Goal: Task Accomplishment & Management: Complete application form

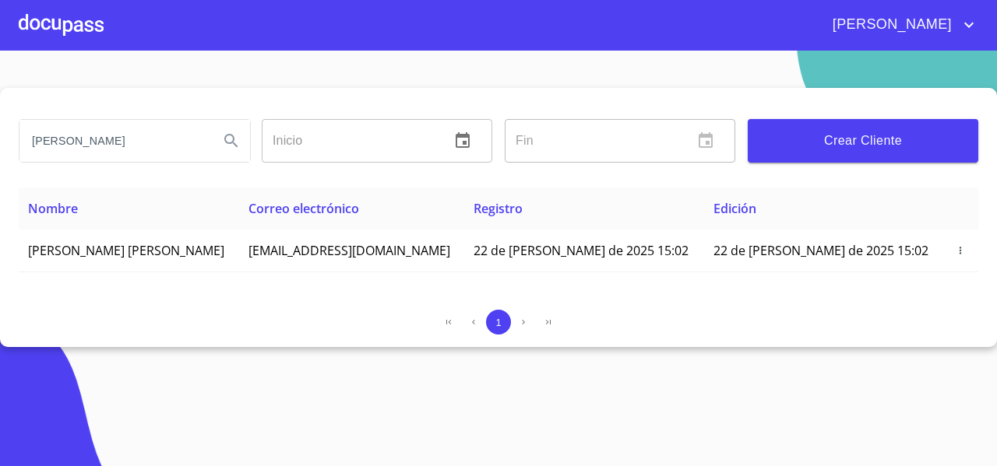
click at [62, 35] on div at bounding box center [61, 25] width 85 height 50
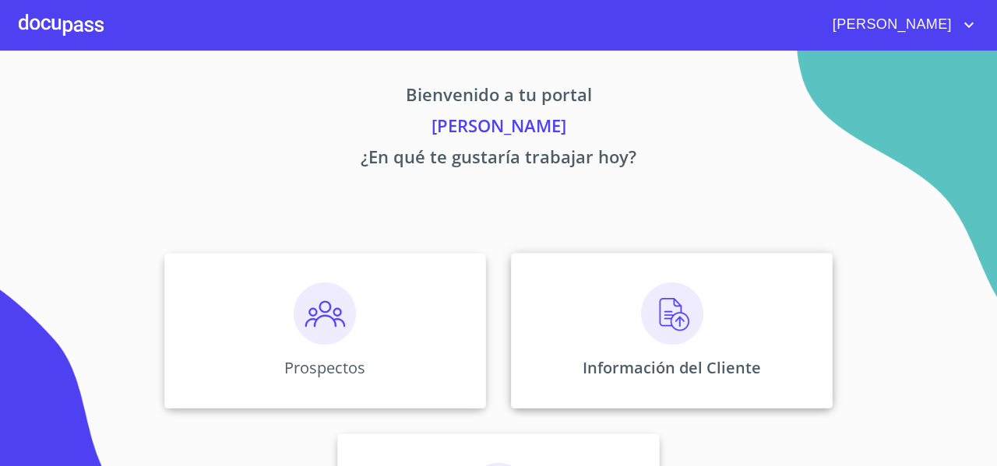
click at [621, 306] on div "Información del Cliente" at bounding box center [672, 331] width 322 height 156
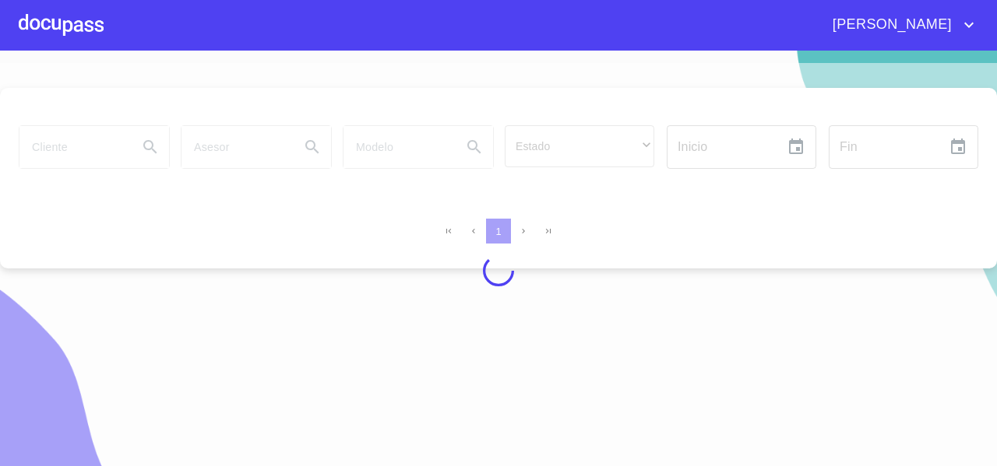
click at [47, 40] on div at bounding box center [61, 25] width 85 height 50
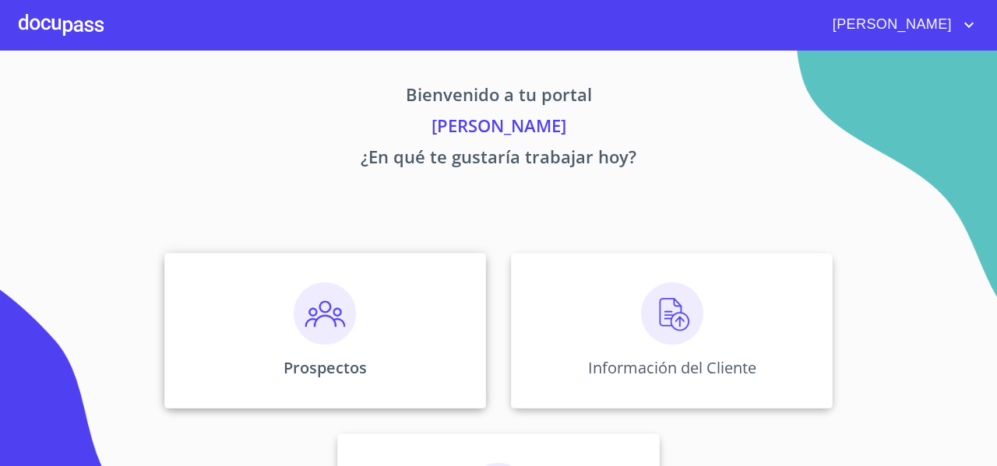
click at [287, 339] on div "Prospectos" at bounding box center [325, 331] width 322 height 156
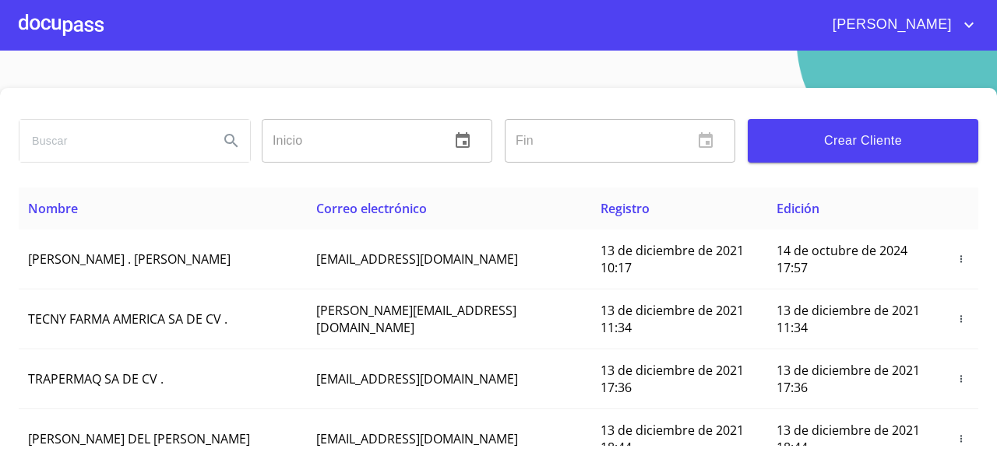
click at [812, 133] on span "Crear Cliente" at bounding box center [863, 141] width 206 height 22
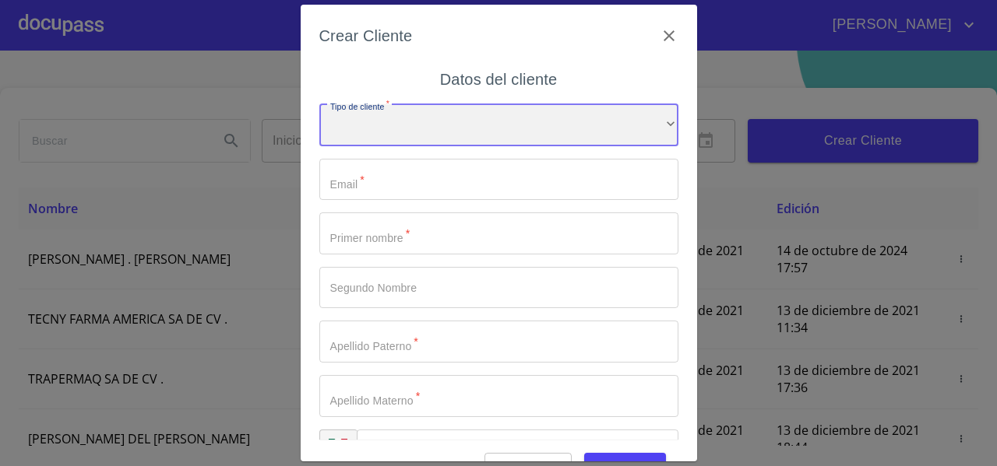
click at [385, 128] on div "​" at bounding box center [498, 125] width 359 height 42
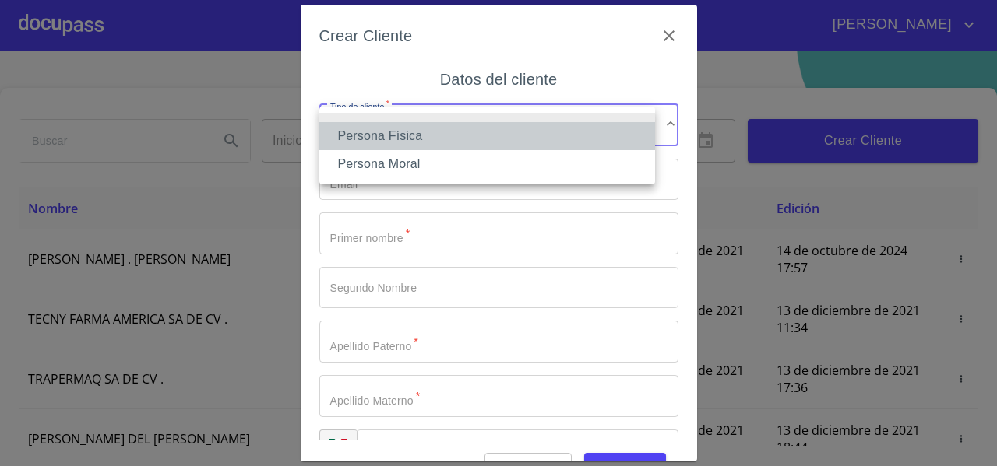
click at [385, 128] on li "Persona Física" at bounding box center [487, 136] width 336 height 28
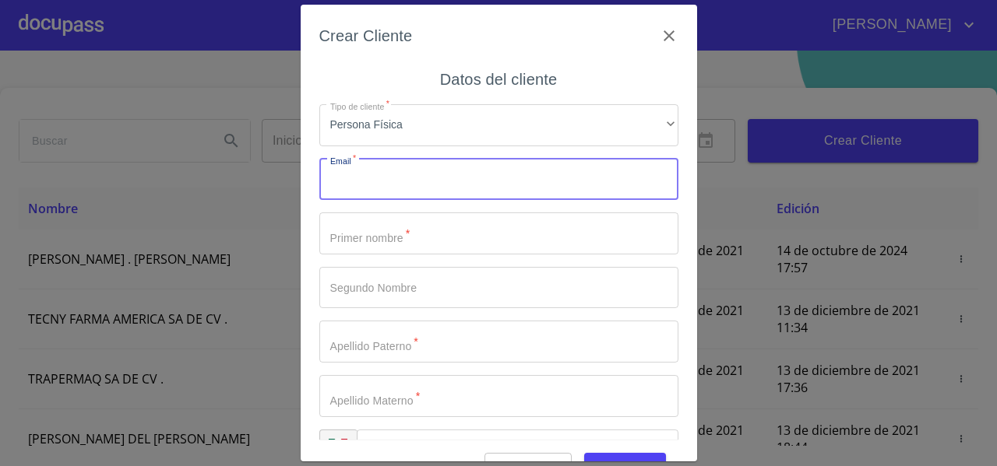
click at [360, 188] on input "Tipo de cliente   *" at bounding box center [498, 180] width 359 height 42
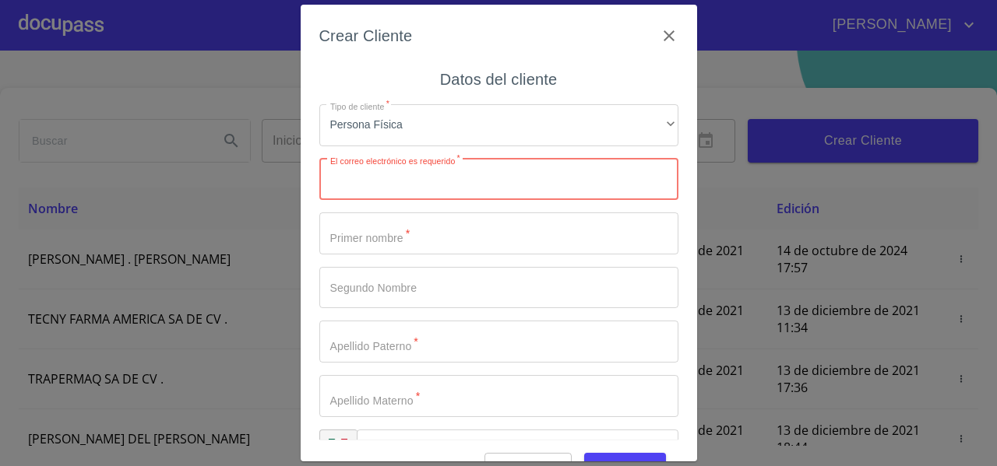
paste input "[EMAIL_ADDRESS][DOMAIN_NAME]"
type input "[EMAIL_ADDRESS][DOMAIN_NAME]"
click at [358, 230] on input "Tipo de cliente   *" at bounding box center [498, 234] width 359 height 42
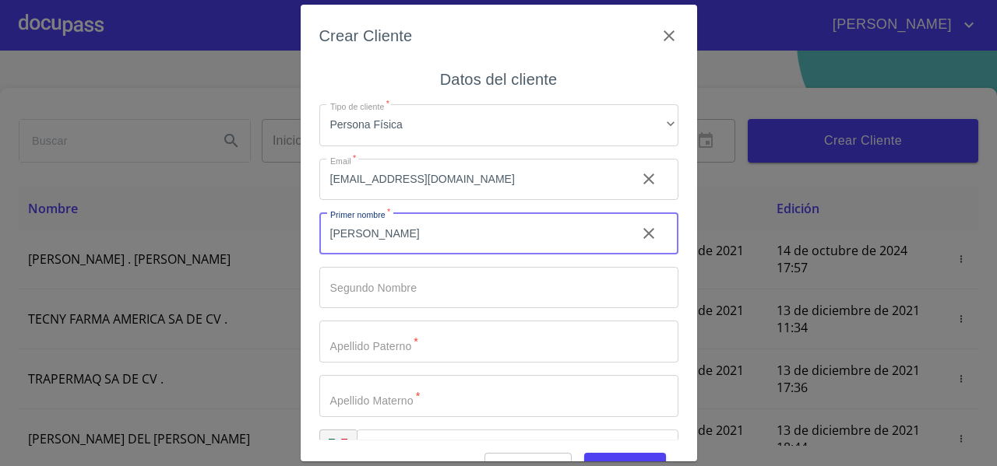
type input "[PERSON_NAME]"
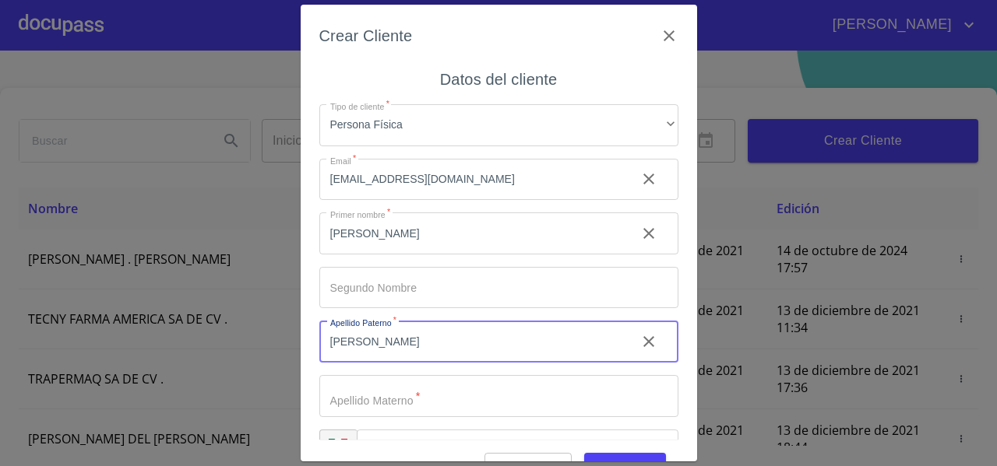
type input "[PERSON_NAME]"
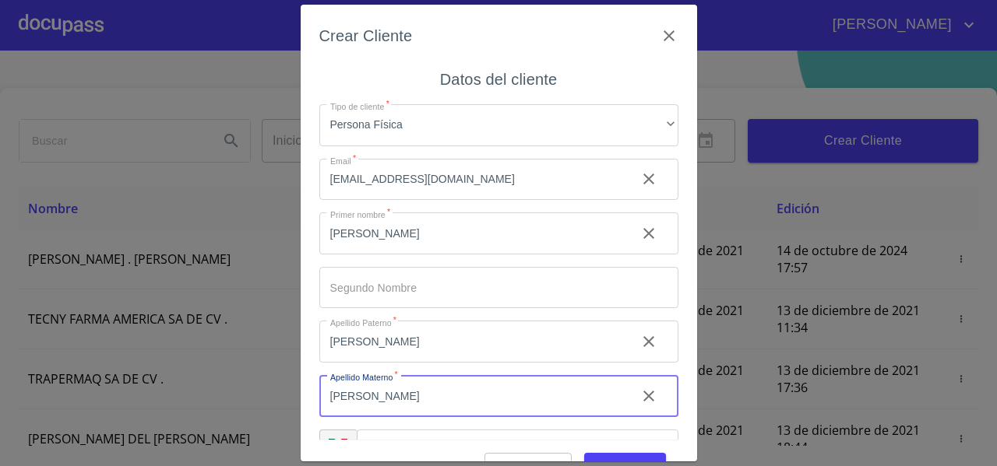
type input "OCAMPO"
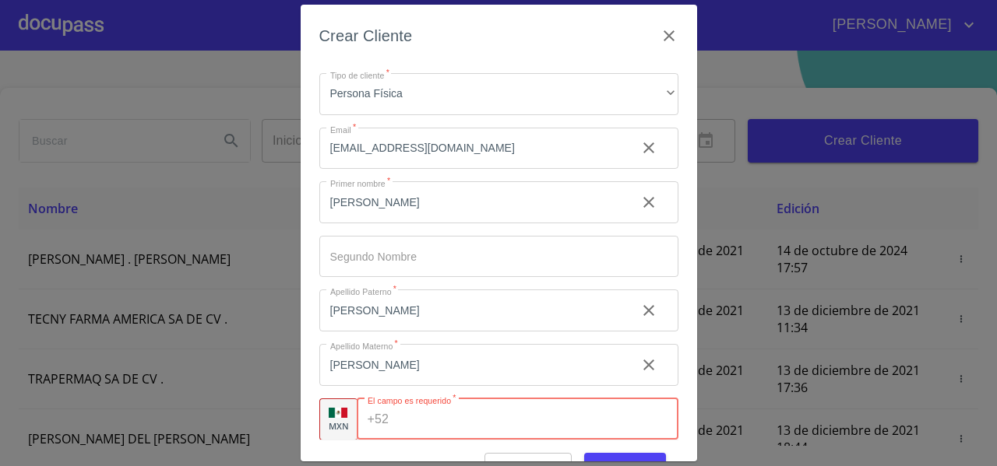
click at [406, 418] on input "Tipo de cliente   *" at bounding box center [536, 420] width 283 height 42
paste input "[PHONE_NUMBER]"
type input "[PHONE_NUMBER]"
click at [311, 384] on div "Crear Cliente Datos del cliente Tipo de cliente   * Persona Física ​ Email   * …" at bounding box center [499, 233] width 396 height 457
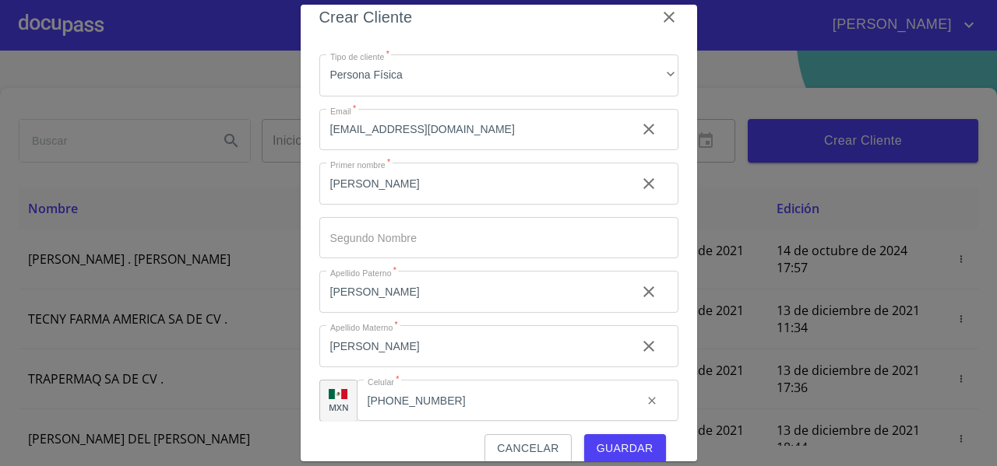
scroll to position [38, 0]
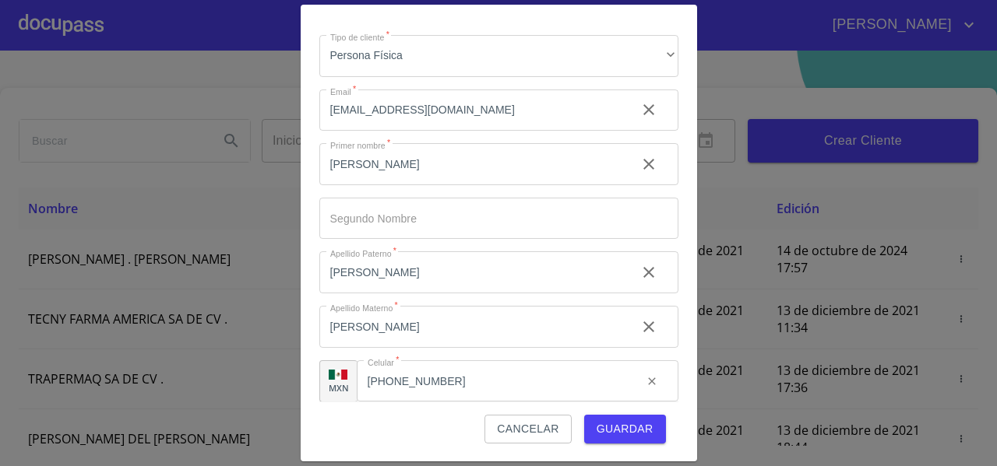
click at [673, 416] on div "Crear Cliente Datos del cliente Tipo de cliente   * Persona Física ​ Email   * …" at bounding box center [499, 233] width 396 height 457
click at [635, 430] on span "Guardar" at bounding box center [624, 429] width 57 height 19
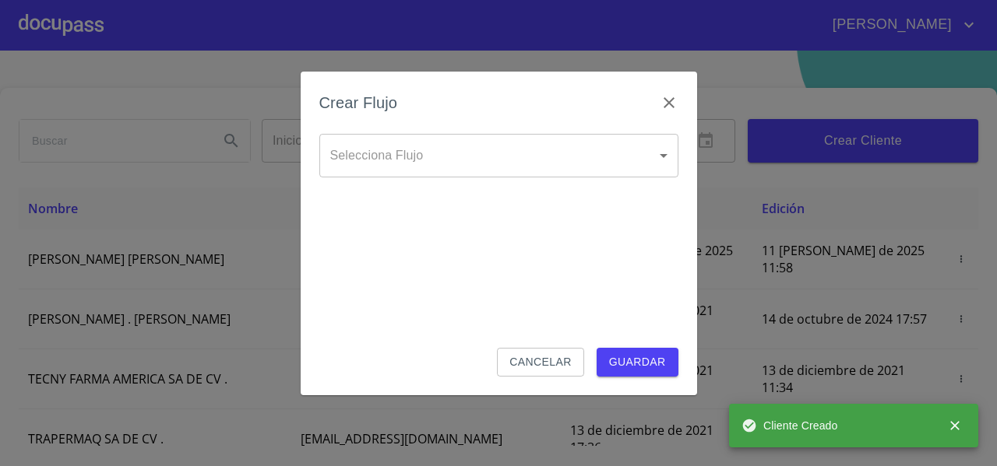
click at [367, 153] on body "FERNANDO Inicio ​ Fin ​ Crear Cliente Nombre Correo electrónico Registro Edició…" at bounding box center [498, 233] width 997 height 466
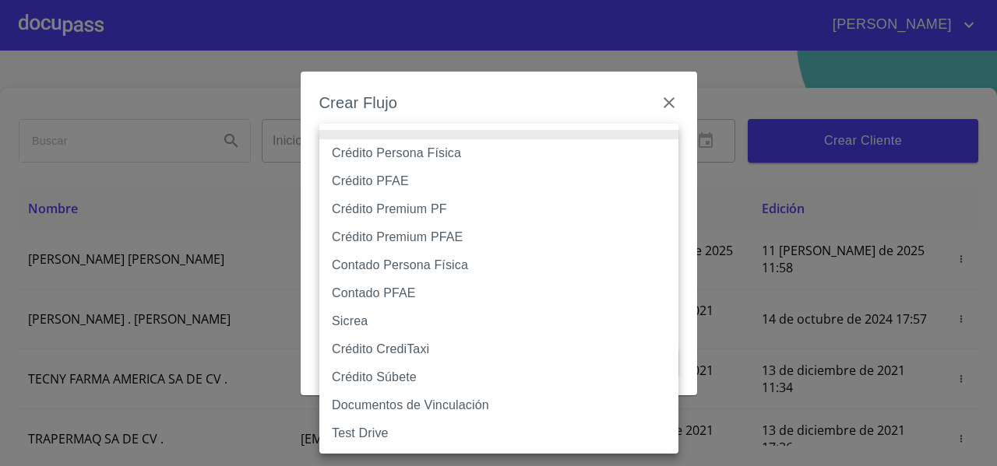
click at [367, 153] on li "Crédito Persona Física" at bounding box center [498, 153] width 359 height 28
type input "61b033e49b8c202ad5bb7912"
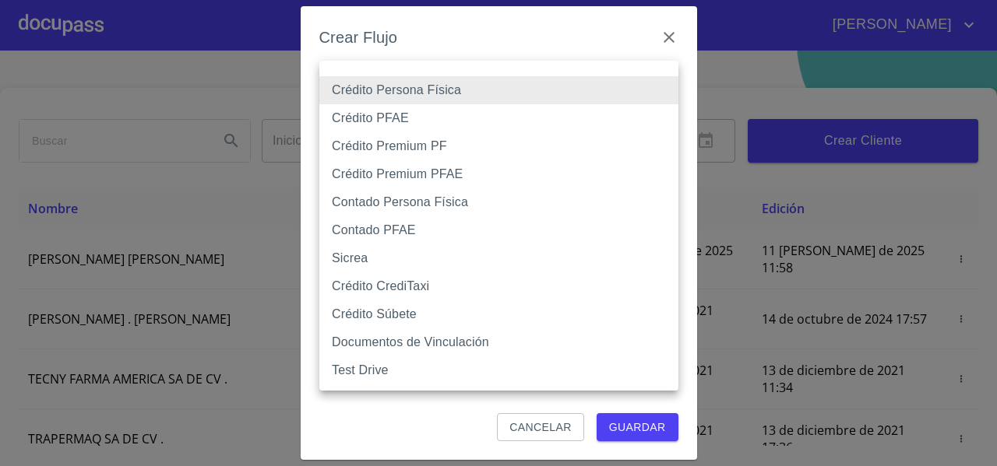
click at [377, 103] on body "FERNANDO Inicio ​ Fin ​ Crear Cliente Nombre Correo electrónico Registro Edició…" at bounding box center [498, 233] width 997 height 466
click at [385, 97] on li "Crédito Persona Física" at bounding box center [498, 90] width 359 height 28
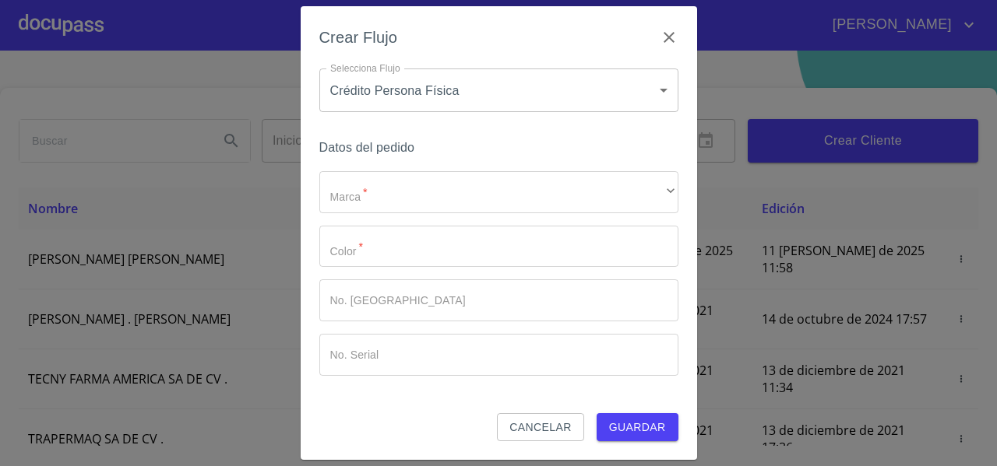
click at [343, 142] on h6 "Datos del pedido" at bounding box center [498, 148] width 359 height 22
click at [394, 153] on h6 "Datos del pedido" at bounding box center [498, 148] width 359 height 22
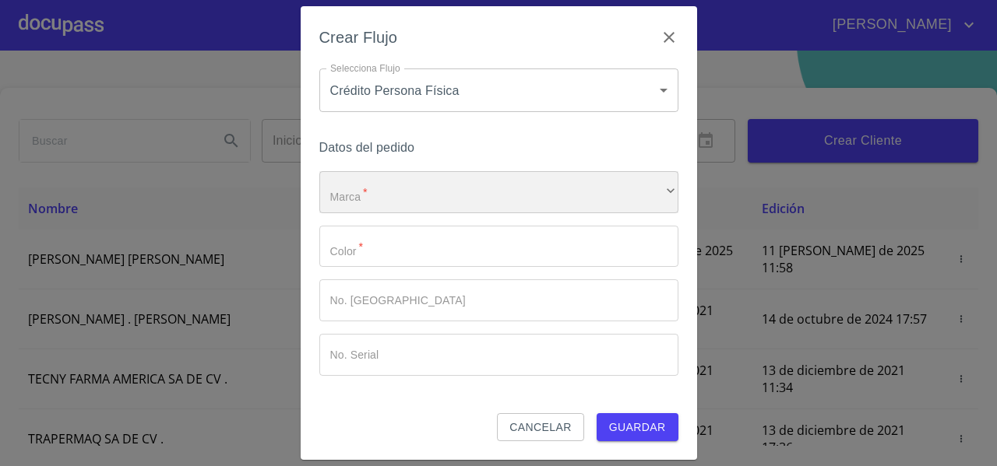
click at [384, 193] on div "​" at bounding box center [498, 192] width 359 height 42
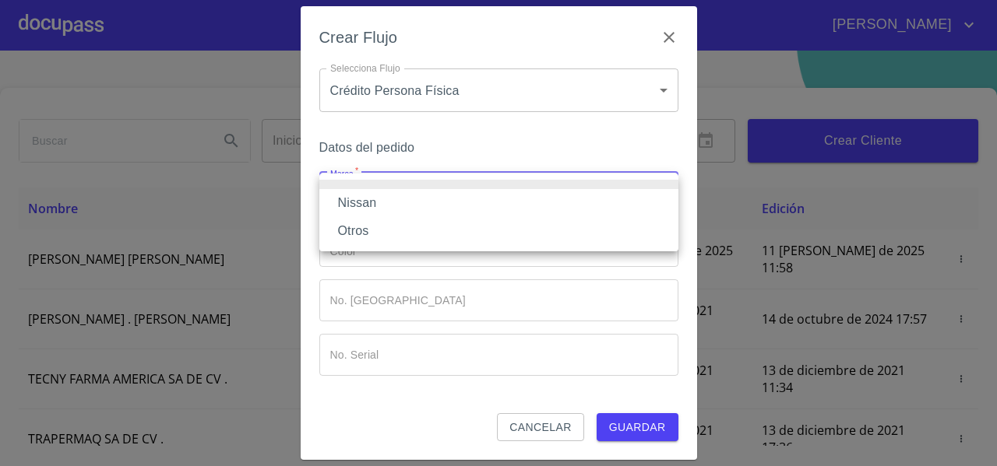
click at [373, 195] on li "Nissan" at bounding box center [498, 203] width 359 height 28
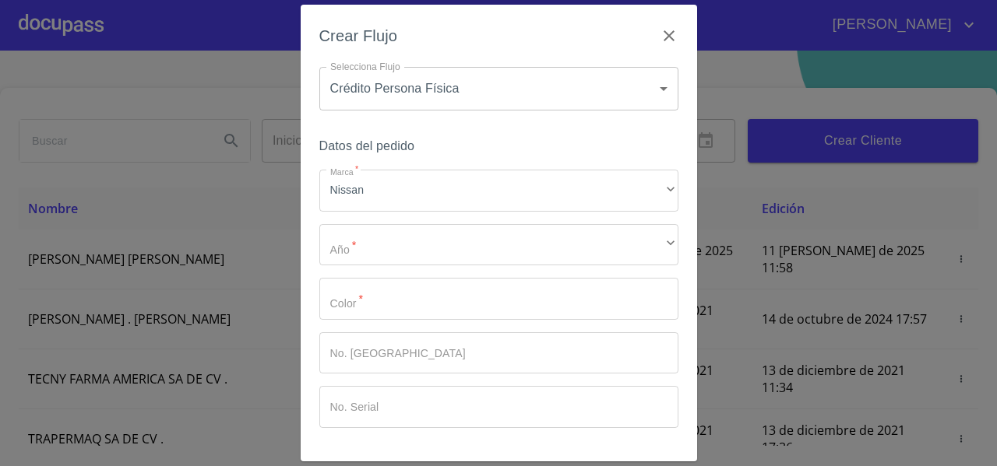
click at [424, 132] on div "Selecciona Flujo Crédito Persona Física 61b033e49b8c202ad5bb7912 Selecciona Flu…" at bounding box center [498, 101] width 359 height 69
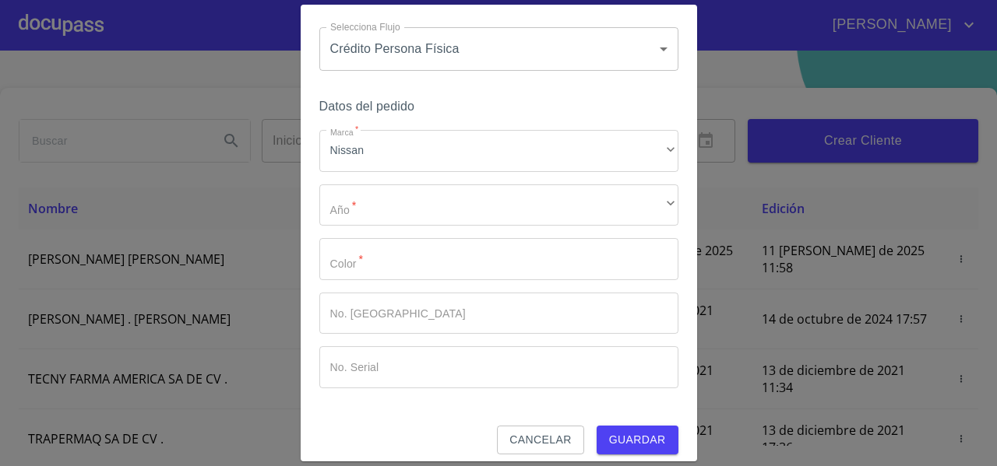
scroll to position [51, 0]
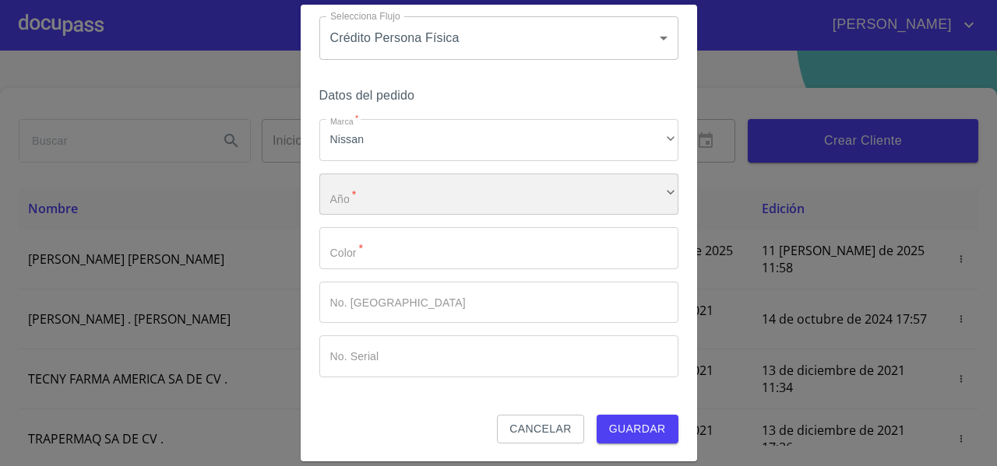
click at [368, 188] on div "​" at bounding box center [498, 195] width 359 height 42
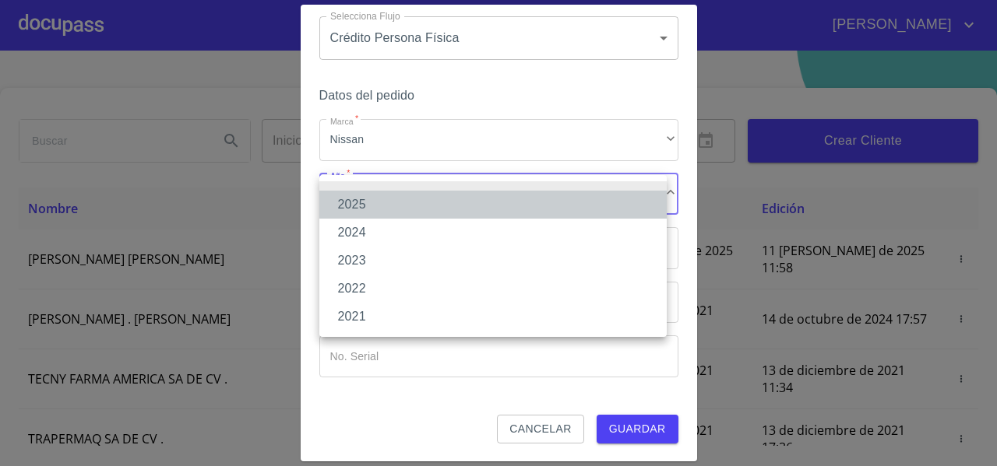
click at [360, 206] on li "2025" at bounding box center [492, 205] width 347 height 28
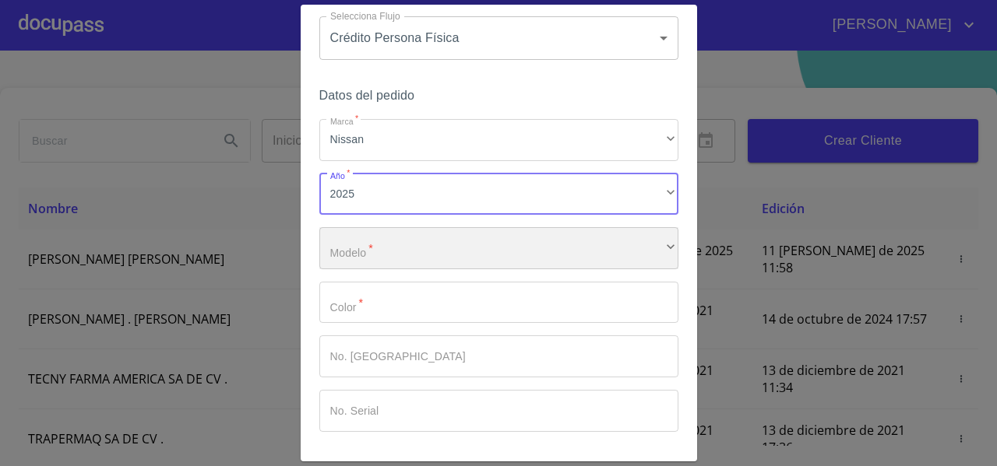
click at [339, 242] on div "​" at bounding box center [498, 248] width 359 height 42
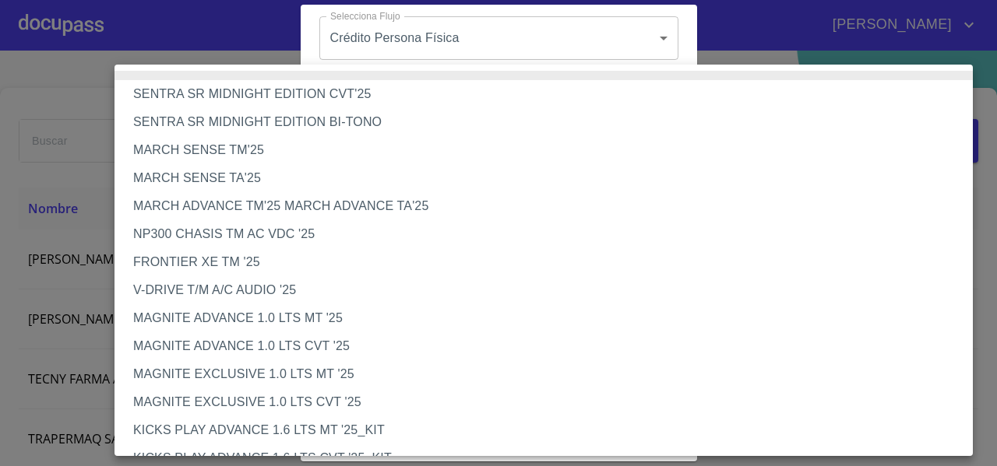
click at [259, 321] on li "MAGNITE ADVANCE 1.0 LTS MT '25" at bounding box center [549, 318] width 870 height 28
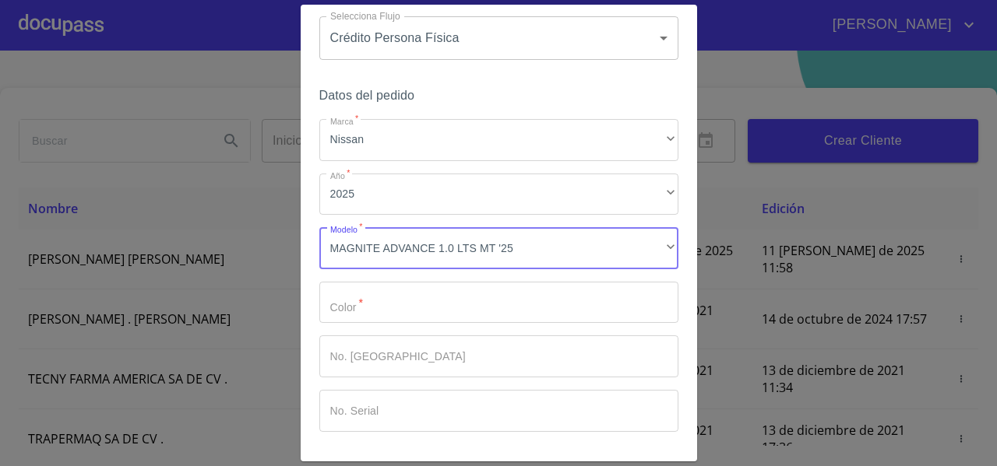
click at [327, 307] on input "Marca   *" at bounding box center [498, 303] width 359 height 42
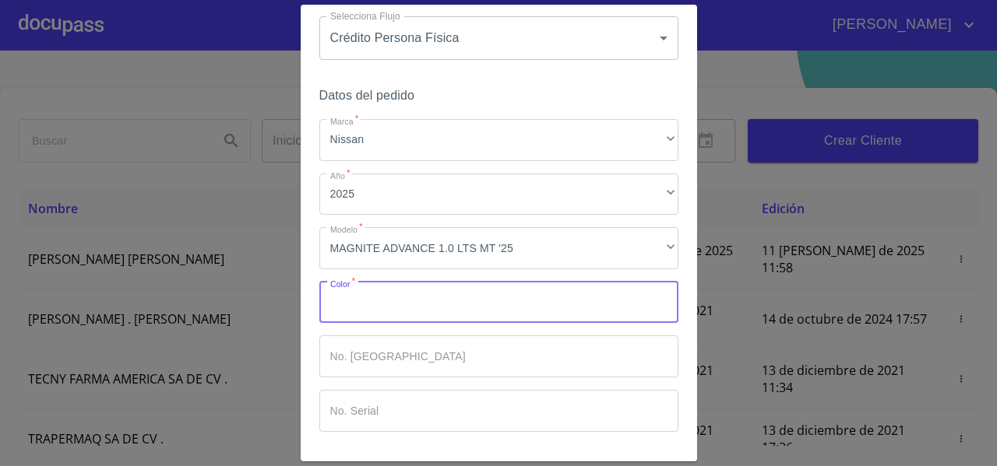
click at [333, 305] on input "Marca   *" at bounding box center [498, 303] width 359 height 42
type input "GRIS [GEOGRAPHIC_DATA]"
click at [367, 324] on input "Marca   *" at bounding box center [471, 303] width 304 height 42
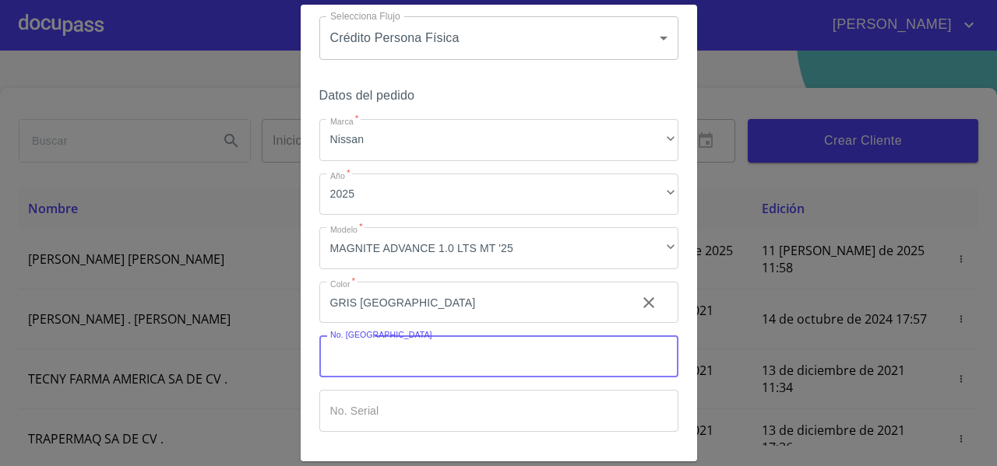
click at [367, 350] on input "Marca   *" at bounding box center [498, 357] width 359 height 42
type input "PLATA"
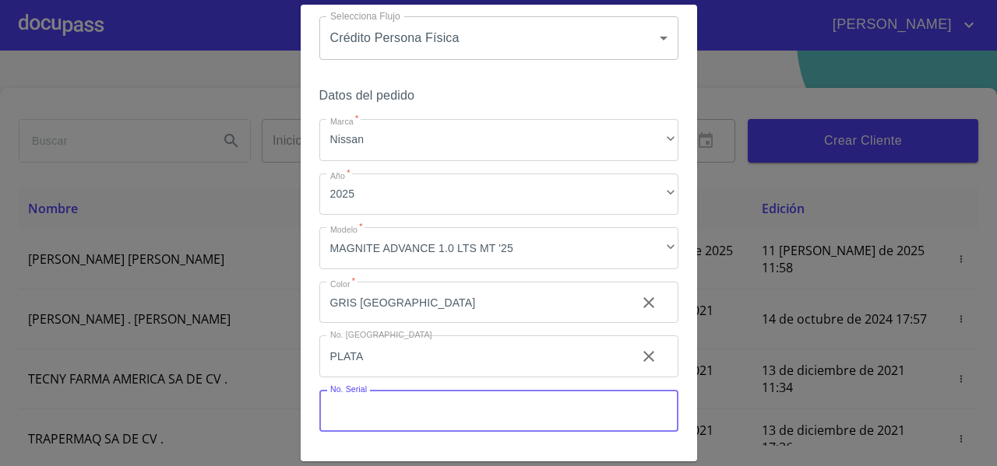
click at [432, 399] on input "Marca   *" at bounding box center [498, 411] width 359 height 42
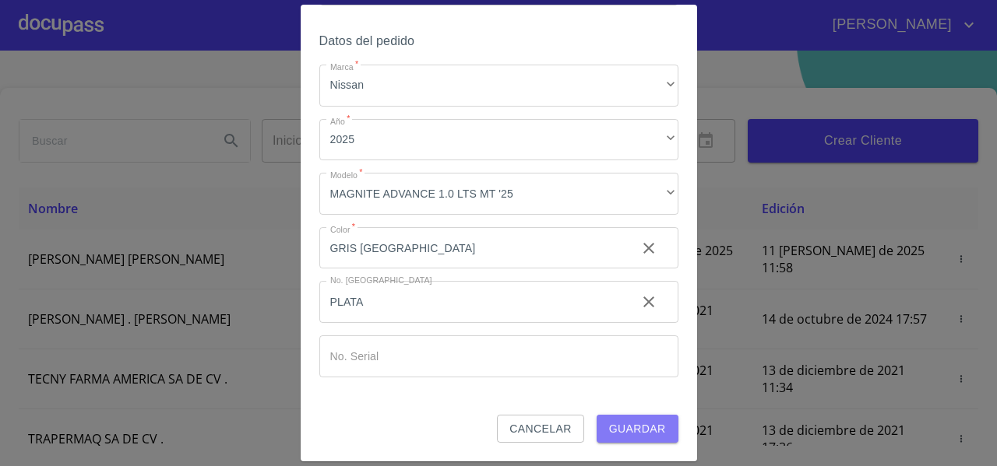
click at [609, 427] on span "Guardar" at bounding box center [637, 429] width 57 height 19
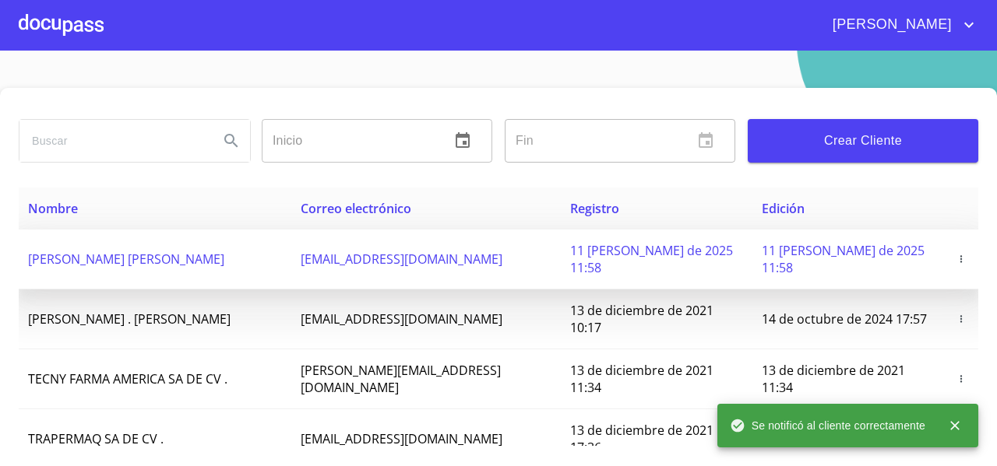
click at [185, 251] on span "ANGELA RODRIGUEZ OCAMPO" at bounding box center [126, 259] width 196 height 17
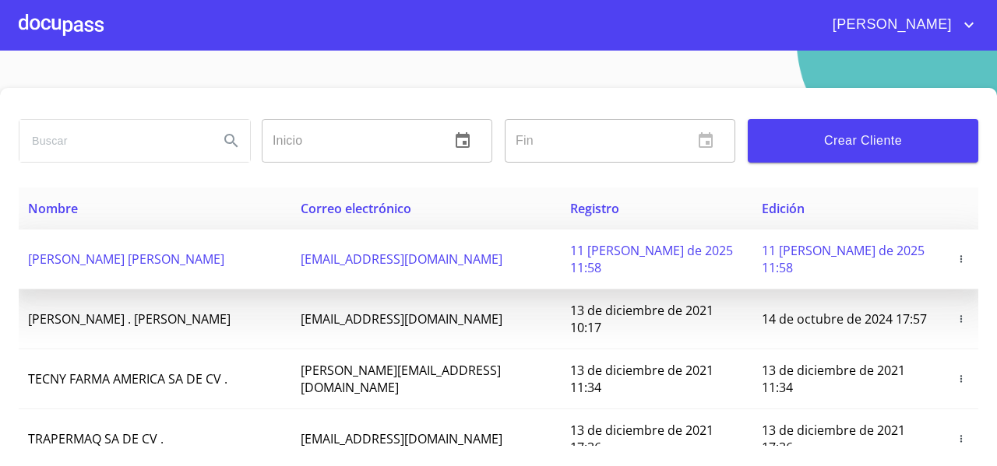
click at [135, 259] on td "ANGELA RODRIGUEZ OCAMPO" at bounding box center [155, 260] width 273 height 60
click at [98, 261] on td "ANGELA RODRIGUEZ OCAMPO" at bounding box center [155, 260] width 273 height 60
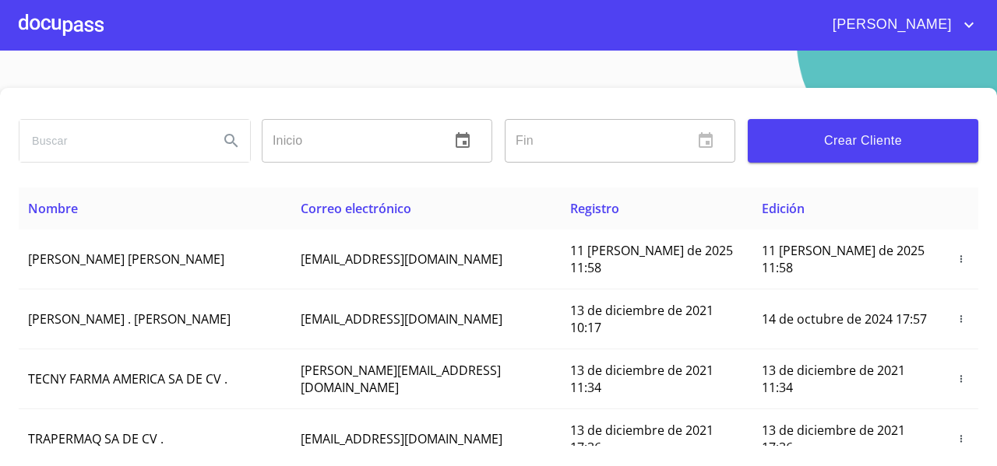
click at [37, 23] on div at bounding box center [61, 25] width 85 height 50
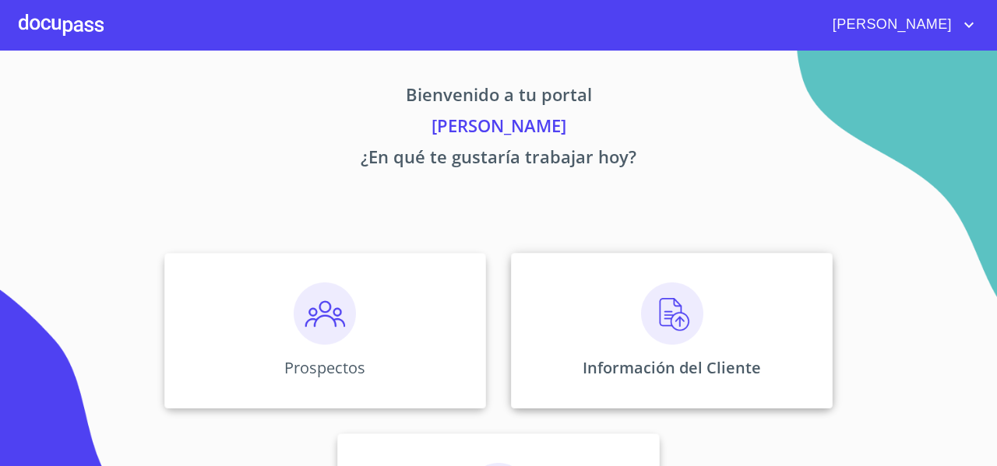
click at [559, 320] on div "Información del Cliente" at bounding box center [672, 331] width 322 height 156
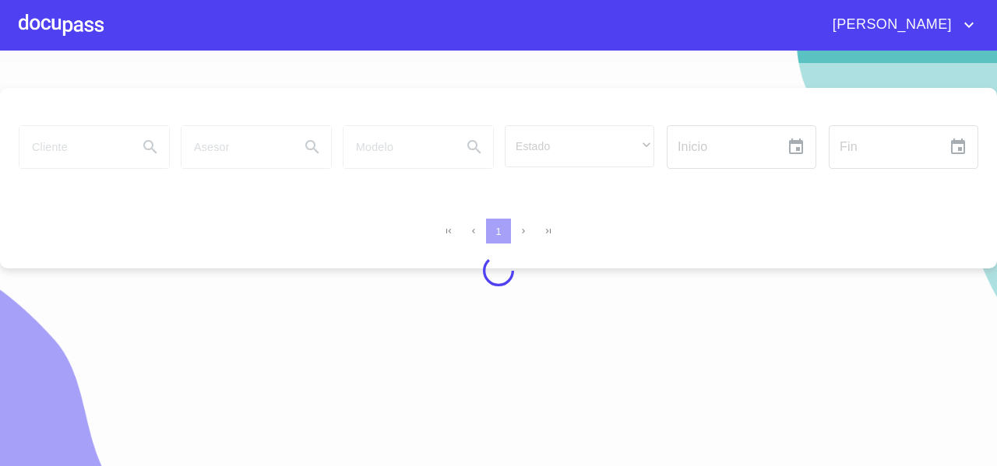
click at [92, 143] on div at bounding box center [498, 271] width 997 height 416
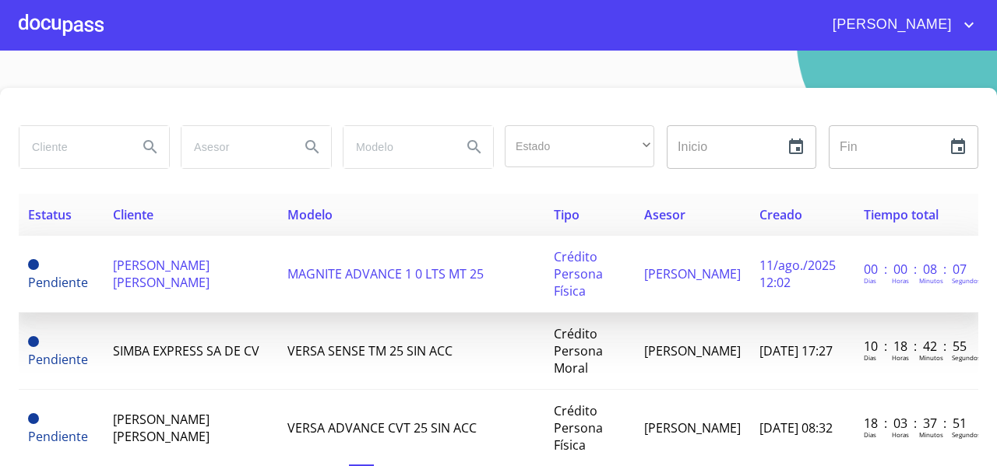
click at [156, 278] on span "ANGELA RODRIGUEZ OCAMPO" at bounding box center [161, 274] width 97 height 34
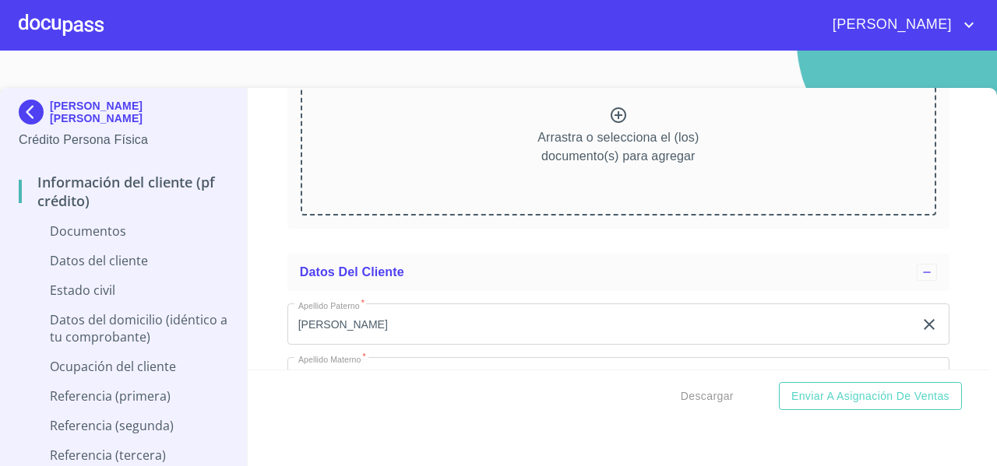
scroll to position [3006, 0]
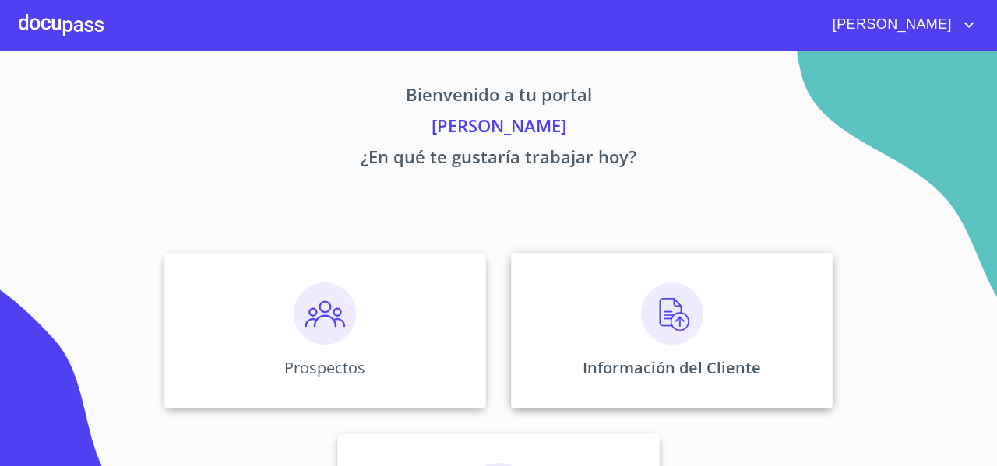
click at [578, 326] on div "Información del Cliente" at bounding box center [672, 331] width 322 height 156
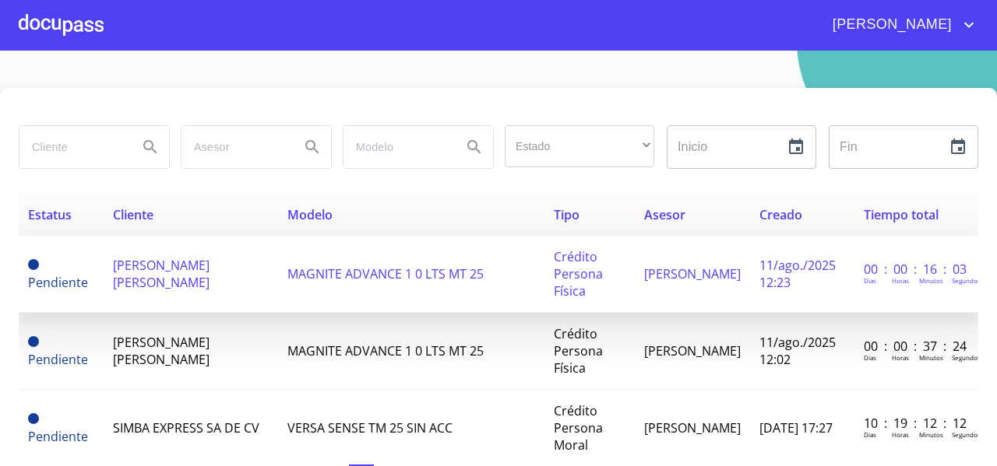
click at [178, 279] on td "GUILLERMO SANTIAGO GUTIERREZ RODRIGUEZ" at bounding box center [191, 274] width 174 height 77
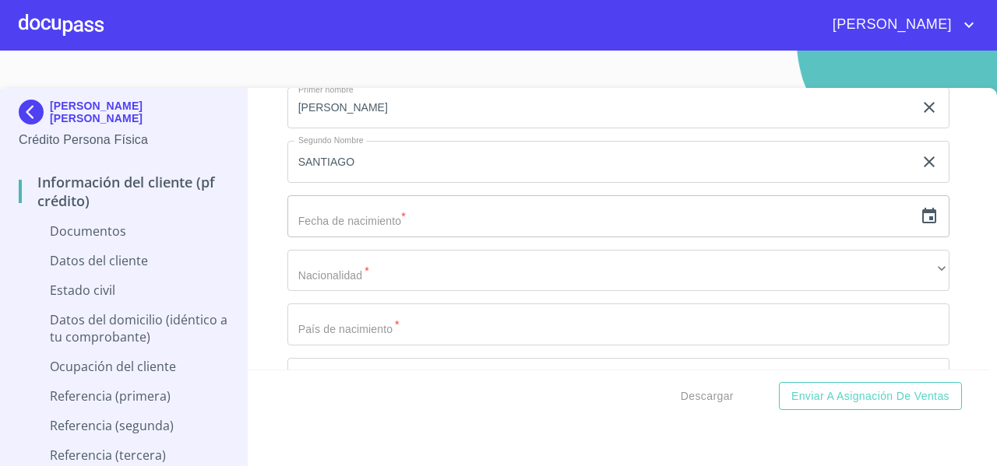
scroll to position [2844, 0]
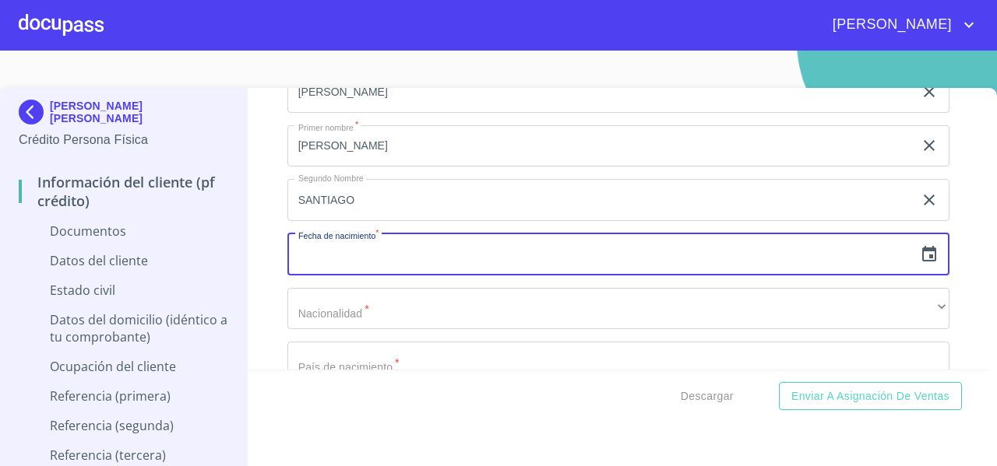
click at [419, 276] on input "text" at bounding box center [600, 255] width 626 height 42
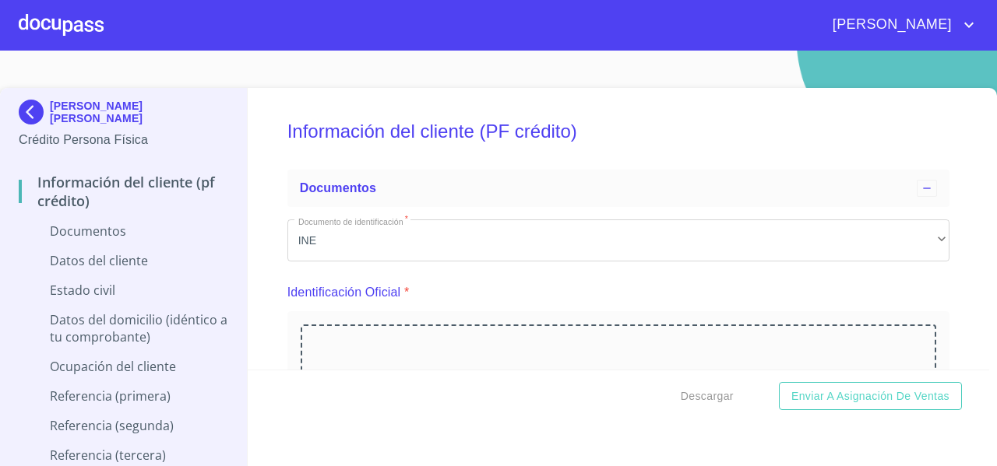
scroll to position [237, 0]
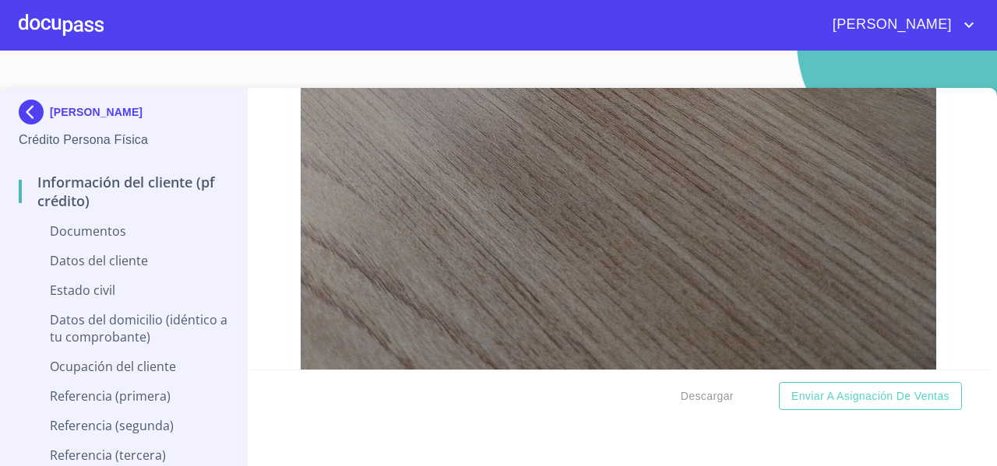
click at [55, 35] on div at bounding box center [61, 25] width 85 height 50
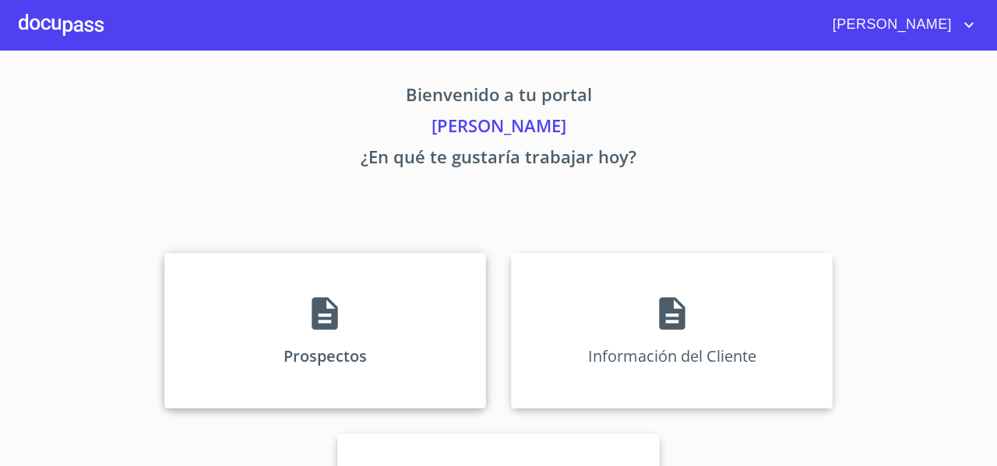
click at [174, 275] on div "Prospectos" at bounding box center [325, 331] width 322 height 156
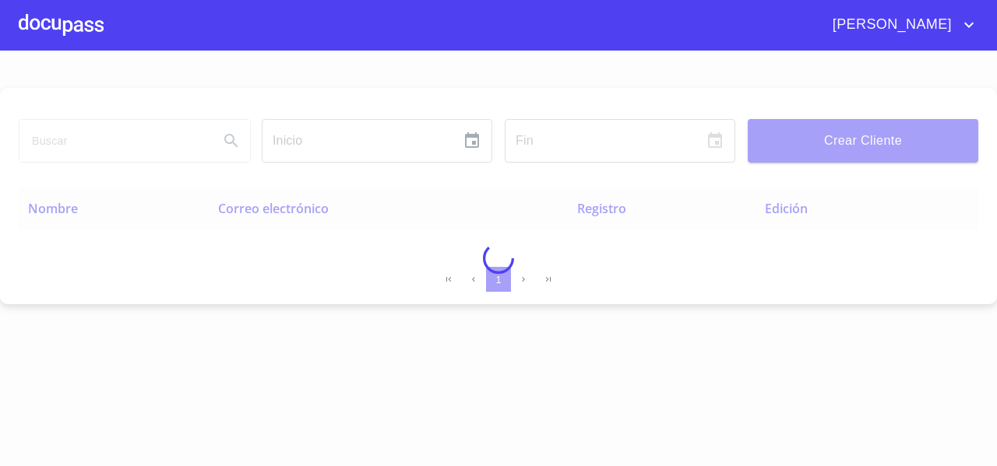
click at [80, 154] on div at bounding box center [498, 259] width 997 height 416
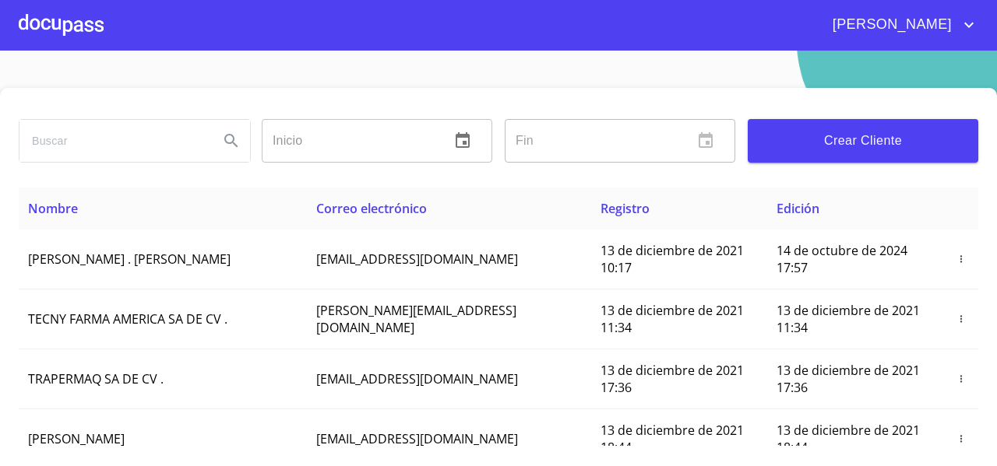
click at [77, 153] on input "search" at bounding box center [112, 141] width 187 height 42
type input "[PERSON_NAME]"
click at [215, 147] on button "Search" at bounding box center [231, 140] width 37 height 37
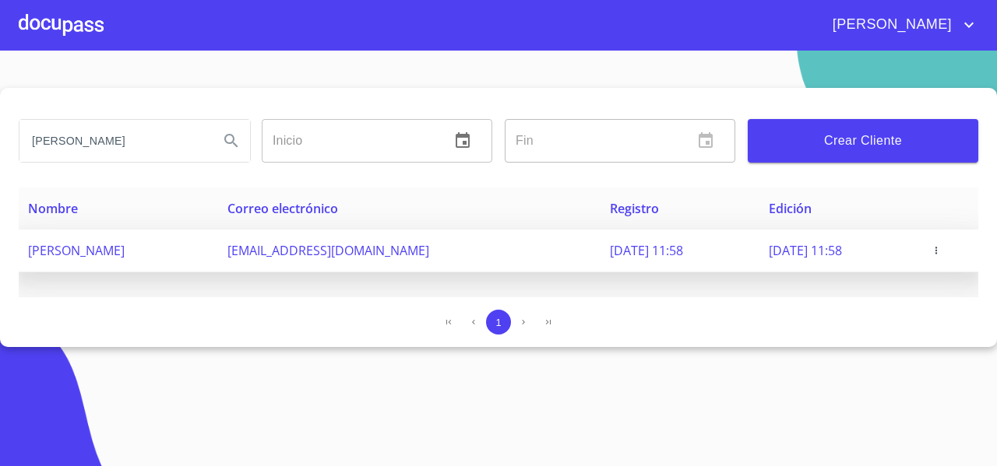
drag, startPoint x: 261, startPoint y: 262, endPoint x: 472, endPoint y: 263, distance: 211.0
click at [472, 263] on td "[EMAIL_ADDRESS][DOMAIN_NAME]" at bounding box center [409, 251] width 382 height 43
copy span "[EMAIL_ADDRESS][DOMAIN_NAME]"
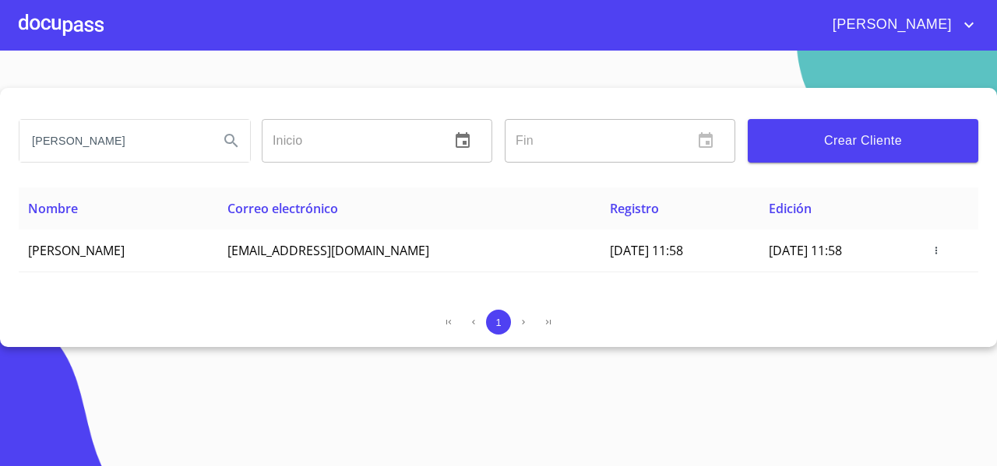
click at [185, 284] on div "Nombre Correo electrónico Registro Edición [PERSON_NAME] [EMAIL_ADDRESS][DOMAIN…" at bounding box center [498, 243] width 959 height 110
click at [58, 40] on div at bounding box center [61, 25] width 85 height 50
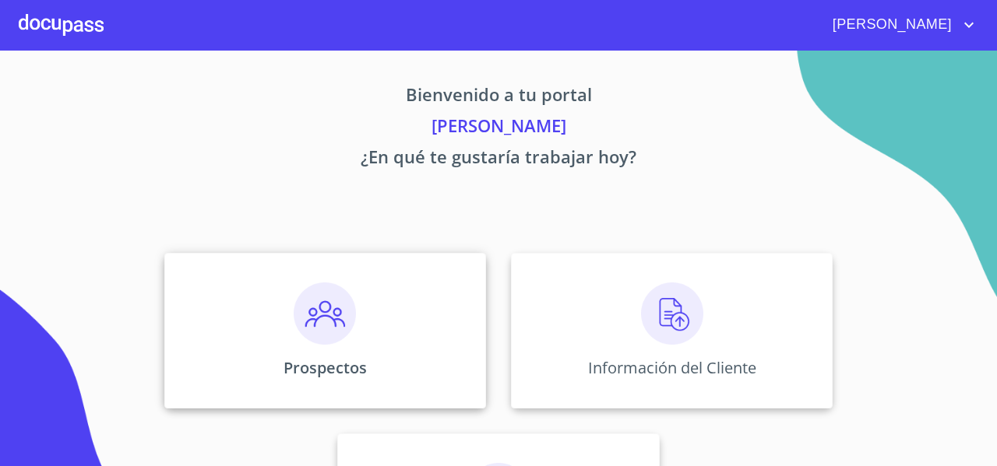
click at [269, 309] on div "Prospectos" at bounding box center [325, 331] width 322 height 156
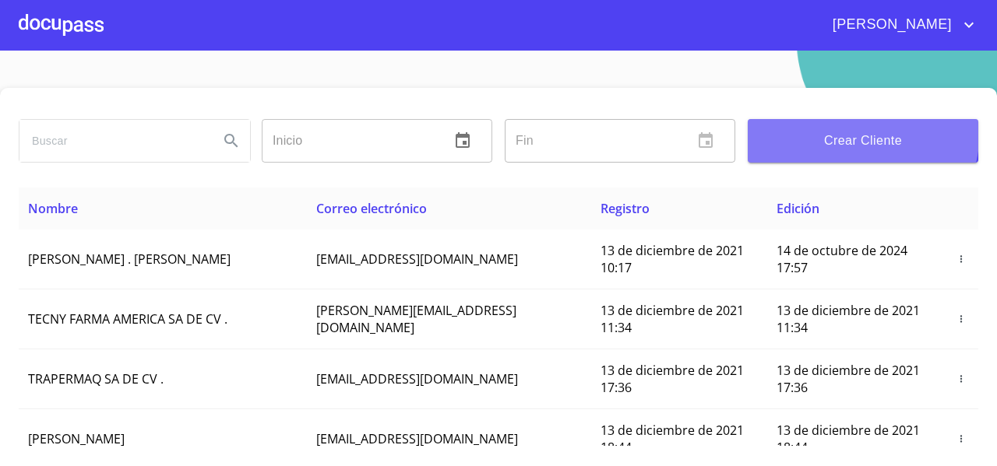
click at [774, 121] on button "Crear Cliente" at bounding box center [862, 141] width 230 height 44
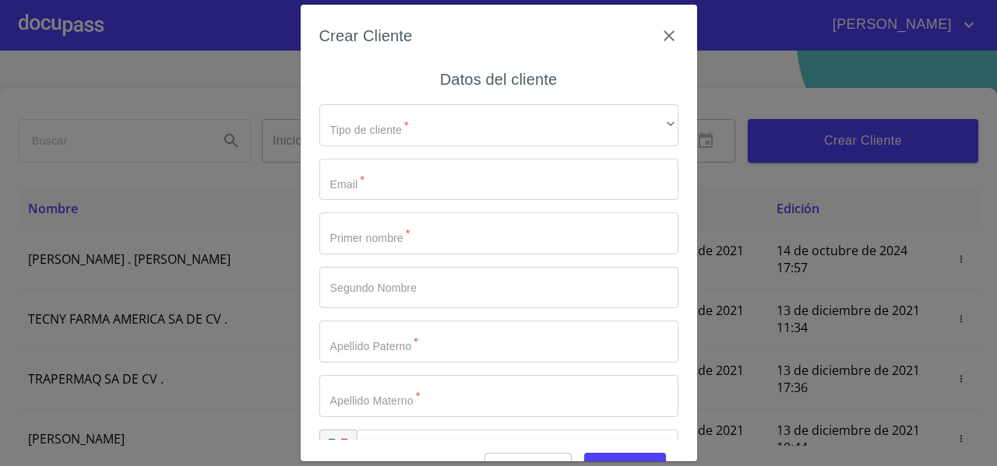
click at [995, 420] on div "Crear Cliente Datos del cliente Tipo de cliente   * ​ ​ Email   * ​ Primer nomb…" at bounding box center [498, 233] width 997 height 466
click at [697, 436] on div "Crear Cliente Datos del cliente Tipo de cliente   * ​ ​ Email   * ​ Primer nomb…" at bounding box center [498, 233] width 997 height 466
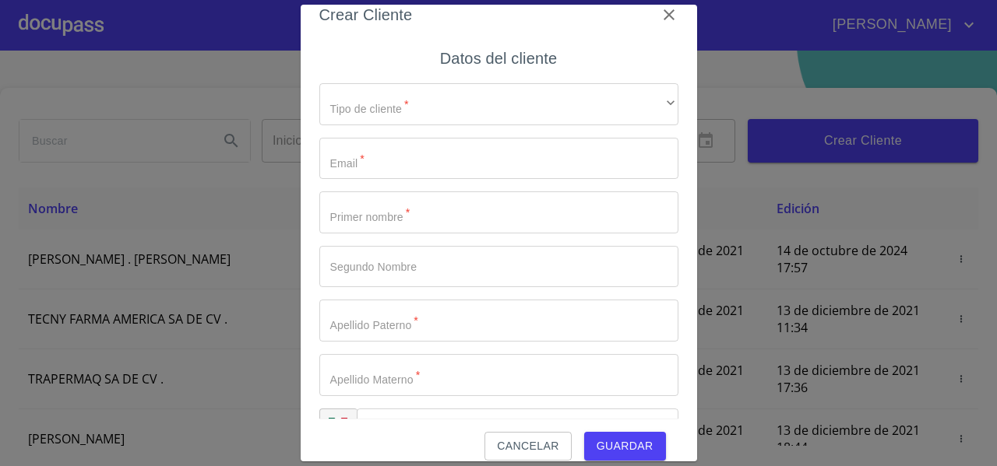
scroll to position [38, 0]
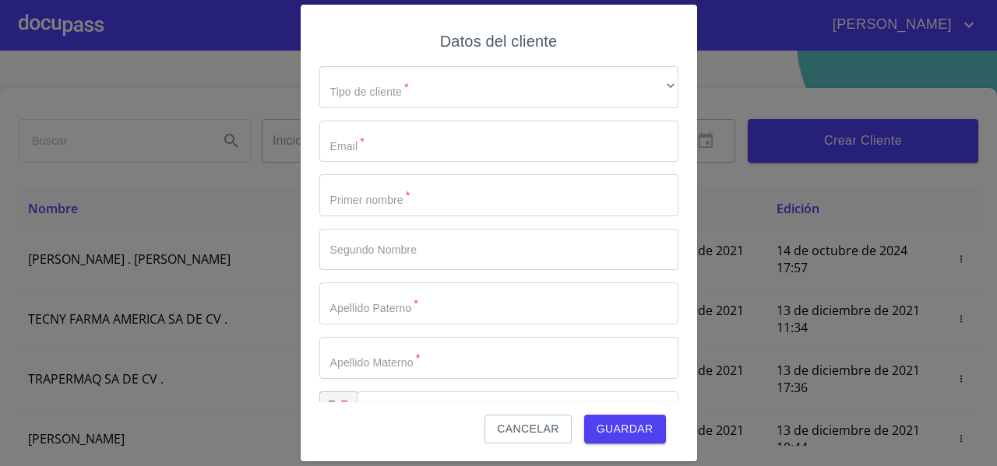
click at [516, 426] on span "Cancelar" at bounding box center [528, 429] width 62 height 19
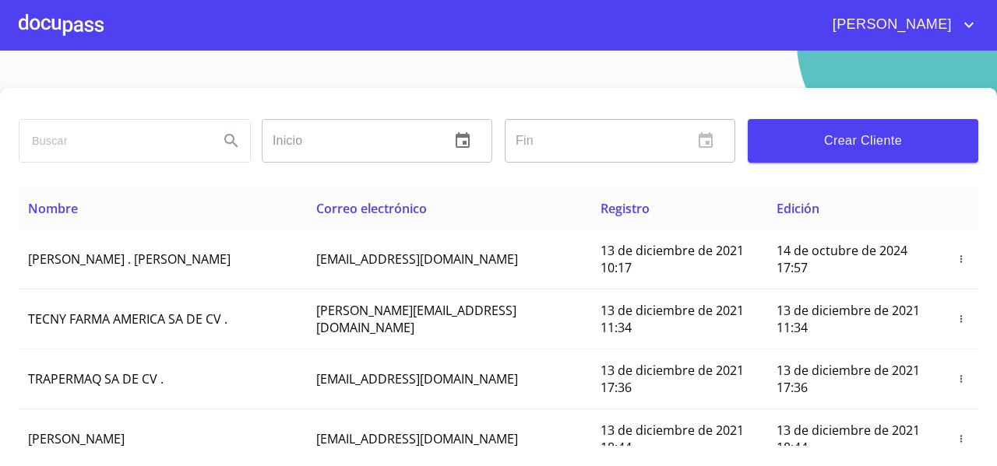
click at [28, 26] on div at bounding box center [61, 25] width 85 height 50
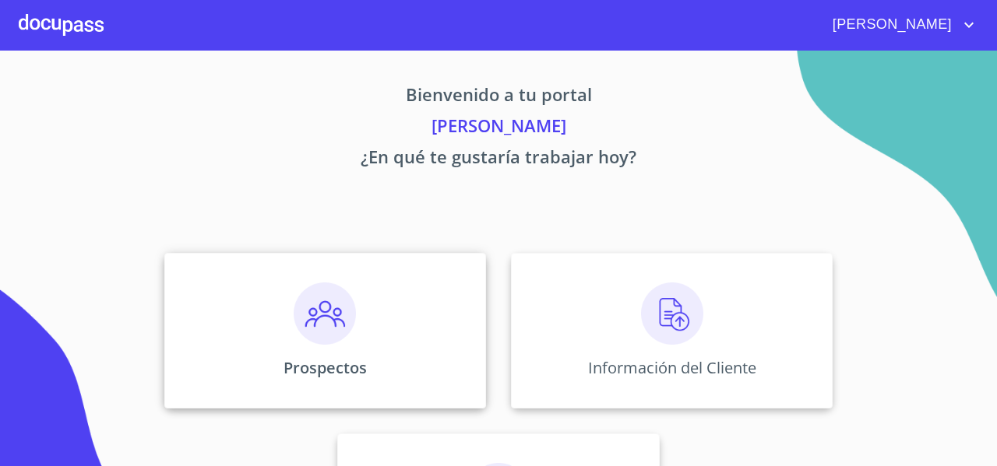
click at [212, 281] on div "Prospectos" at bounding box center [325, 331] width 322 height 156
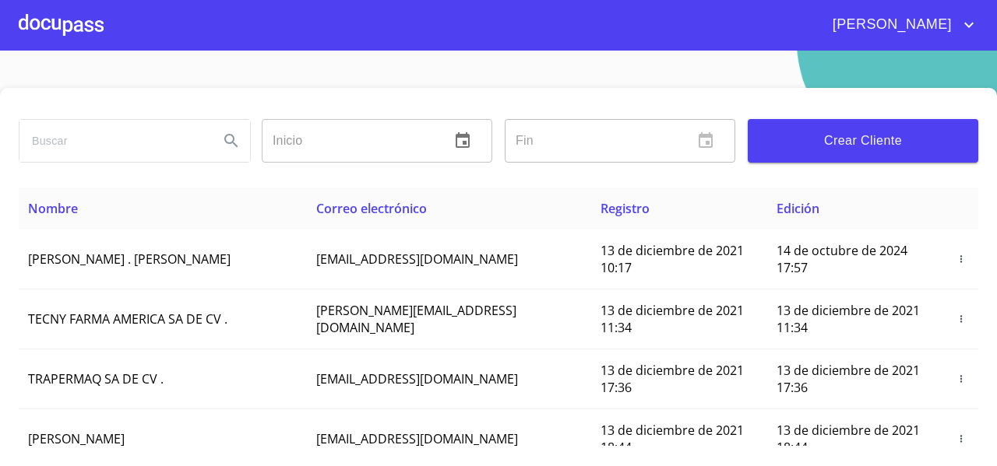
click at [804, 146] on span "Crear Cliente" at bounding box center [863, 141] width 206 height 22
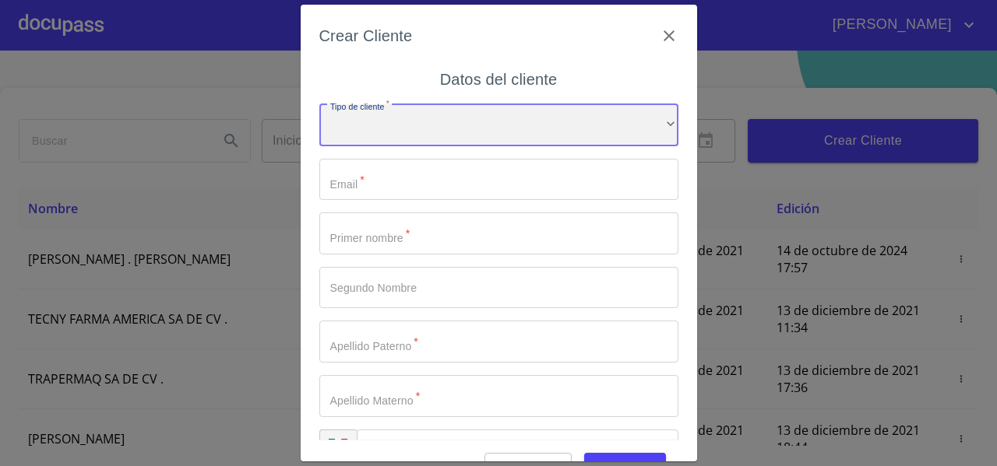
click at [505, 137] on div "​" at bounding box center [498, 125] width 359 height 42
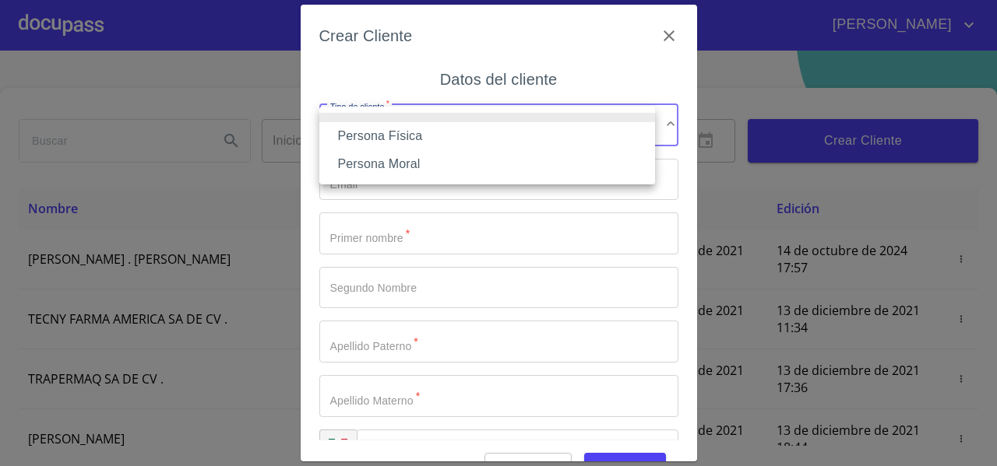
click at [494, 137] on li "Persona Física" at bounding box center [487, 136] width 336 height 28
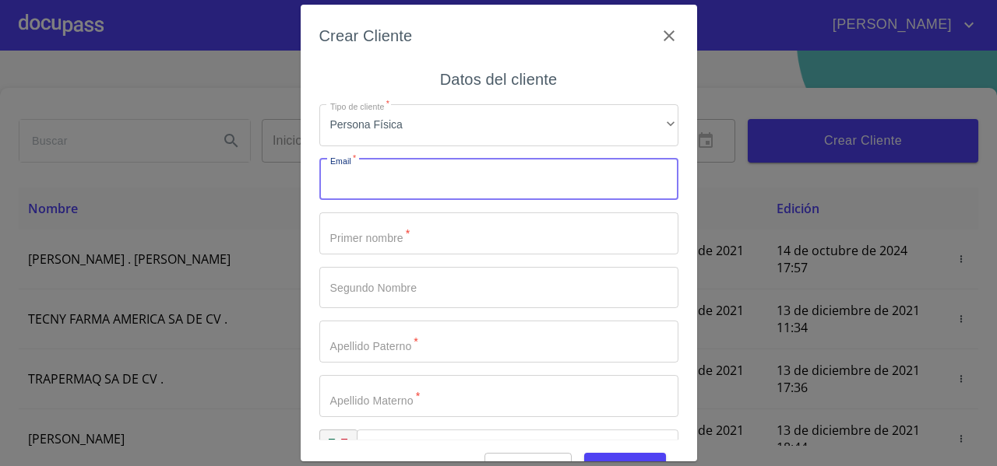
click at [394, 181] on input "Tipo de cliente   *" at bounding box center [498, 180] width 359 height 42
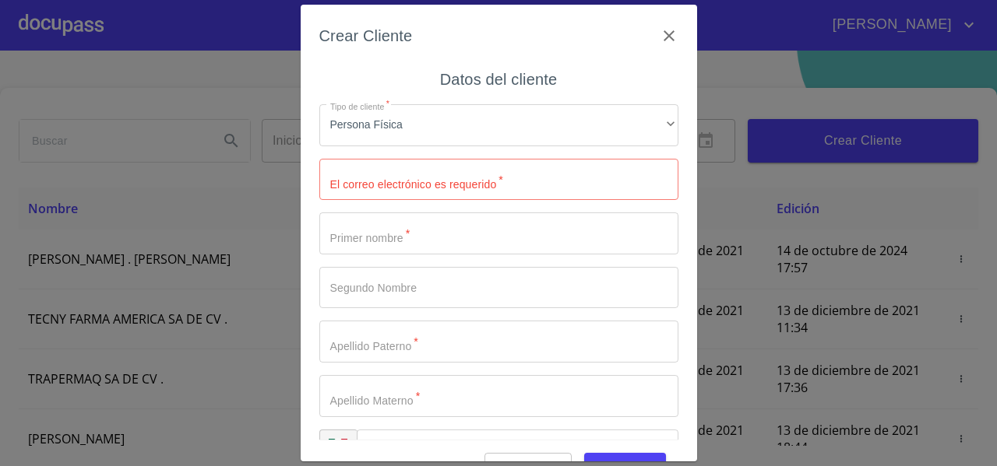
click at [991, 439] on div "Crear Cliente Datos del cliente Tipo de cliente   * Persona Física ​ El correo …" at bounding box center [498, 233] width 997 height 466
click at [696, 427] on div "Crear Cliente Datos del cliente Tipo de cliente   * Persona Física ​ El correo …" at bounding box center [498, 233] width 997 height 466
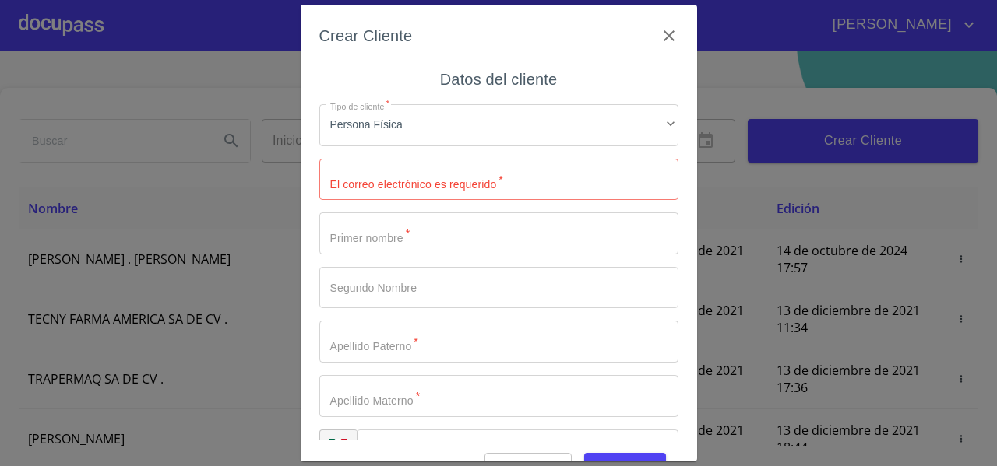
scroll to position [38, 0]
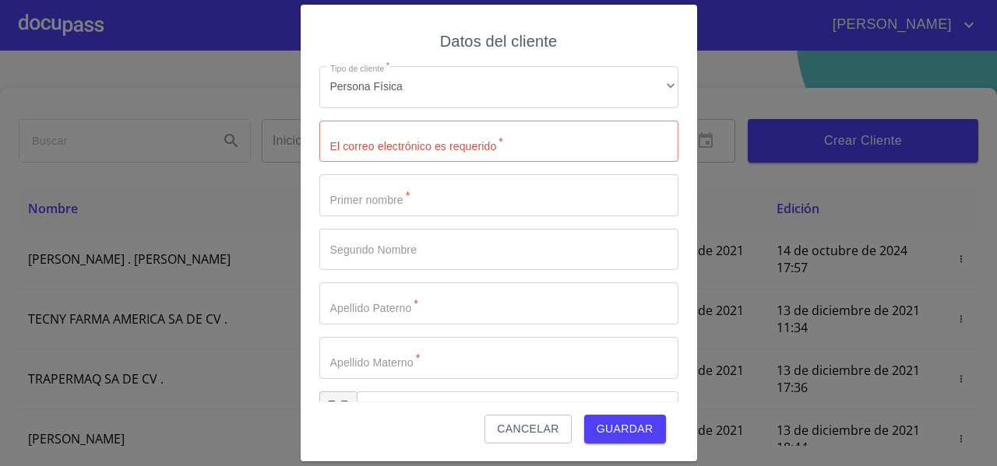
click at [550, 425] on button "Cancelar" at bounding box center [527, 429] width 86 height 29
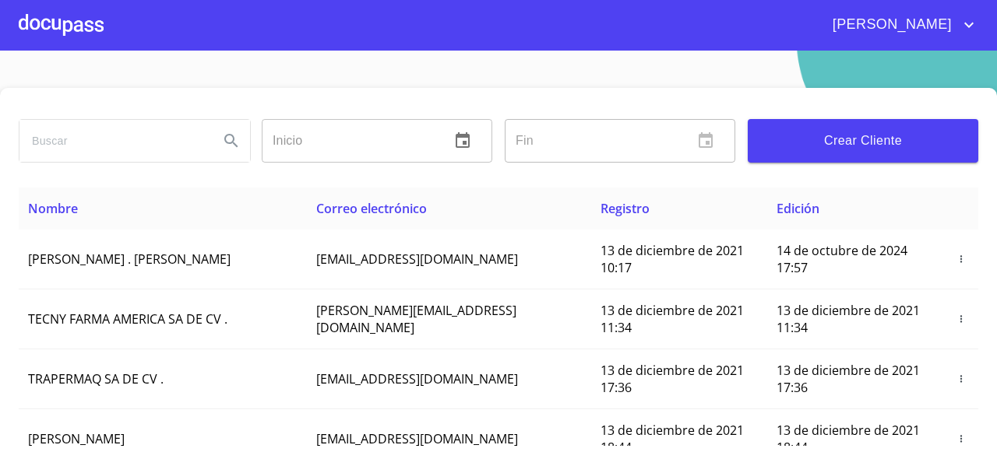
click at [60, 36] on div at bounding box center [61, 25] width 85 height 50
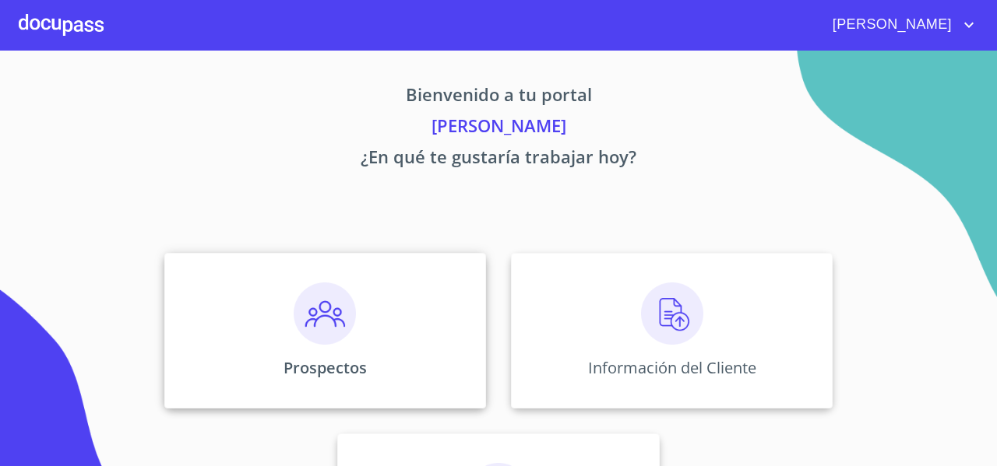
click at [235, 355] on div "Prospectos" at bounding box center [325, 331] width 322 height 156
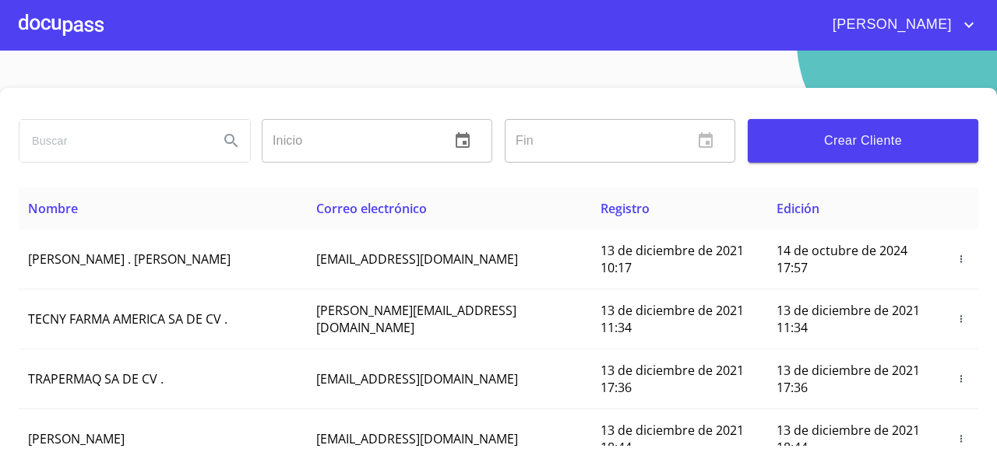
click at [75, 145] on input "search" at bounding box center [112, 141] width 187 height 42
paste input "santiagogutierrez297@gmail.com"
type input "santiagogutierrez297@gmail.com"
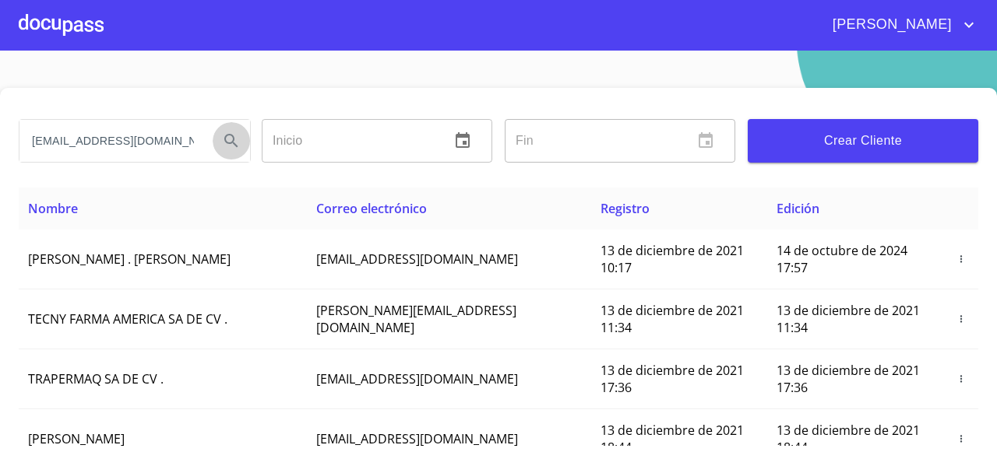
click at [223, 136] on icon "Search" at bounding box center [231, 141] width 19 height 19
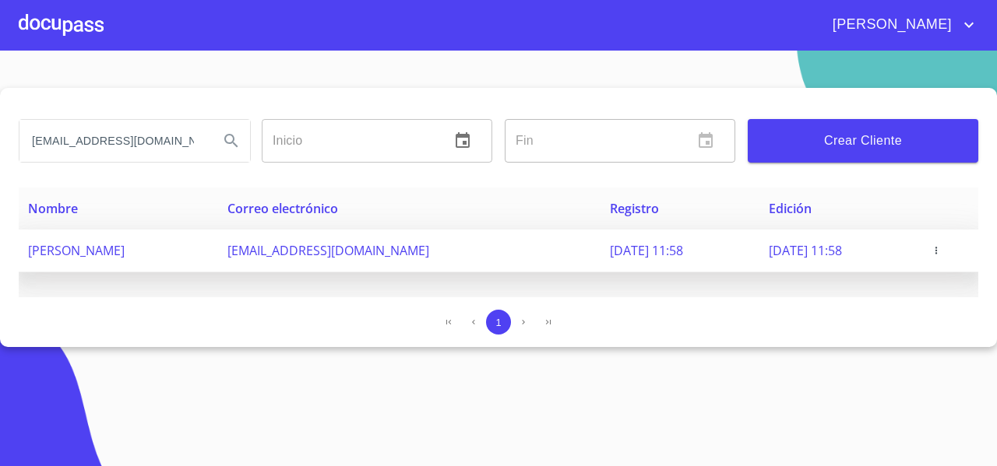
click at [954, 259] on td at bounding box center [948, 251] width 59 height 43
click at [941, 255] on icon "button" at bounding box center [935, 250] width 11 height 11
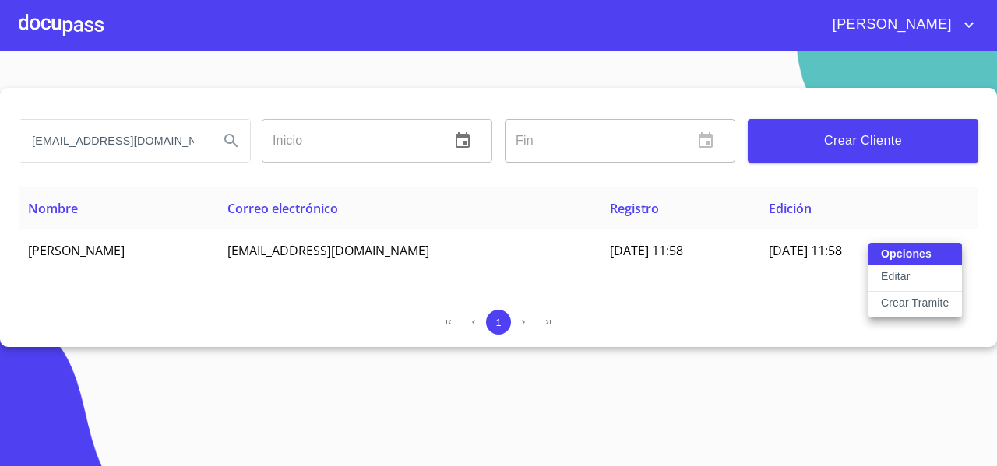
click at [904, 304] on p "Crear Tramite" at bounding box center [915, 303] width 69 height 16
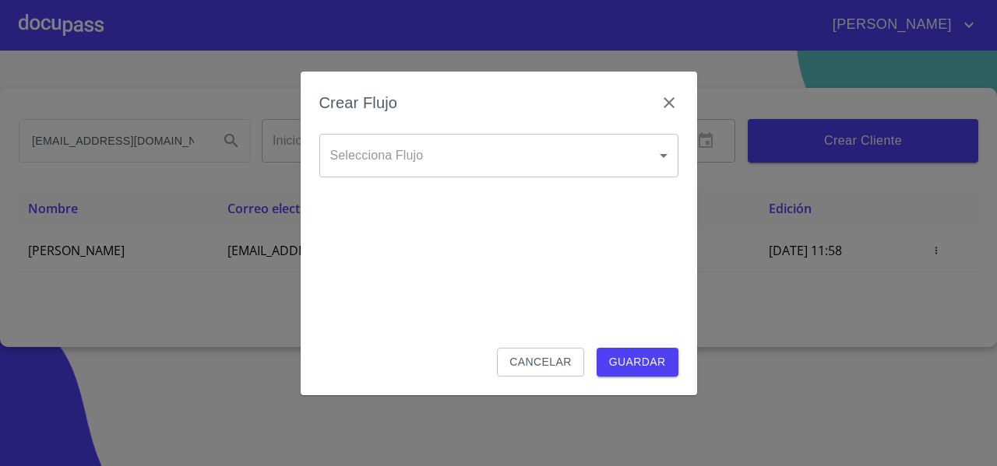
click at [373, 172] on body "FERNANDO santiagogutierrez297@gmail.com Inicio ​ Fin ​ Crear Cliente Nombre Cor…" at bounding box center [498, 233] width 997 height 466
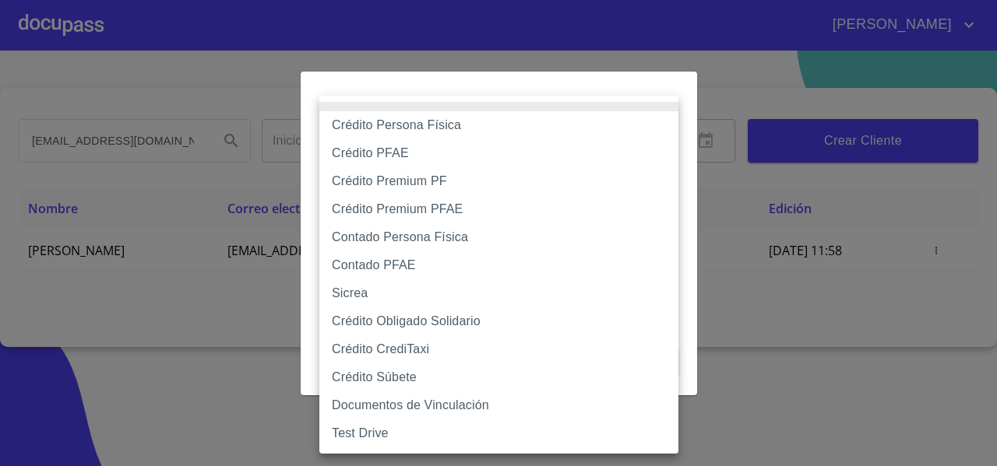
click at [394, 131] on li "Crédito Persona Física" at bounding box center [498, 125] width 359 height 28
type input "61b033e49b8c202ad5bb7912"
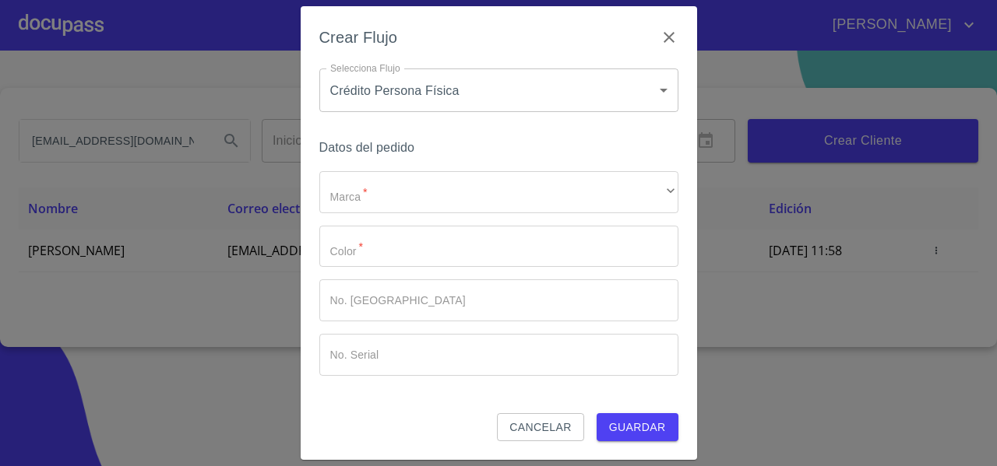
click at [372, 155] on h6 "Datos del pedido" at bounding box center [498, 148] width 359 height 22
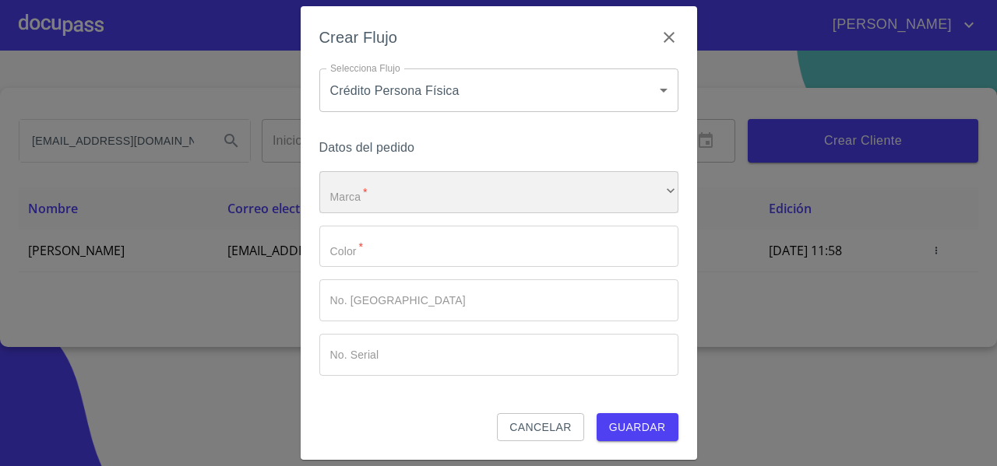
click at [353, 198] on div "​" at bounding box center [498, 192] width 359 height 42
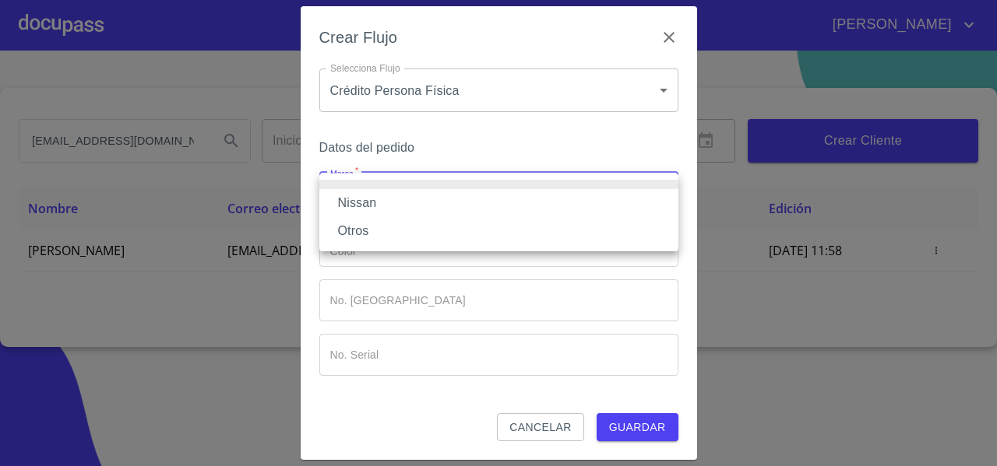
click at [353, 198] on li "Nissan" at bounding box center [498, 203] width 359 height 28
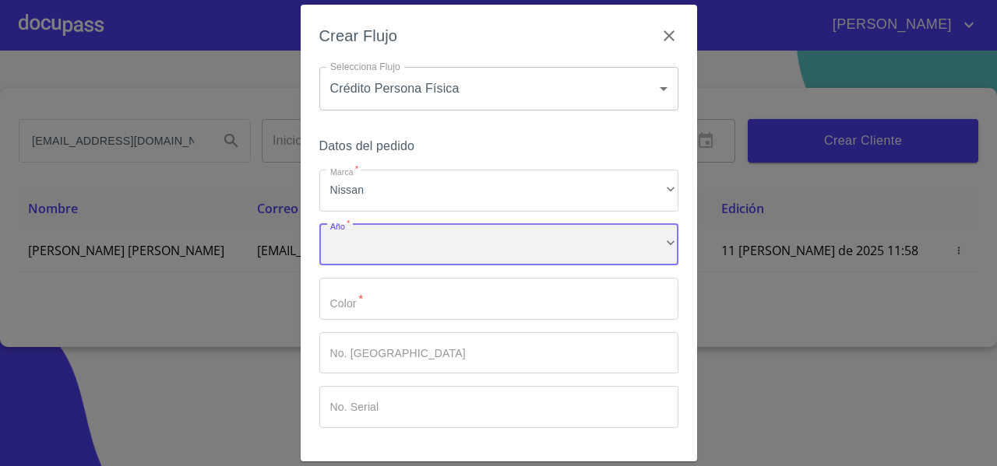
click at [344, 253] on div "​" at bounding box center [498, 245] width 359 height 42
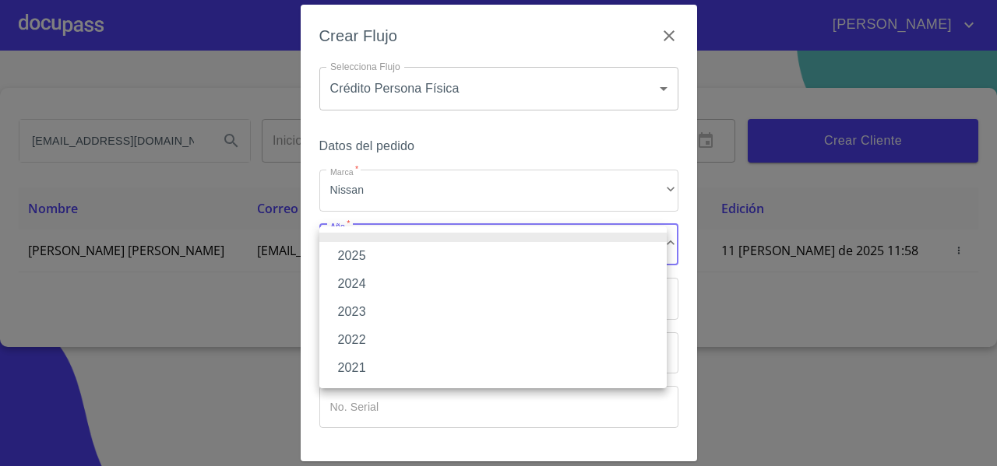
click at [344, 256] on li "2025" at bounding box center [492, 256] width 347 height 28
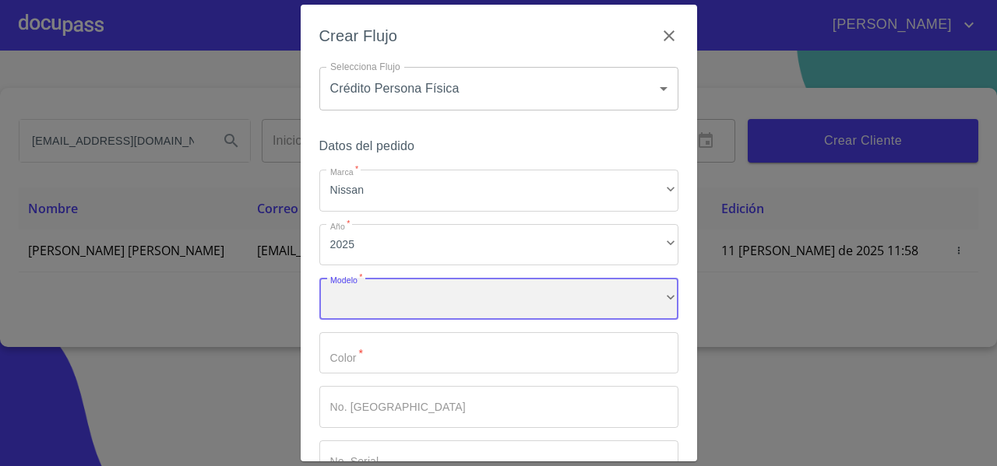
click at [345, 318] on div "​" at bounding box center [498, 299] width 359 height 42
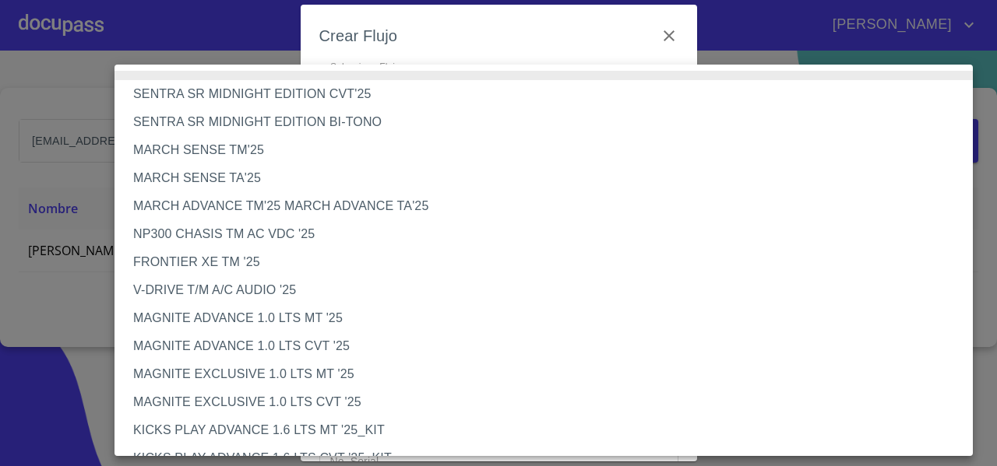
click at [339, 319] on li "MAGNITE ADVANCE 1.0 LTS MT '25" at bounding box center [549, 318] width 870 height 28
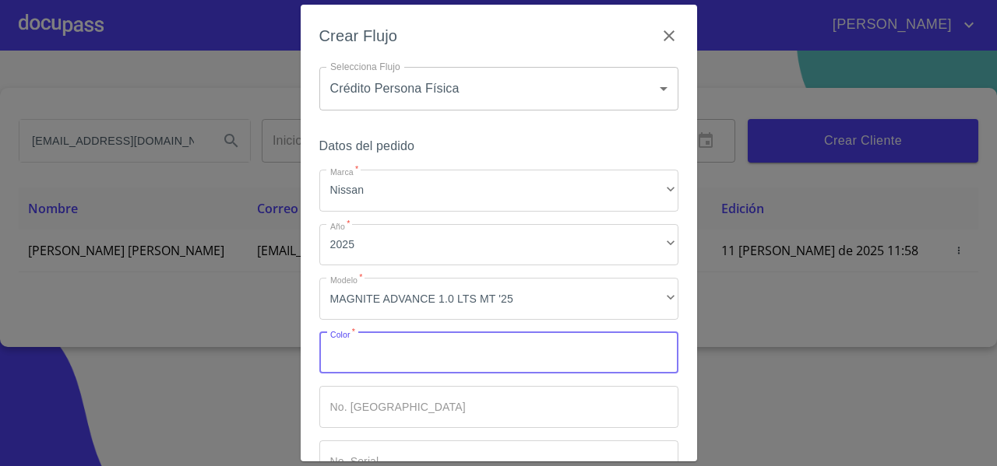
click at [342, 351] on input "Marca   *" at bounding box center [498, 353] width 359 height 42
type input "PLATA"
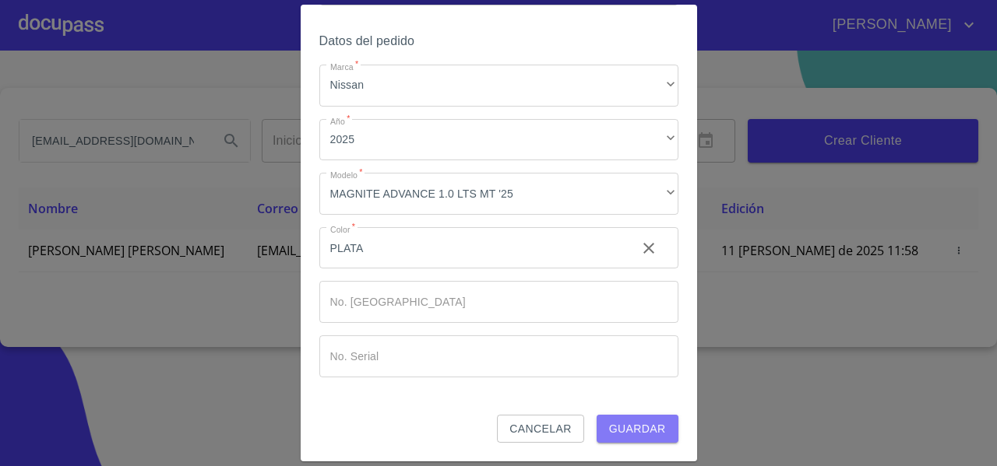
click at [638, 427] on span "Guardar" at bounding box center [637, 429] width 57 height 19
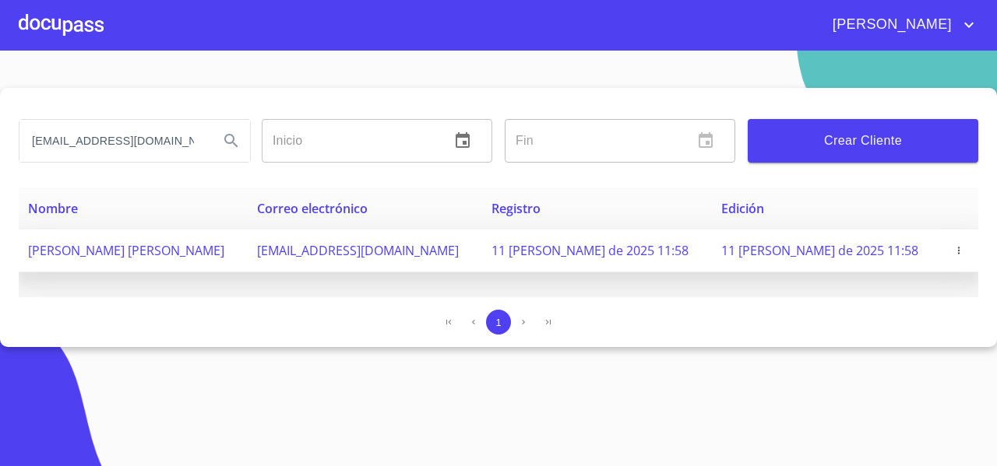
drag, startPoint x: 262, startPoint y: 252, endPoint x: 468, endPoint y: 249, distance: 205.6
click at [468, 249] on td "[EMAIL_ADDRESS][DOMAIN_NAME]" at bounding box center [365, 251] width 234 height 43
copy span "[EMAIL_ADDRESS][DOMAIN_NAME]"
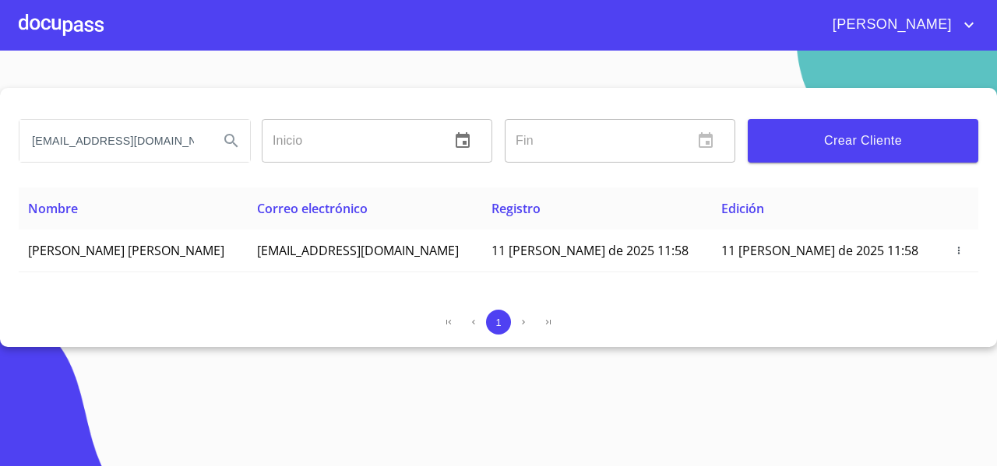
click at [71, 30] on div at bounding box center [61, 25] width 85 height 50
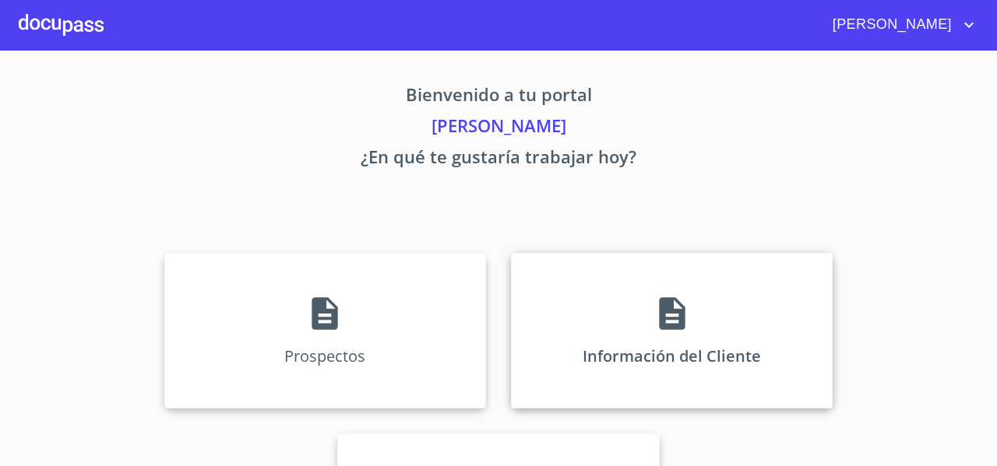
click at [596, 267] on div "Información del Cliente" at bounding box center [672, 331] width 322 height 156
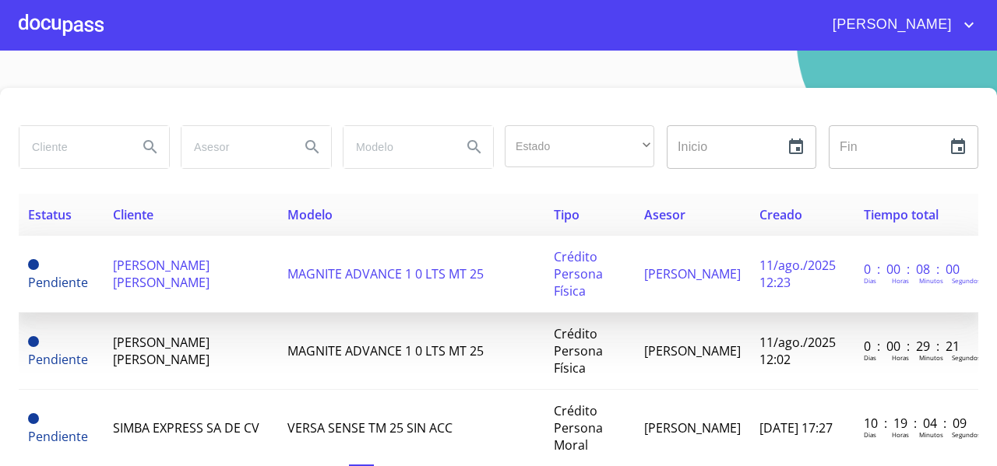
click at [120, 269] on span "[PERSON_NAME]" at bounding box center [161, 274] width 97 height 34
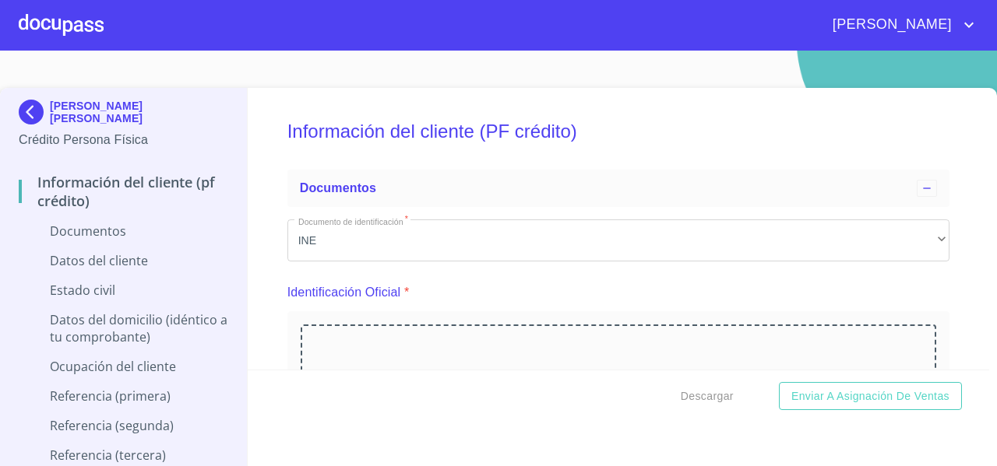
click at [34, 116] on img at bounding box center [34, 112] width 31 height 25
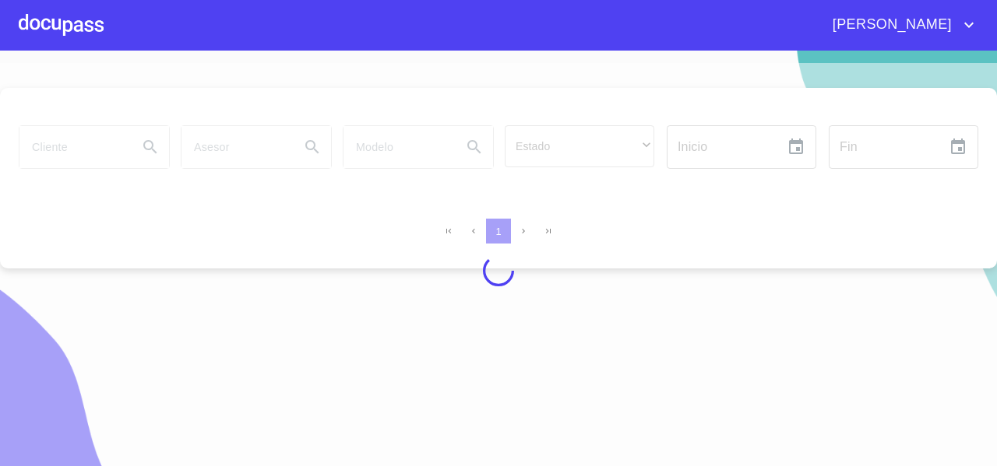
click at [41, 51] on section "Estado ​ ​ Inicio ​ Fin ​ 1" at bounding box center [498, 259] width 997 height 416
click at [53, 20] on div at bounding box center [61, 25] width 85 height 50
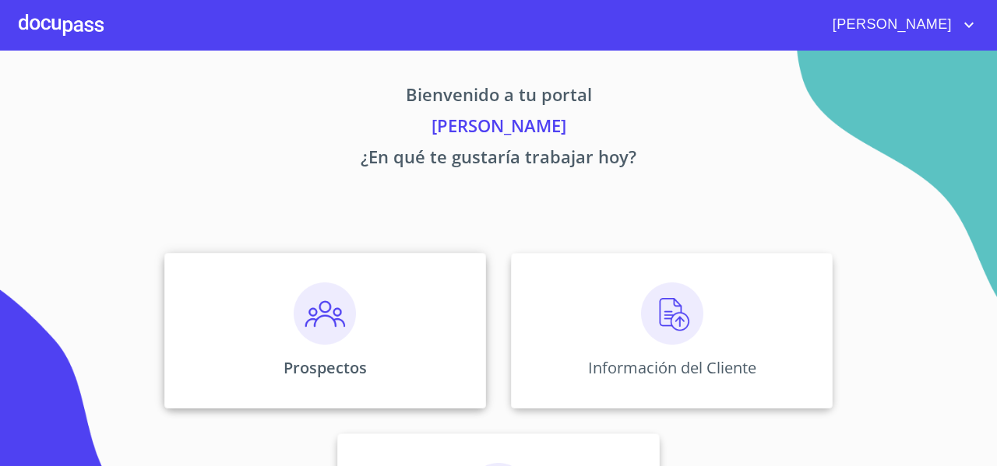
click at [215, 280] on div "Prospectos" at bounding box center [325, 331] width 322 height 156
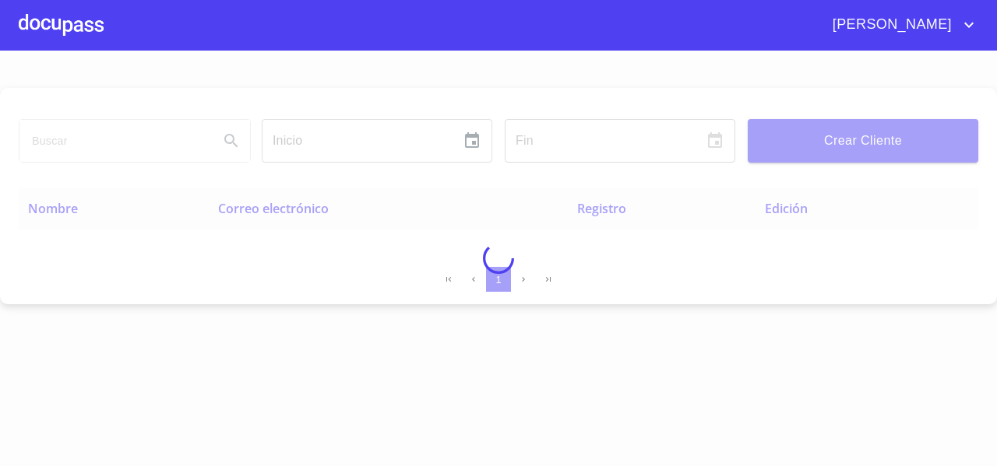
click at [83, 146] on div at bounding box center [498, 259] width 997 height 416
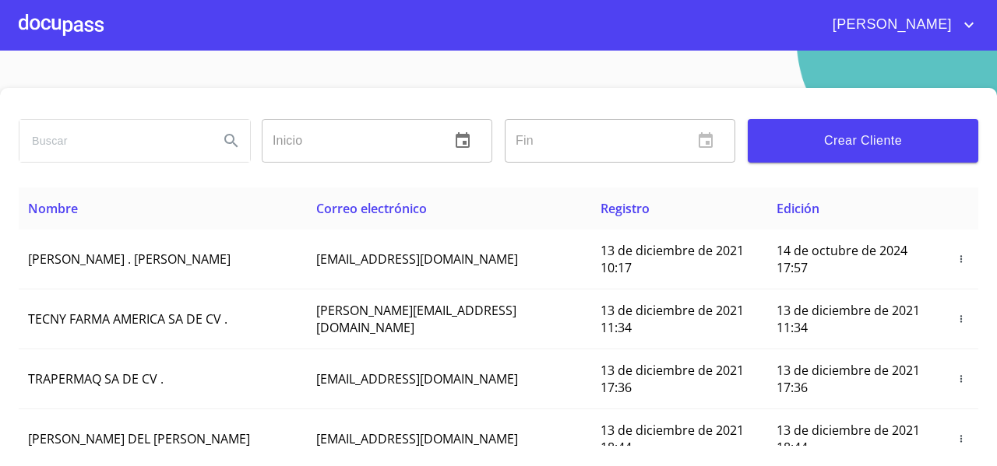
click at [83, 146] on input "search" at bounding box center [112, 141] width 187 height 42
click at [149, 152] on input "SANTIAGO" at bounding box center [112, 141] width 187 height 42
paste input "santiagogutierrez297@gmail.com"
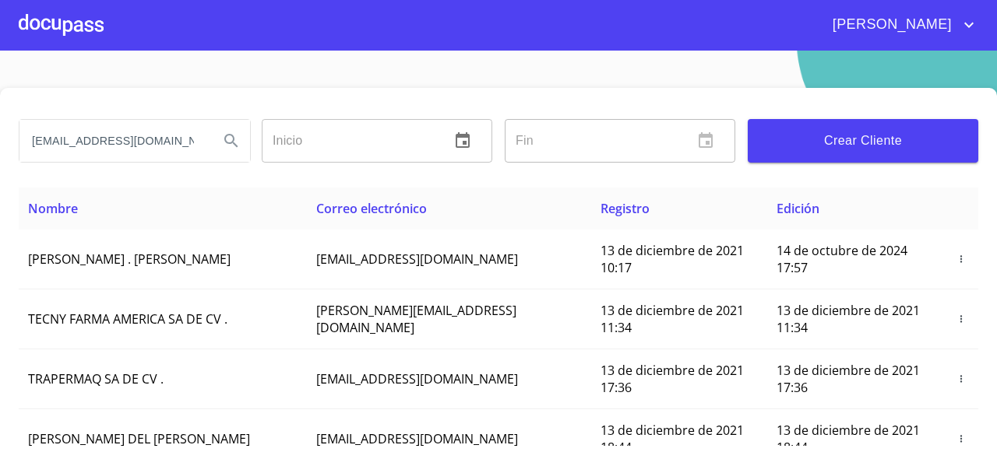
scroll to position [0, 11]
type input "santiagogutierrez297@gmail.com"
click at [227, 167] on div "santiagogutierrez297@gmail.com" at bounding box center [133, 141] width 243 height 56
click at [228, 155] on button "Search" at bounding box center [231, 140] width 37 height 37
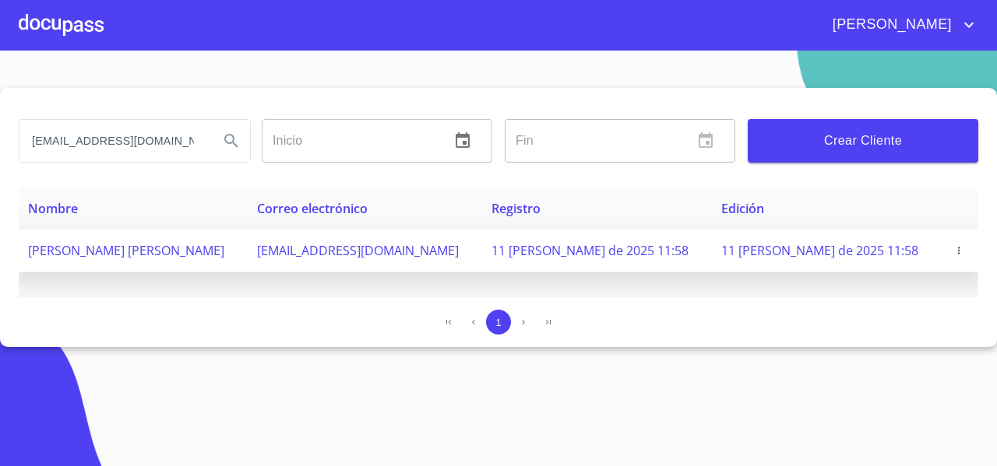
click at [955, 248] on icon "button" at bounding box center [958, 250] width 11 height 11
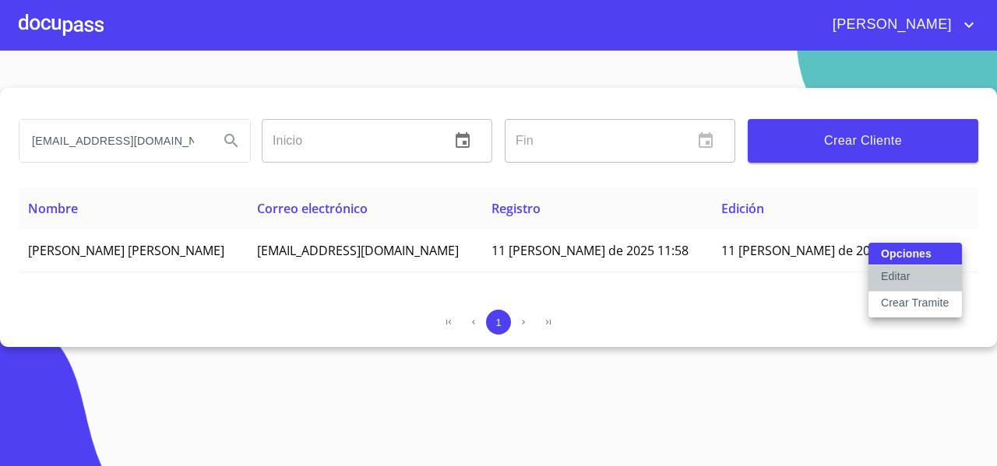
click at [919, 273] on button "Editar" at bounding box center [914, 278] width 93 height 26
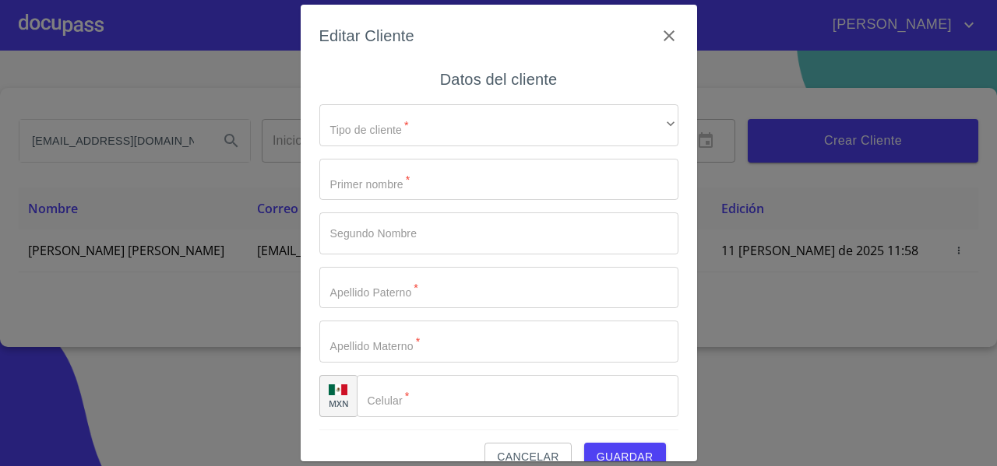
type input "ANGELA"
type input "[PERSON_NAME]"
type input "OCAMPO"
type input "[PHONE_NUMBER]"
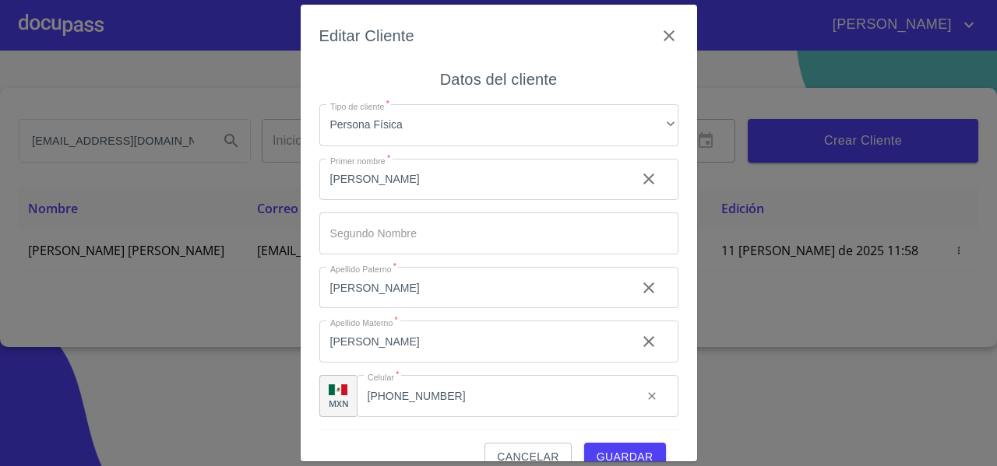
click at [387, 185] on input "ANGELA" at bounding box center [471, 180] width 304 height 42
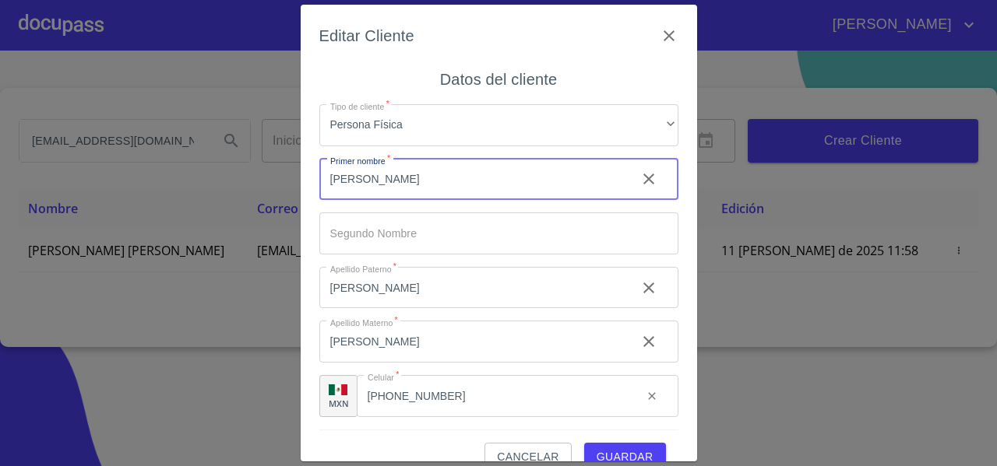
click at [387, 185] on input "ANGELA" at bounding box center [471, 180] width 304 height 42
type input "SANTIAGO"
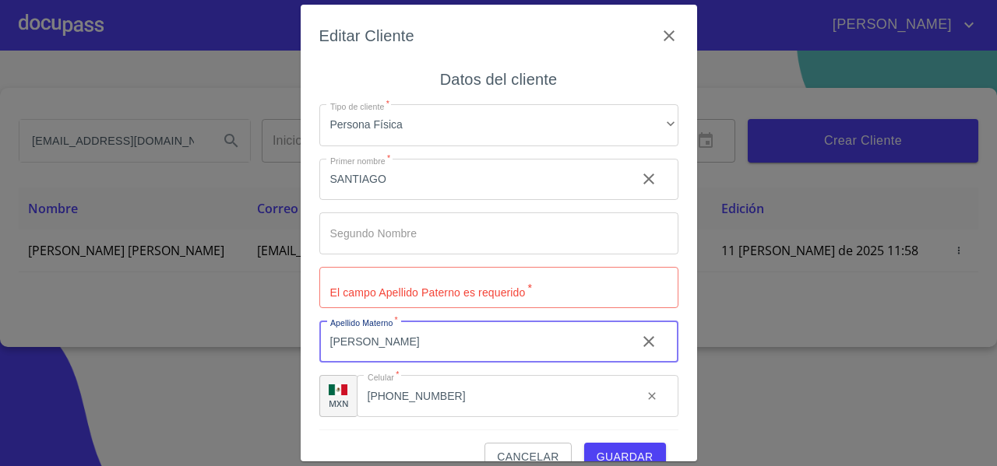
click at [391, 353] on input "OCAMPO" at bounding box center [471, 342] width 304 height 42
paste input "[PERSON_NAME]"
type input "[PERSON_NAME]"
click at [377, 280] on input "Tipo de cliente   *" at bounding box center [498, 288] width 359 height 42
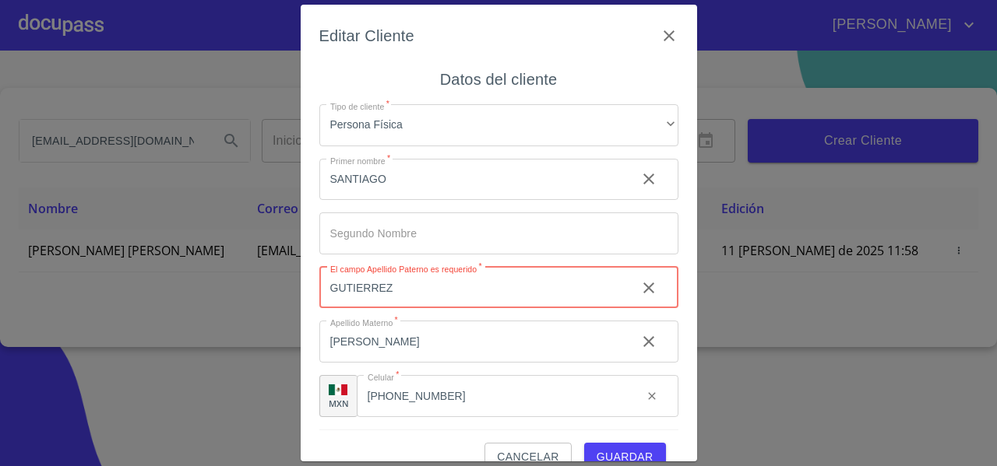
type input "GUTIERREZ"
click at [399, 184] on input "SANTIAGO" at bounding box center [471, 180] width 304 height 42
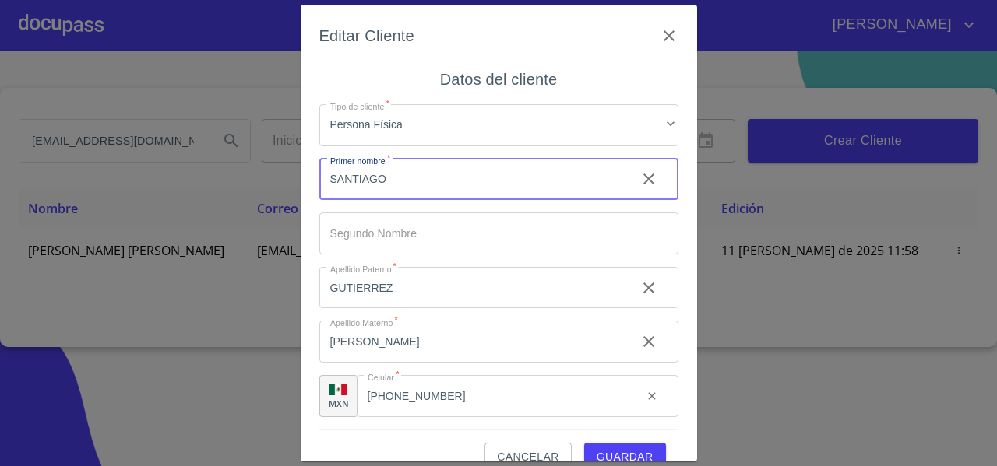
click at [399, 184] on input "SANTIAGO" at bounding box center [471, 180] width 304 height 42
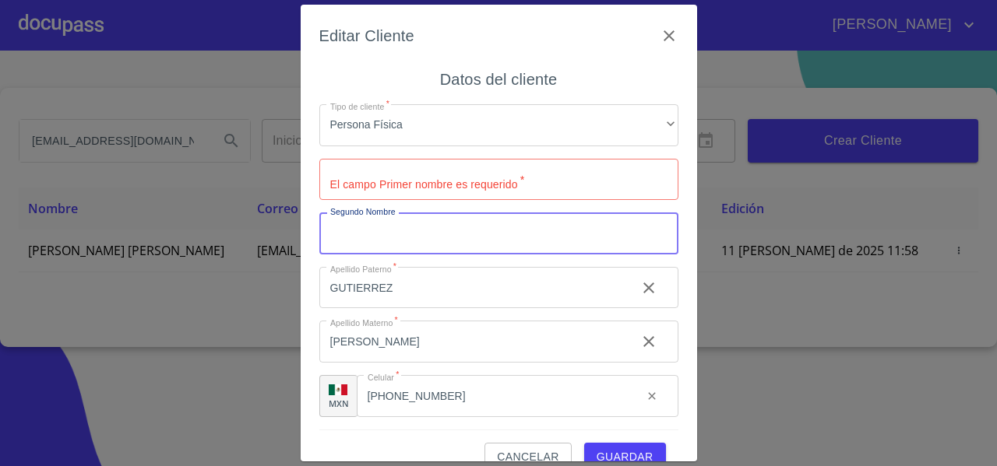
click at [363, 237] on input "Tipo de cliente   *" at bounding box center [498, 234] width 359 height 42
paste input "SANTIAGO"
type input "SANTIAGO"
click at [371, 192] on input "Tipo de cliente   *" at bounding box center [498, 180] width 359 height 42
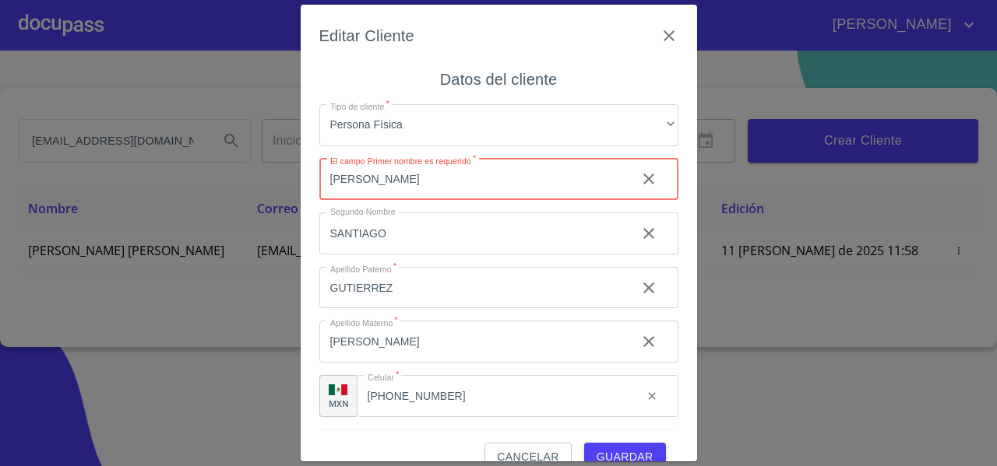
type input "[PERSON_NAME]"
click at [310, 245] on div "Editar Cliente Datos del cliente Tipo de cliente   * Persona Física ​ El campo …" at bounding box center [499, 233] width 396 height 457
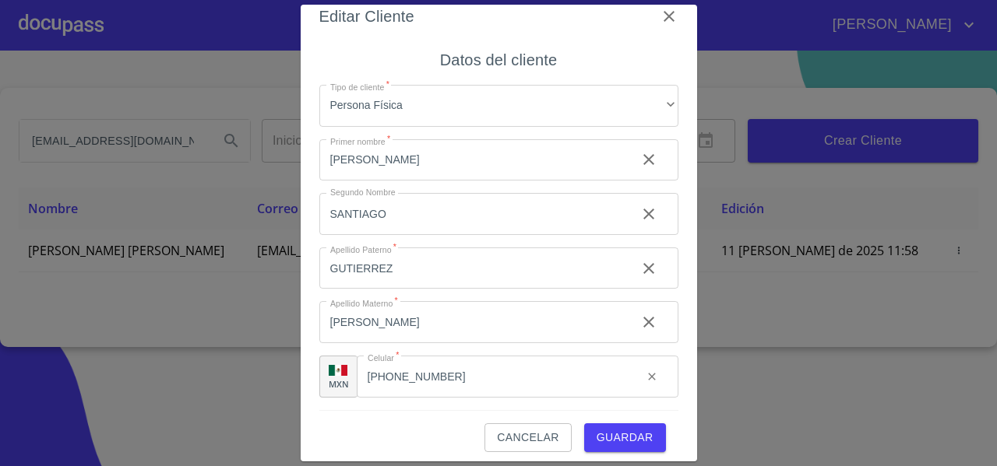
scroll to position [28, 0]
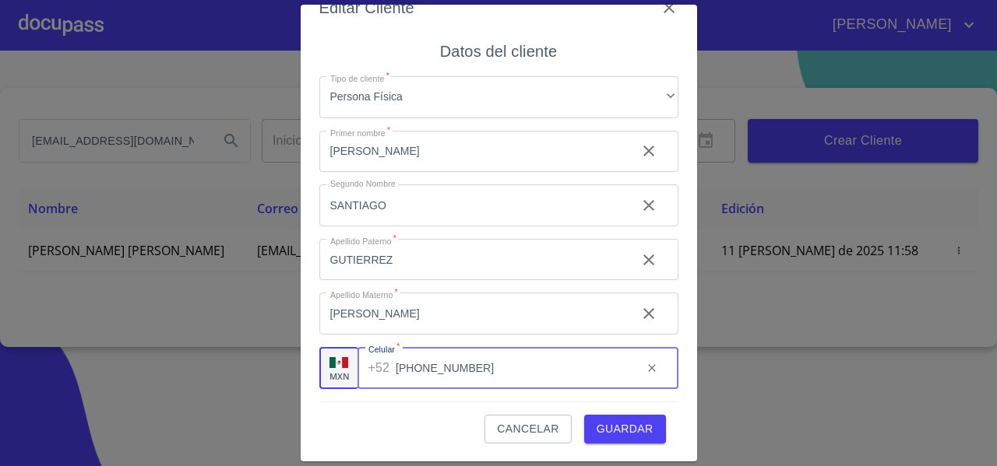
click at [448, 368] on input "[PHONE_NUMBER]" at bounding box center [513, 368] width 234 height 42
paste input "39578799"
type input "[PHONE_NUMBER]"
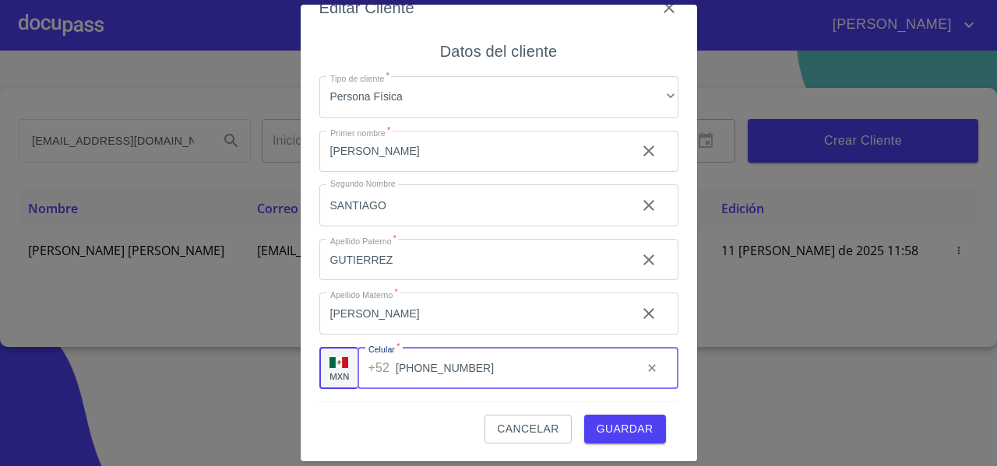
click at [340, 413] on div "Cancelar Guardar" at bounding box center [498, 423] width 359 height 42
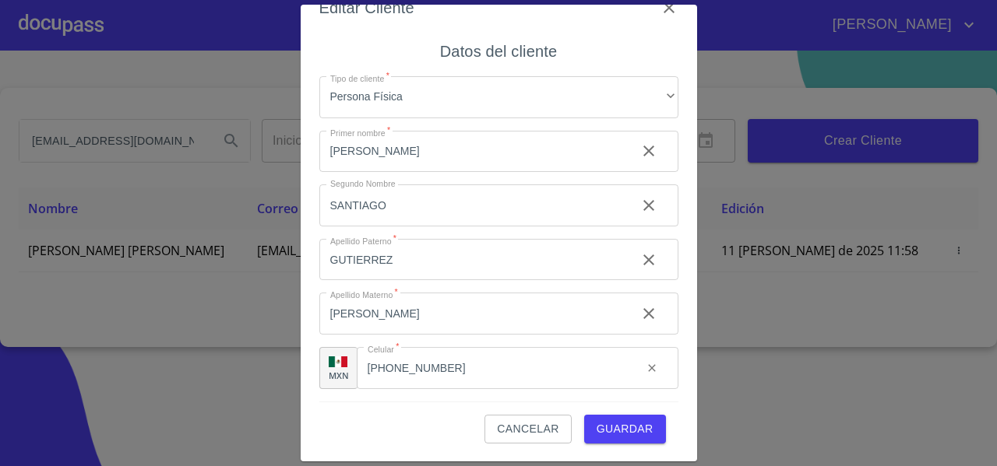
click at [614, 431] on span "Guardar" at bounding box center [624, 429] width 57 height 19
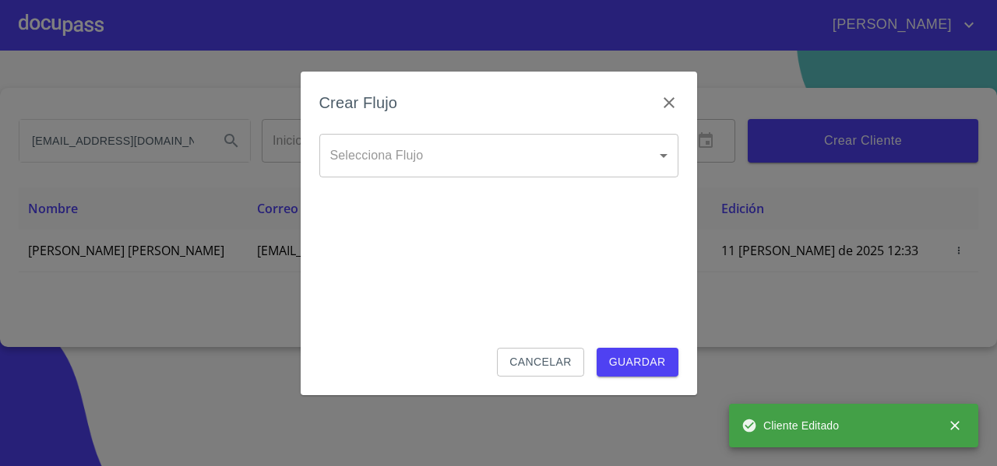
click at [506, 359] on button "Cancelar" at bounding box center [540, 362] width 86 height 29
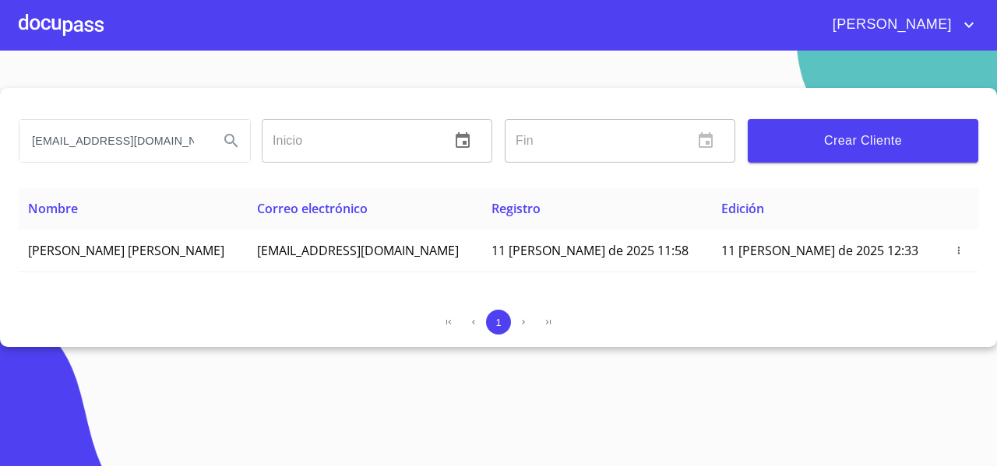
click at [40, 49] on div at bounding box center [61, 25] width 85 height 50
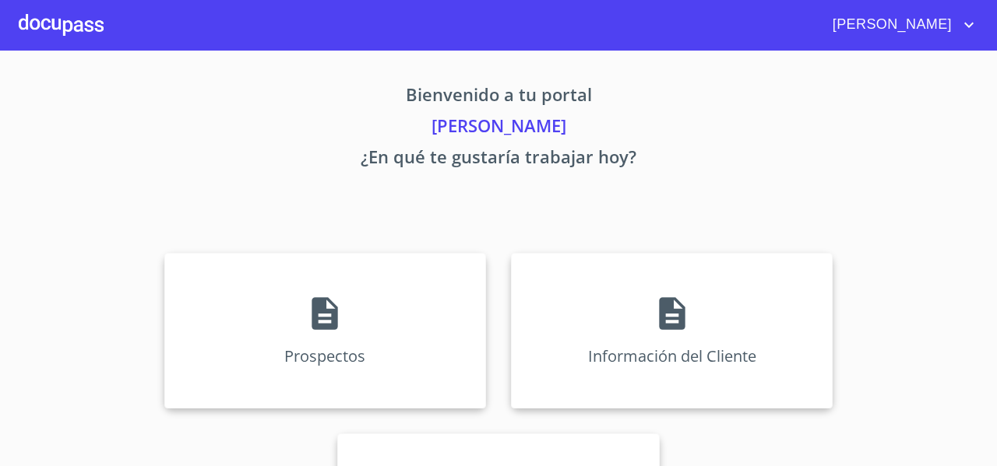
click at [76, 9] on div at bounding box center [61, 25] width 85 height 50
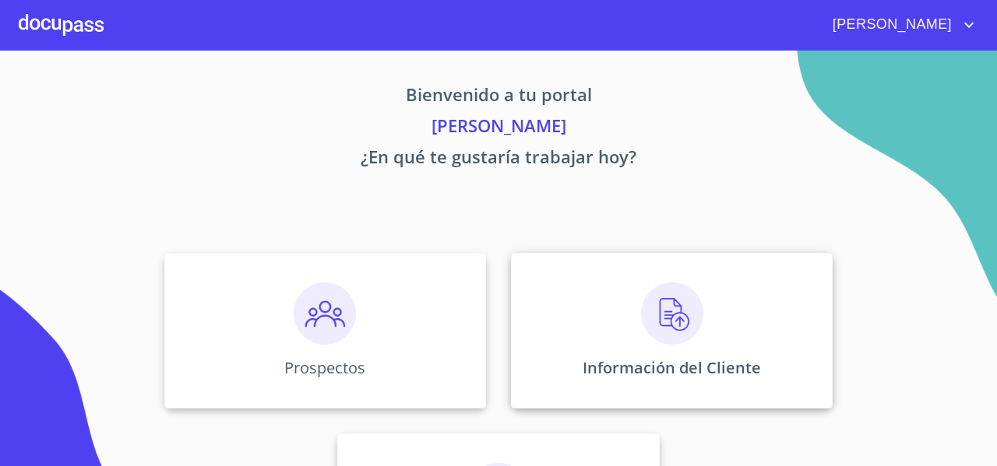
click at [598, 304] on div "Información del Cliente" at bounding box center [672, 331] width 322 height 156
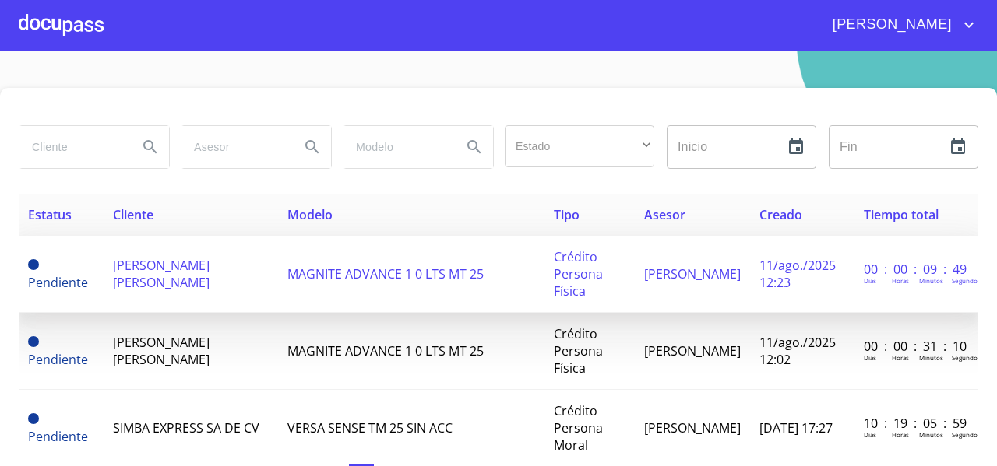
click at [195, 264] on span "[PERSON_NAME] SANTIAGO [PERSON_NAME]" at bounding box center [161, 274] width 97 height 34
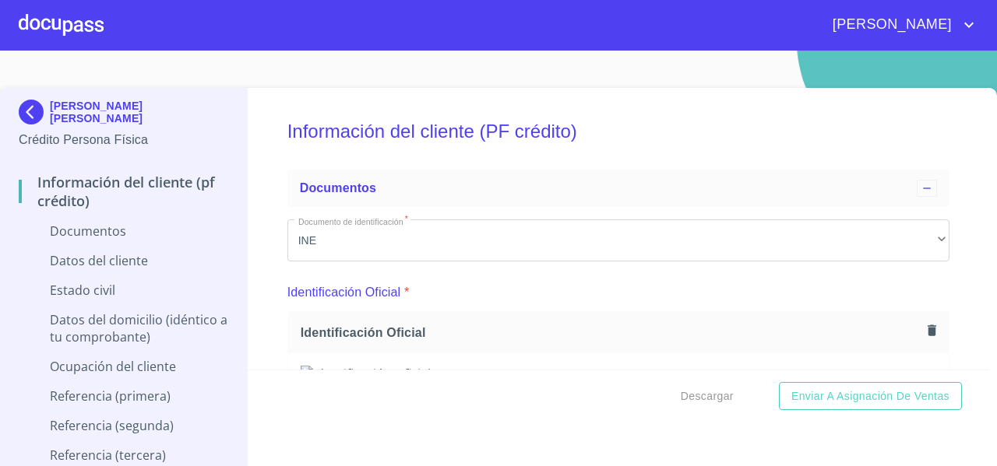
scroll to position [198, 0]
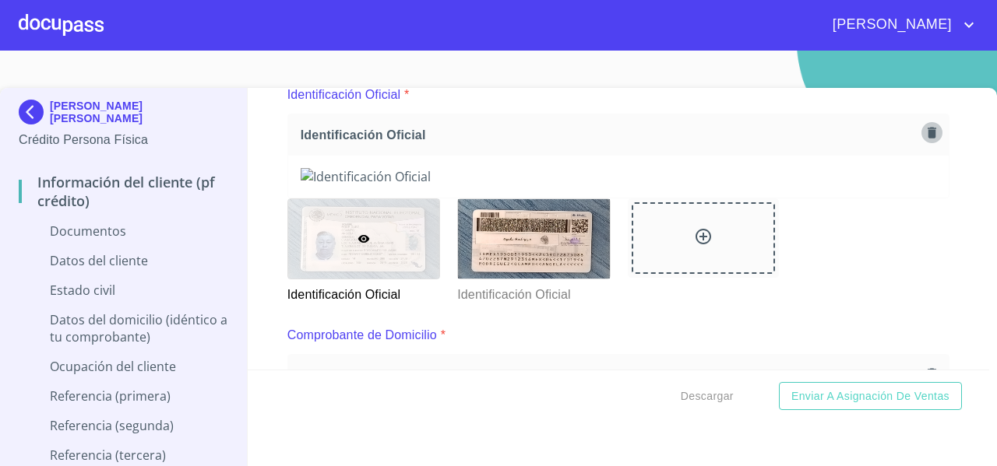
click at [924, 134] on icon "button" at bounding box center [931, 132] width 15 height 15
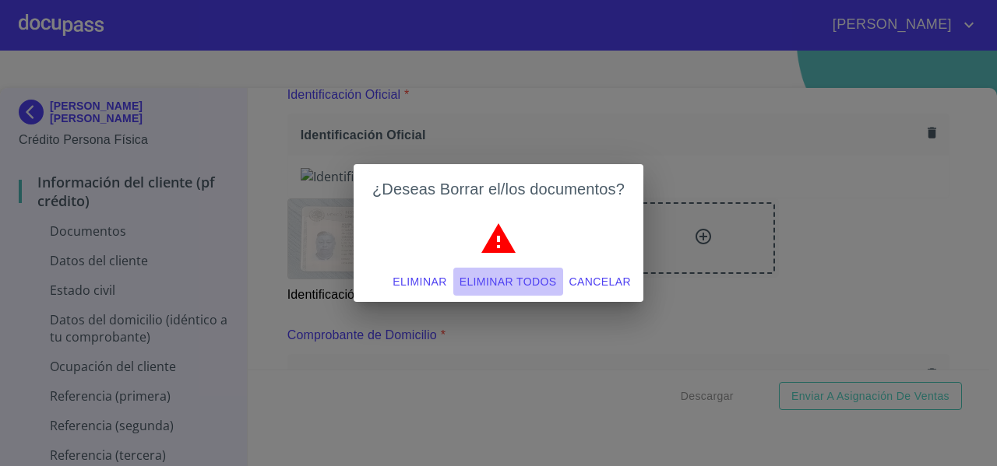
click at [505, 284] on span "Eliminar todos" at bounding box center [507, 282] width 97 height 19
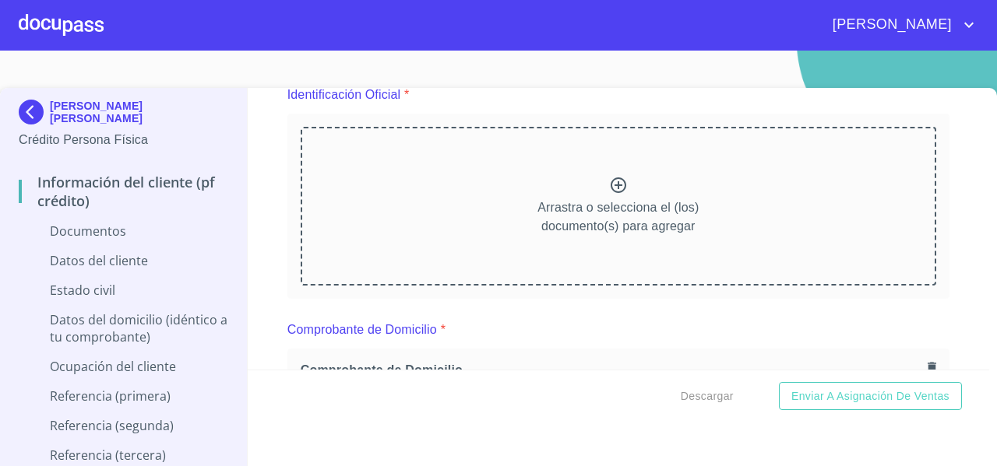
click at [33, 109] on img at bounding box center [34, 112] width 31 height 25
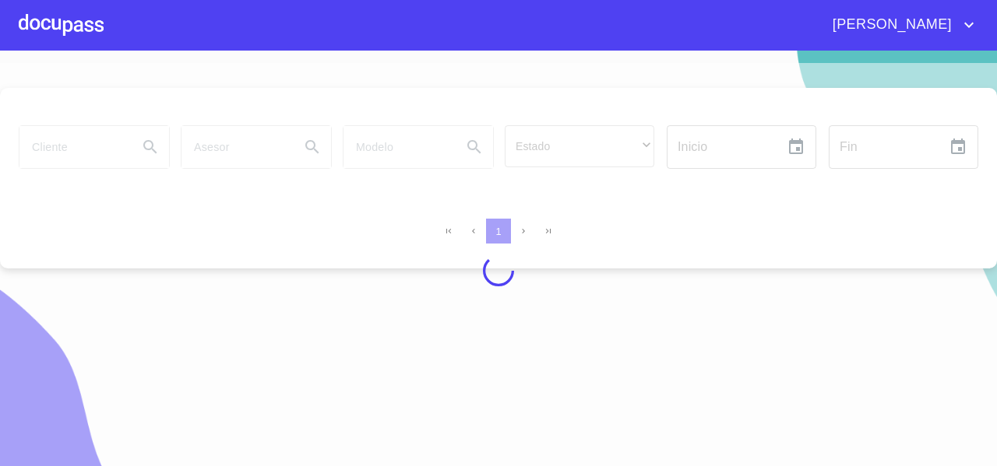
click at [61, 30] on div at bounding box center [61, 25] width 85 height 50
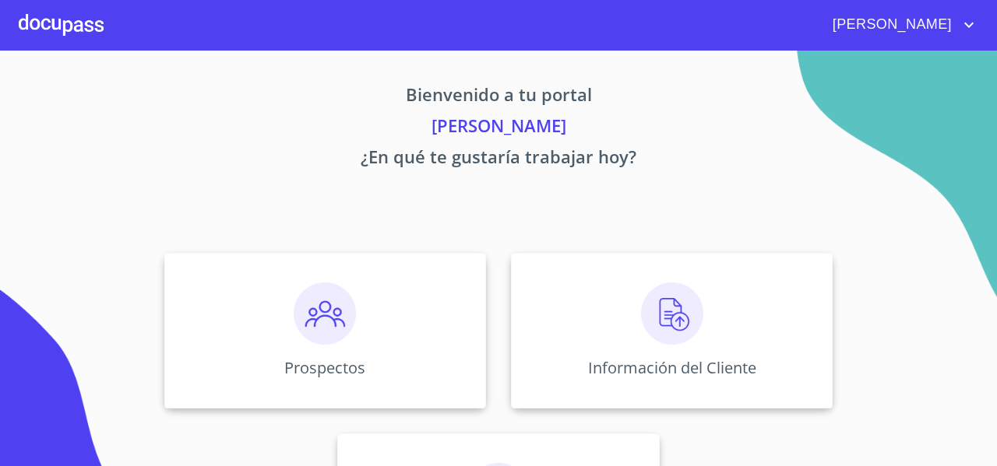
click at [456, 135] on p "FERNANDO MORA" at bounding box center [498, 128] width 959 height 31
click at [289, 314] on div "Prospectos" at bounding box center [325, 331] width 322 height 156
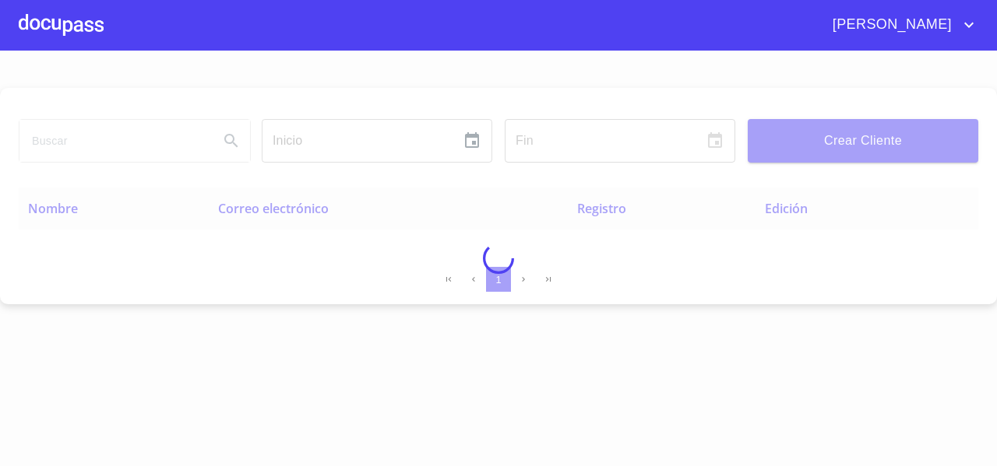
click at [49, 128] on div at bounding box center [498, 259] width 997 height 416
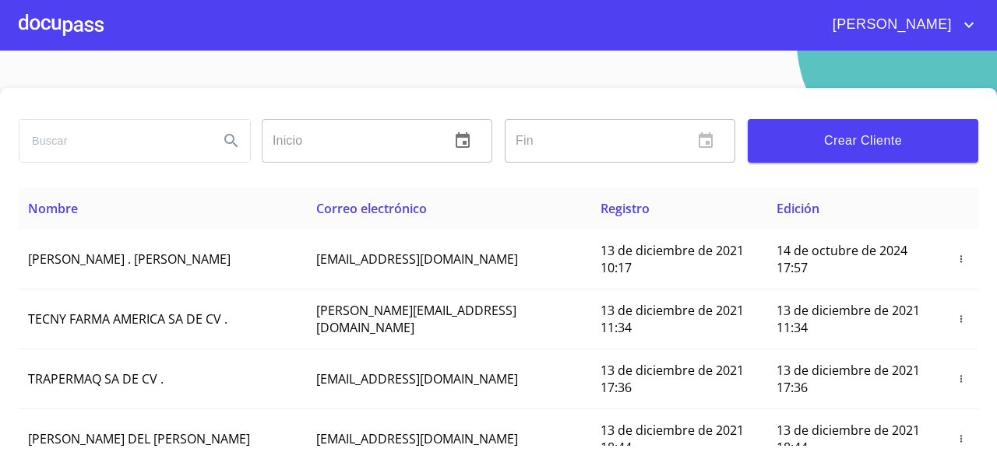
click at [49, 128] on input "search" at bounding box center [112, 141] width 187 height 42
type input "SANTIAGO GUILLERMO"
click at [236, 157] on div "SANTIAGO GUILLERMO" at bounding box center [134, 141] width 230 height 42
click at [234, 150] on button "Search" at bounding box center [231, 140] width 37 height 37
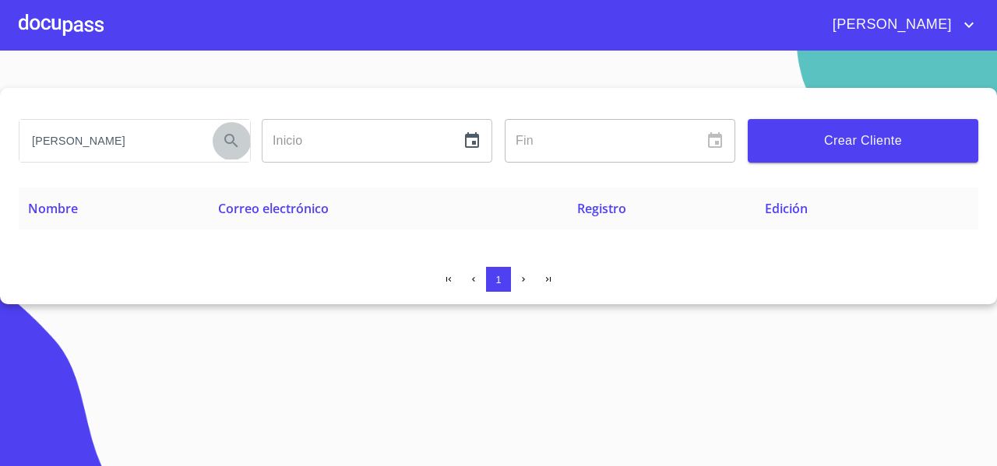
click at [225, 147] on icon "Search" at bounding box center [231, 141] width 19 height 19
click at [70, 27] on div at bounding box center [61, 25] width 85 height 50
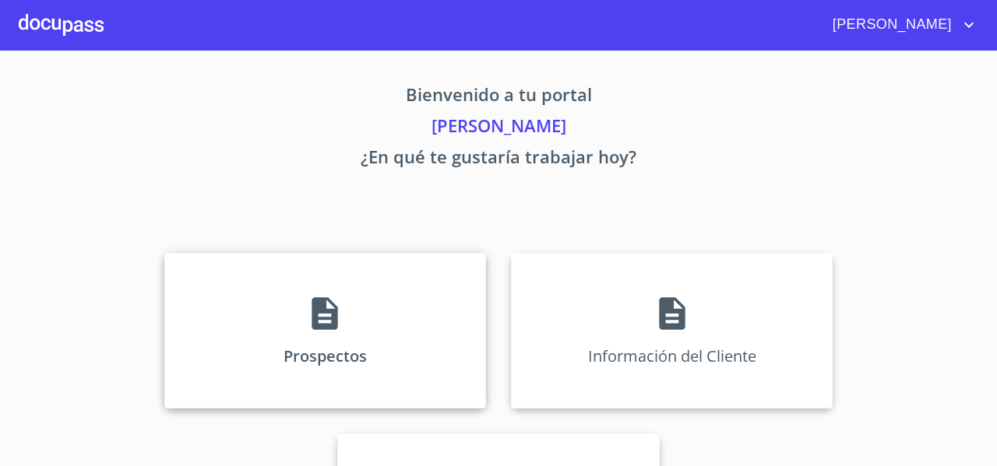
click at [233, 297] on div "Prospectos" at bounding box center [325, 331] width 322 height 156
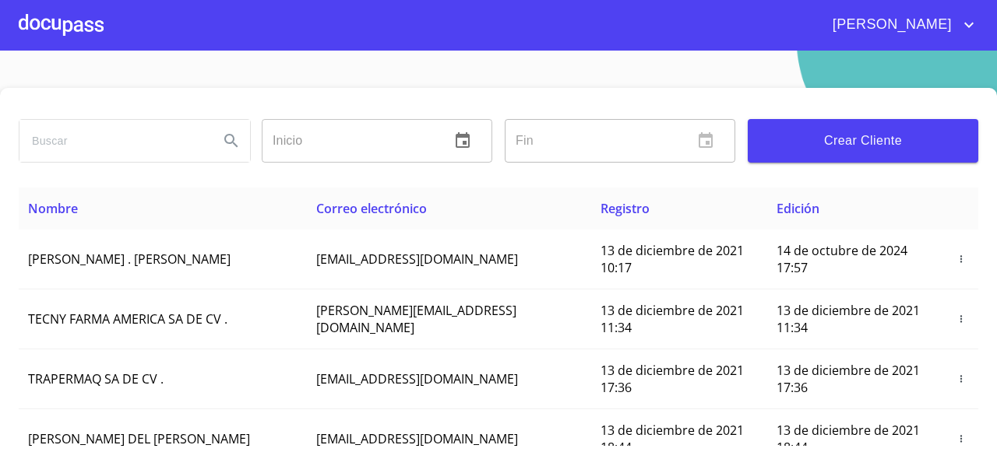
click at [69, 140] on input "search" at bounding box center [112, 141] width 187 height 42
click at [228, 144] on icon "Search" at bounding box center [231, 141] width 19 height 19
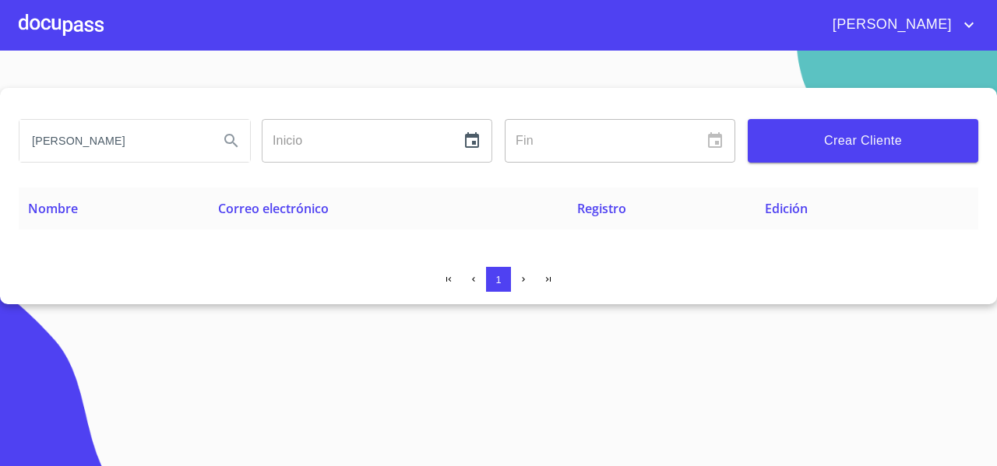
drag, startPoint x: 96, startPoint y: 141, endPoint x: 6, endPoint y: 142, distance: 89.5
click at [6, 142] on div "SANTIAGO GUILLERMO Inicio ​ Fin ​ Crear Cliente Nombre Correo electrónico Regis…" at bounding box center [498, 196] width 997 height 216
click at [123, 135] on input "[PERSON_NAME]" at bounding box center [112, 141] width 187 height 42
paste input "SANTIAGO"
type input "GUILLERMO SANTIAGO"
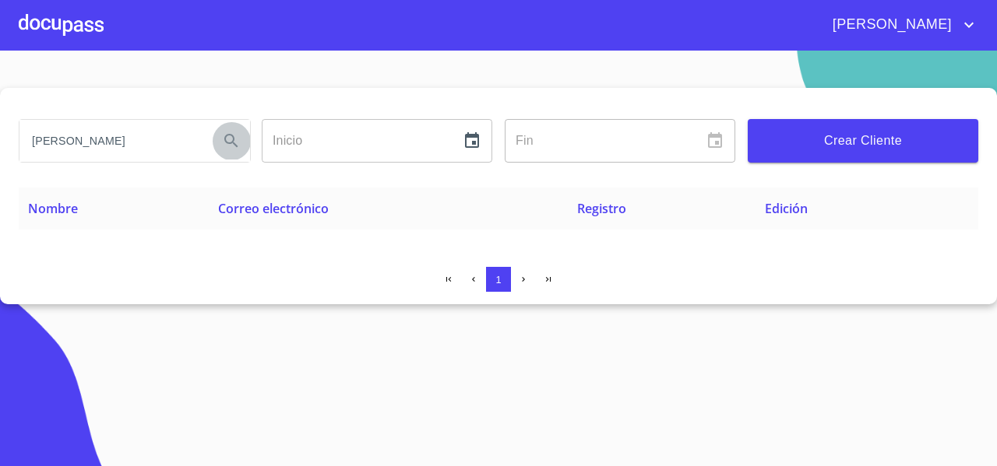
click at [227, 149] on icon "Search" at bounding box center [231, 141] width 19 height 19
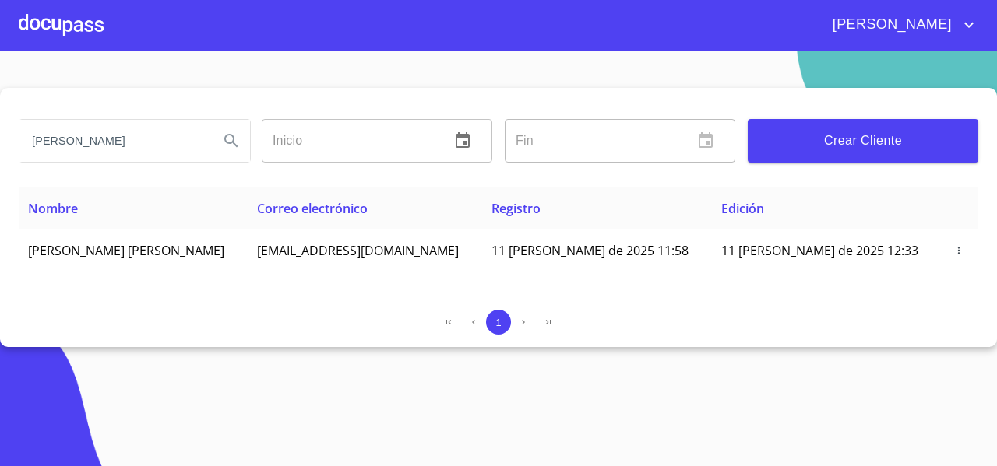
drag, startPoint x: 316, startPoint y: 247, endPoint x: 0, endPoint y: 276, distance: 317.5
click at [0, 276] on div "GUILLERMO SANTIAGO Inicio ​ Fin ​ Crear Cliente Nombre Correo electrónico Regis…" at bounding box center [498, 217] width 997 height 259
click at [224, 323] on div "1" at bounding box center [498, 322] width 959 height 25
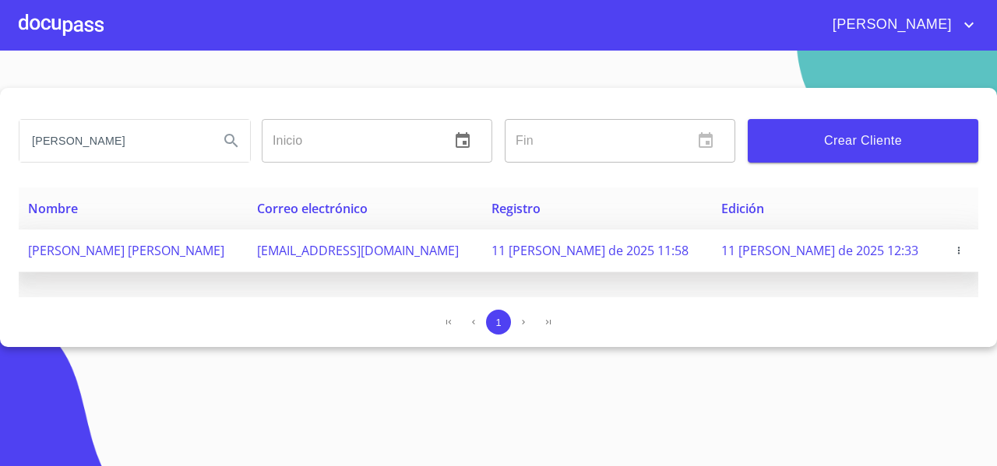
drag, startPoint x: 325, startPoint y: 243, endPoint x: 27, endPoint y: 253, distance: 298.4
click at [27, 253] on td "[PERSON_NAME] [PERSON_NAME]" at bounding box center [133, 251] width 229 height 43
copy span "[PERSON_NAME] [PERSON_NAME]"
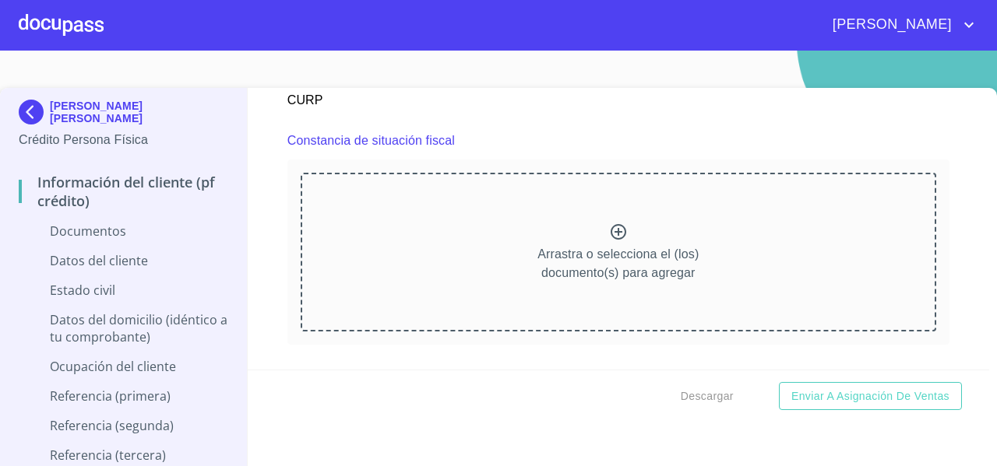
scroll to position [2439, 0]
click at [22, 118] on img at bounding box center [34, 112] width 31 height 25
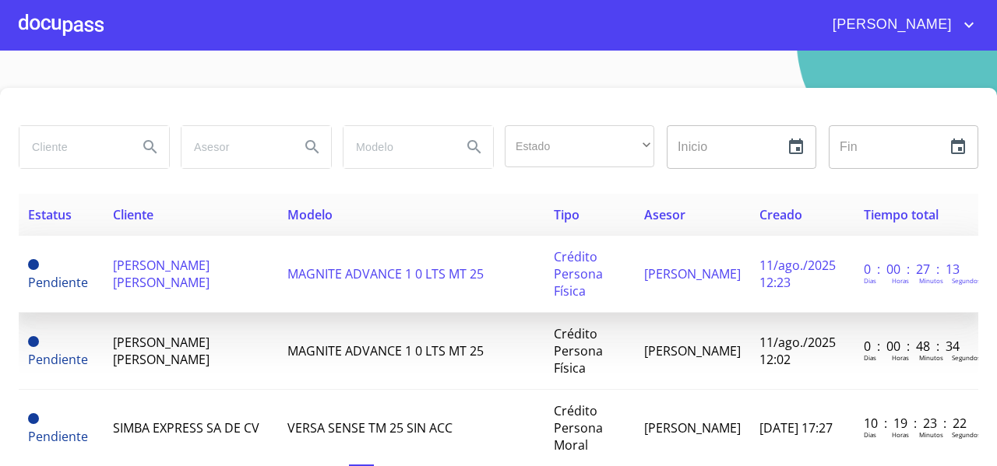
click at [204, 270] on td "[PERSON_NAME] [PERSON_NAME]" at bounding box center [191, 274] width 174 height 77
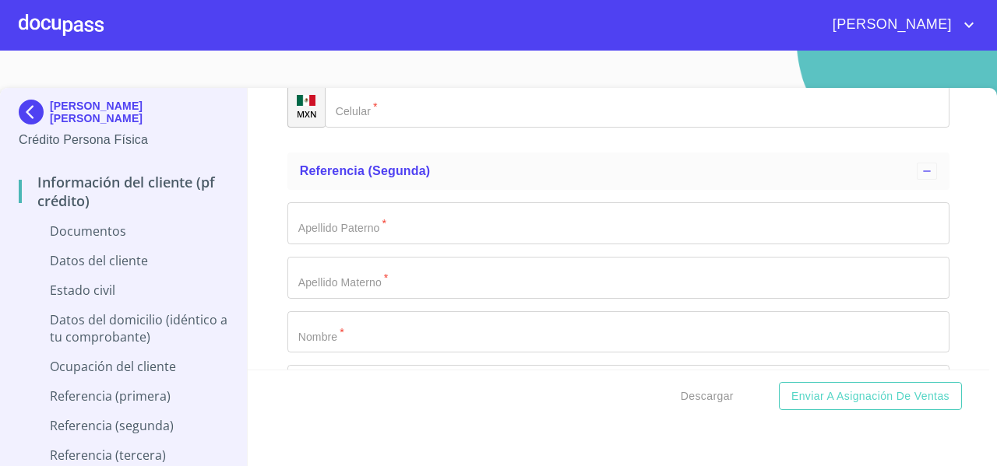
scroll to position [5333, 0]
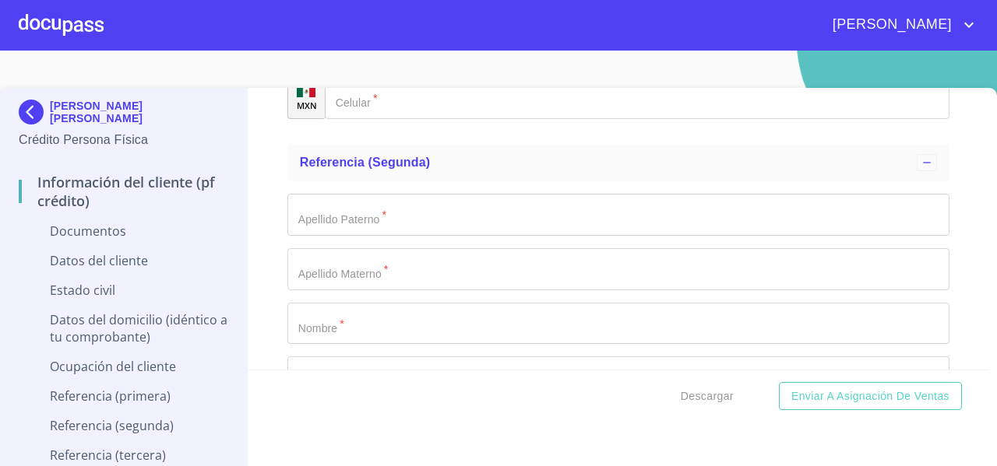
click at [60, 30] on div at bounding box center [61, 25] width 85 height 50
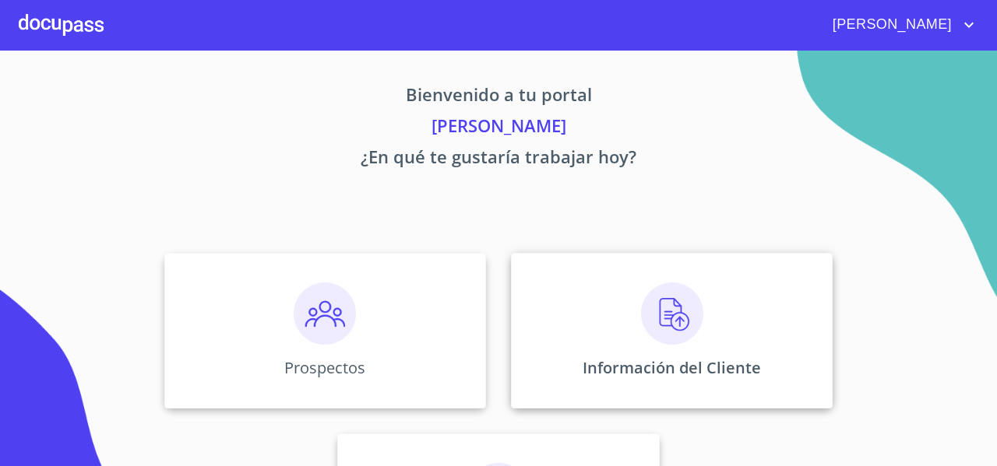
click at [571, 290] on div "Información del Cliente" at bounding box center [672, 331] width 322 height 156
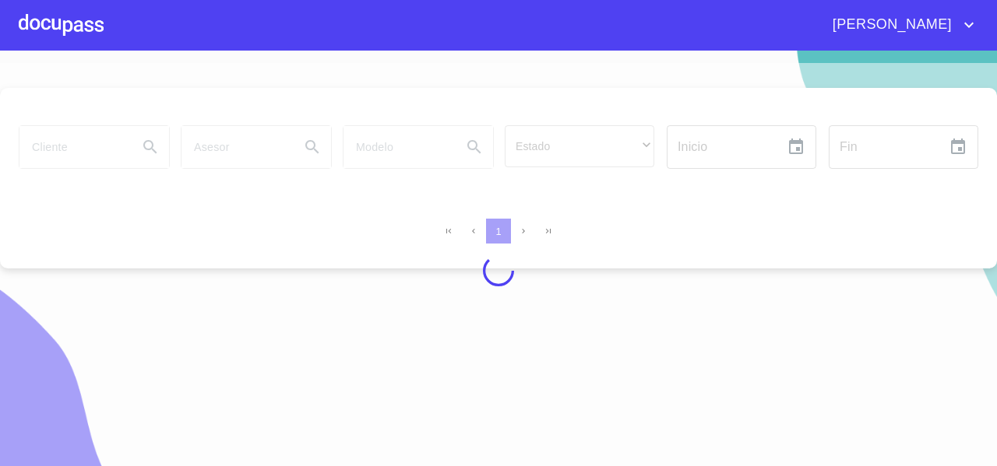
click at [87, 143] on div at bounding box center [498, 271] width 997 height 416
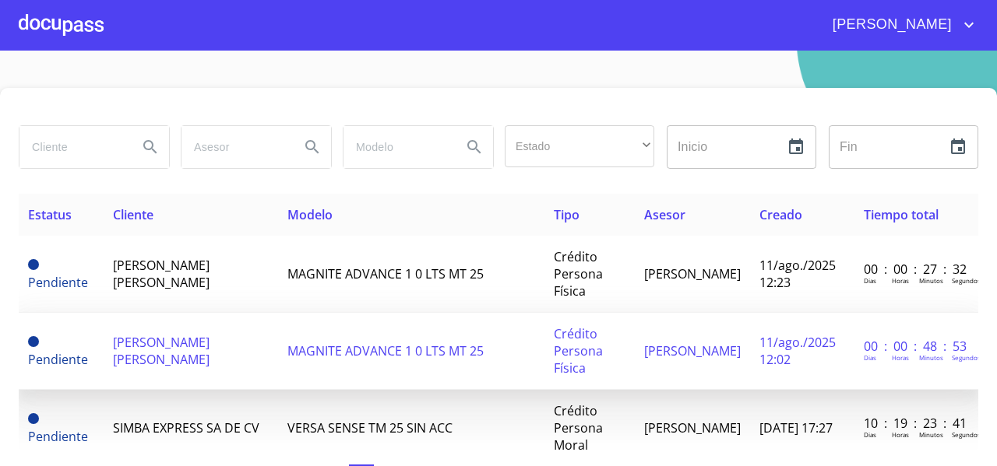
click at [316, 350] on span "MAGNITE ADVANCE 1 0 LTS MT 25" at bounding box center [385, 351] width 196 height 17
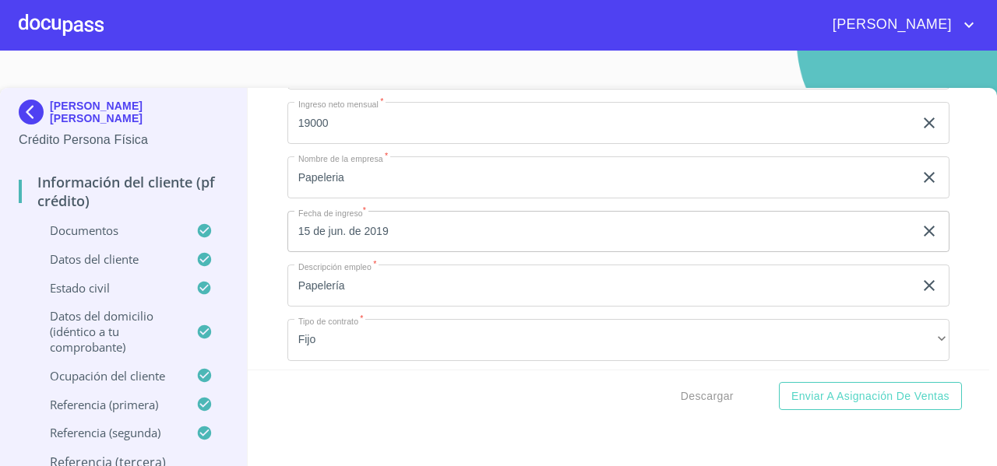
click at [258, 256] on div "Información del cliente (PF crédito) Documentos Documento de identificación   *…" at bounding box center [619, 229] width 742 height 282
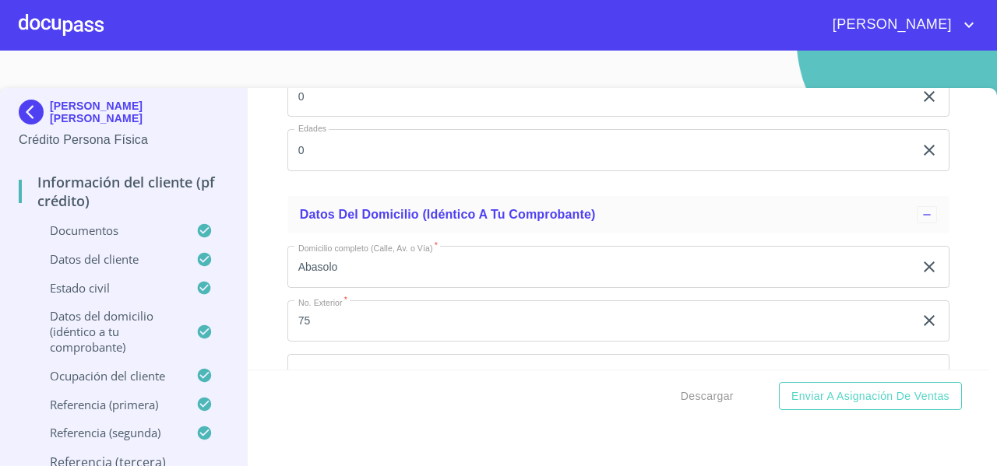
scroll to position [6380, 0]
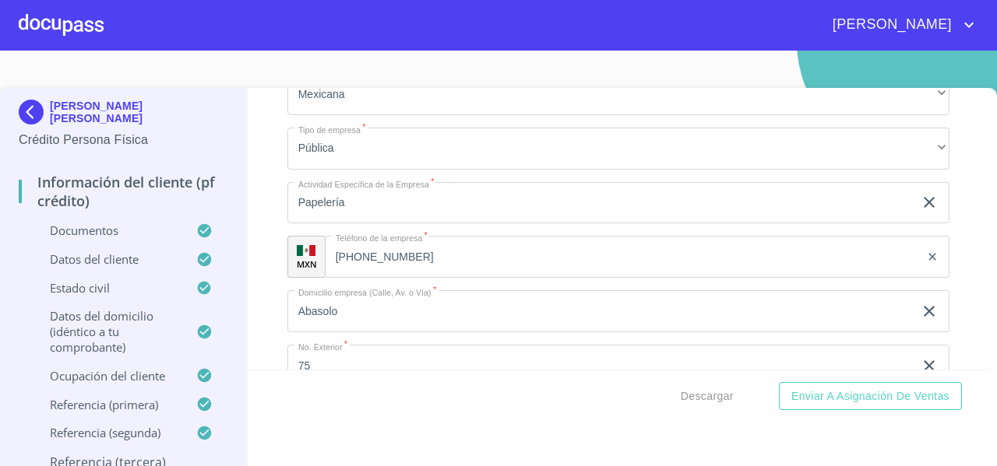
drag, startPoint x: 202, startPoint y: 119, endPoint x: 51, endPoint y: 66, distance: 160.8
click at [51, 66] on section "[PERSON_NAME] [PERSON_NAME] Crédito Persona Física Información del cliente (PF …" at bounding box center [498, 259] width 997 height 416
copy p "[PERSON_NAME] [PERSON_NAME]"
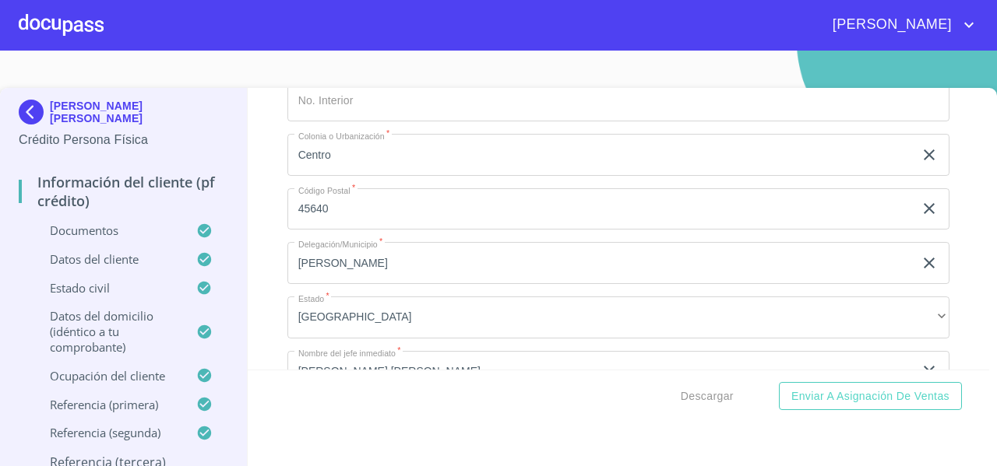
scroll to position [6699, 0]
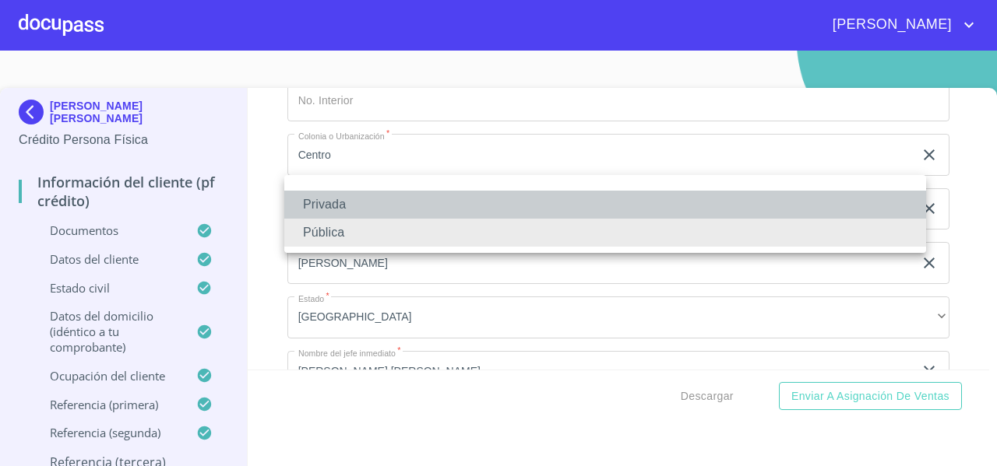
click at [316, 211] on li "Privada" at bounding box center [605, 205] width 642 height 28
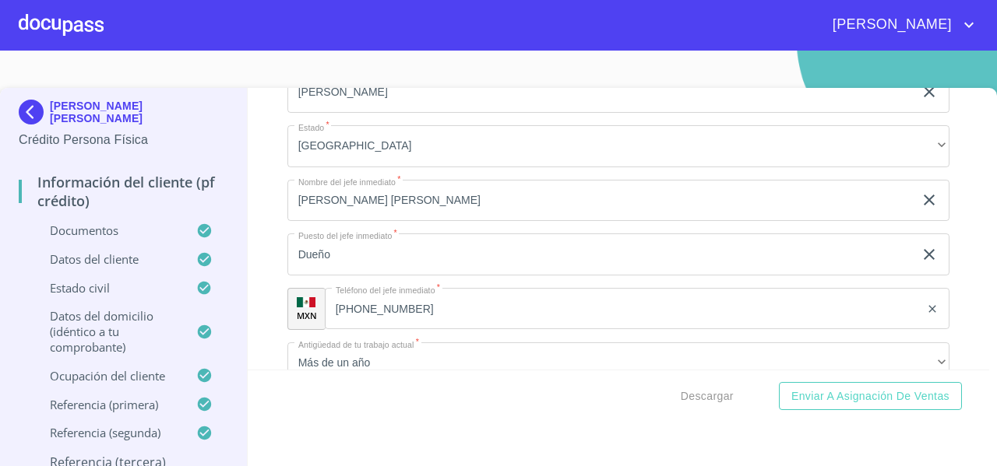
scroll to position [6872, 0]
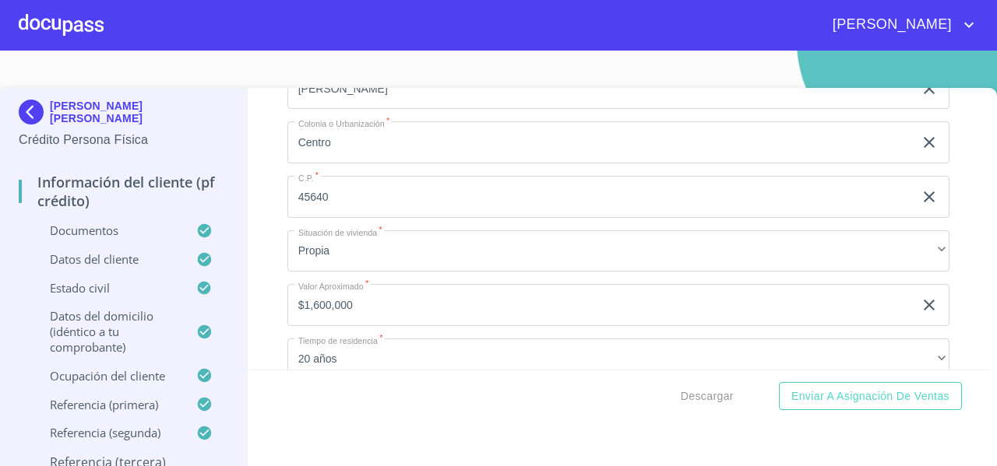
scroll to position [5671, 0]
type input "B"
click at [260, 236] on div "Información del cliente (PF crédito) Documentos Documento de identificación   *…" at bounding box center [619, 229] width 742 height 282
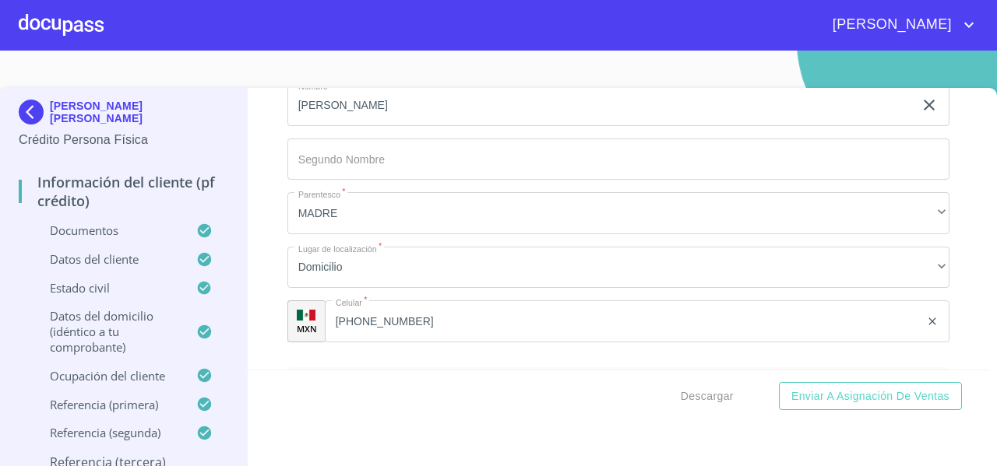
scroll to position [8233, 0]
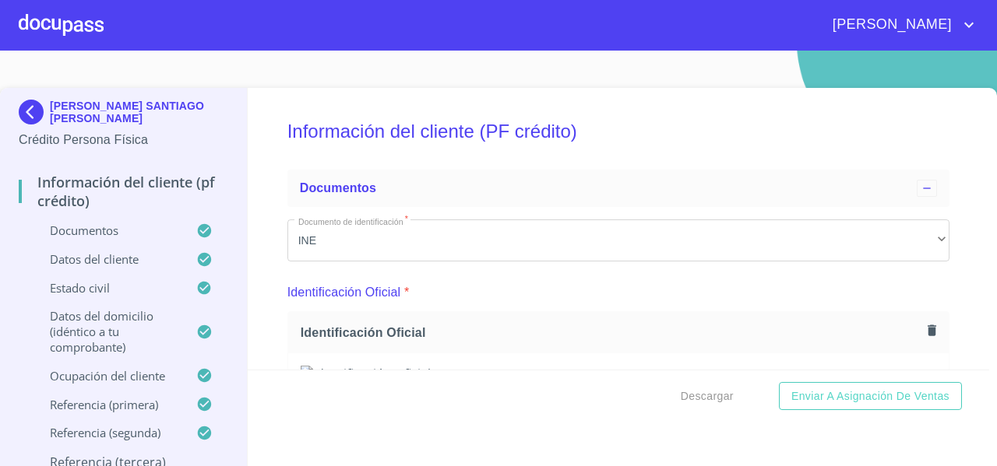
scroll to position [8572, 0]
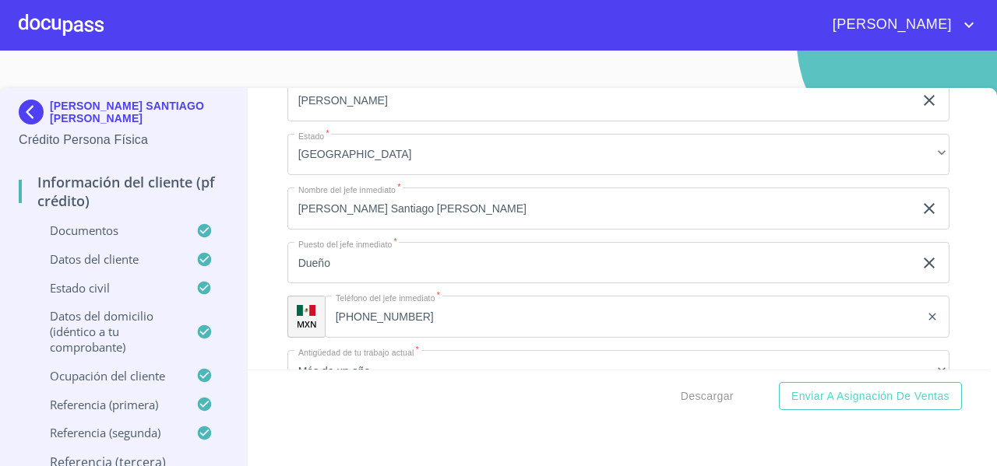
type input "NÑOS HEROES"
click at [265, 179] on div "Información del cliente (PF crédito) Documentos Documento de identificación   *…" at bounding box center [619, 229] width 742 height 282
type input "105"
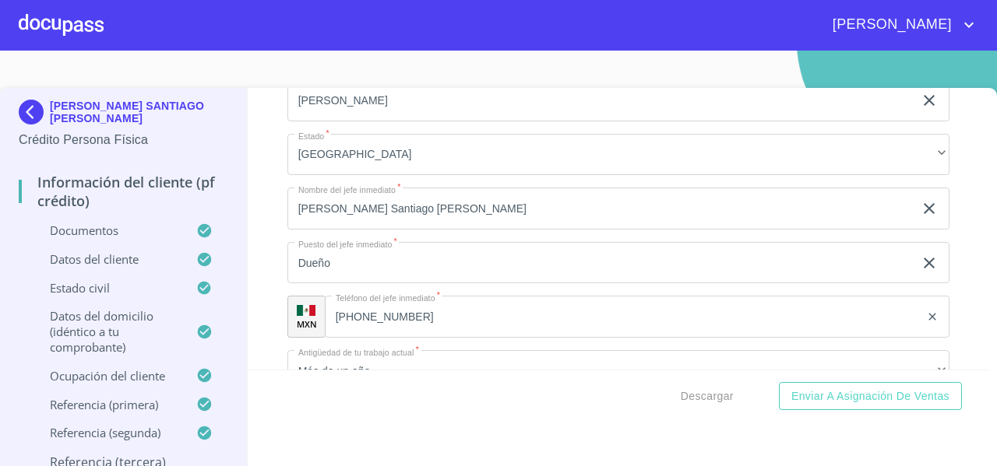
click at [261, 258] on div "Información del cliente (PF crédito) Documentos Documento de identificación   *…" at bounding box center [619, 229] width 742 height 282
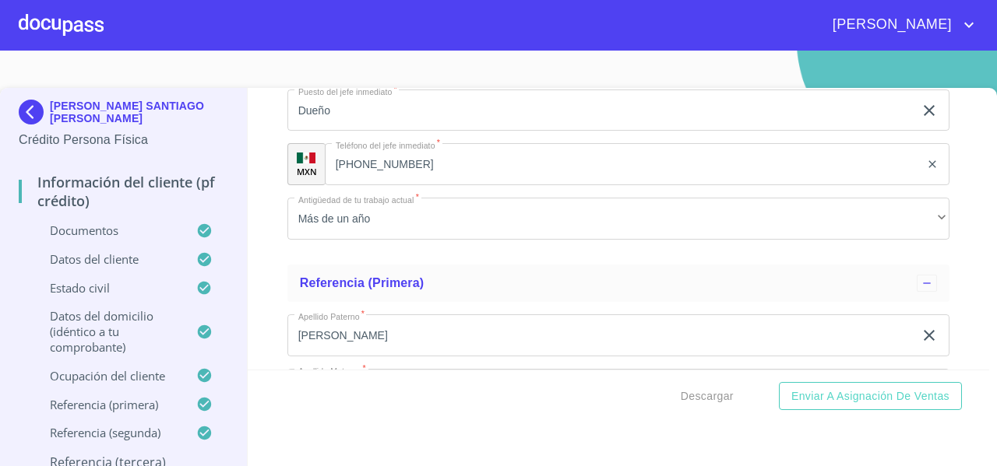
scroll to position [8715, 0]
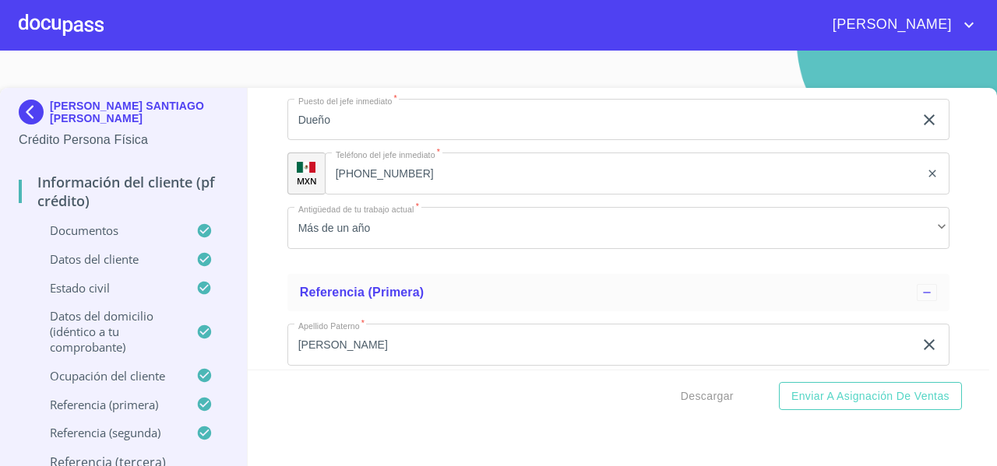
type input "SANTA CRUZ DE LAS FLORES"
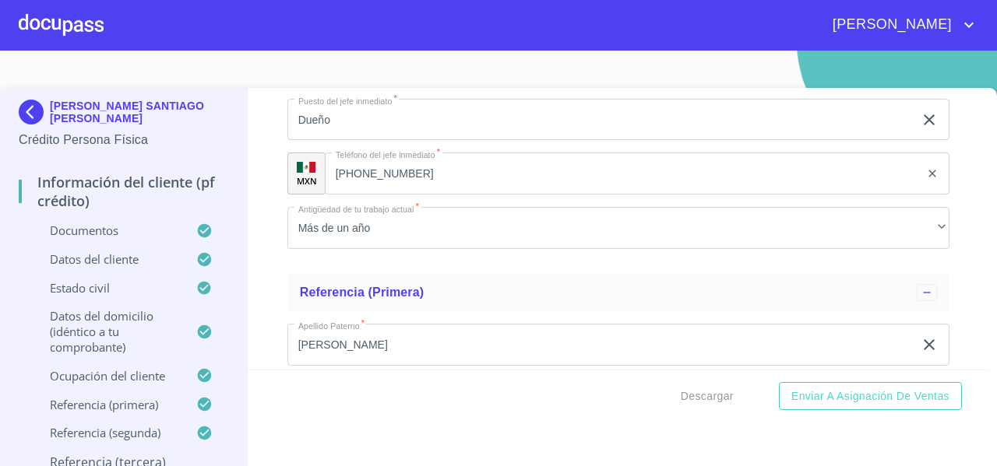
click at [258, 205] on div "Información del cliente (PF crédito) Documentos Documento de identificación   *…" at bounding box center [619, 229] width 742 height 282
click at [262, 201] on div "Información del cliente (PF crédito) Documentos Documento de identificación   *…" at bounding box center [619, 229] width 742 height 282
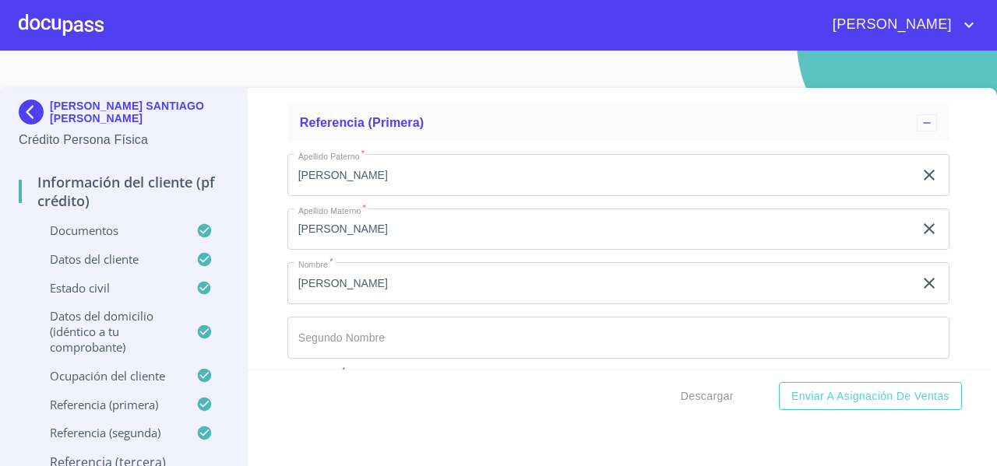
scroll to position [8884, 0]
click at [277, 199] on div "Información del cliente (PF crédito) Documentos Documento de identificación   *…" at bounding box center [619, 229] width 742 height 282
click at [269, 208] on div "Información del cliente (PF crédito) Documentos Documento de identificación   *…" at bounding box center [619, 229] width 742 height 282
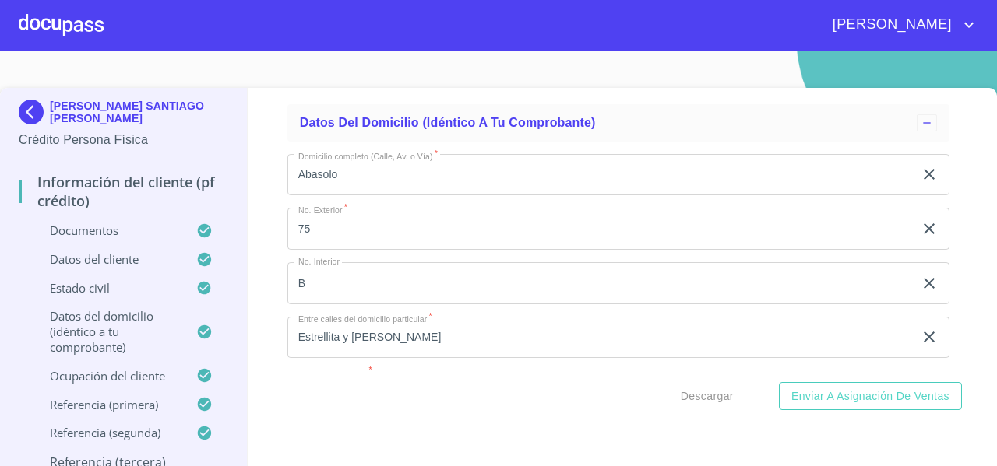
scroll to position [6975, 0]
click at [262, 219] on div "Información del cliente (PF crédito) Documentos Documento de identificación   *…" at bounding box center [619, 229] width 742 height 282
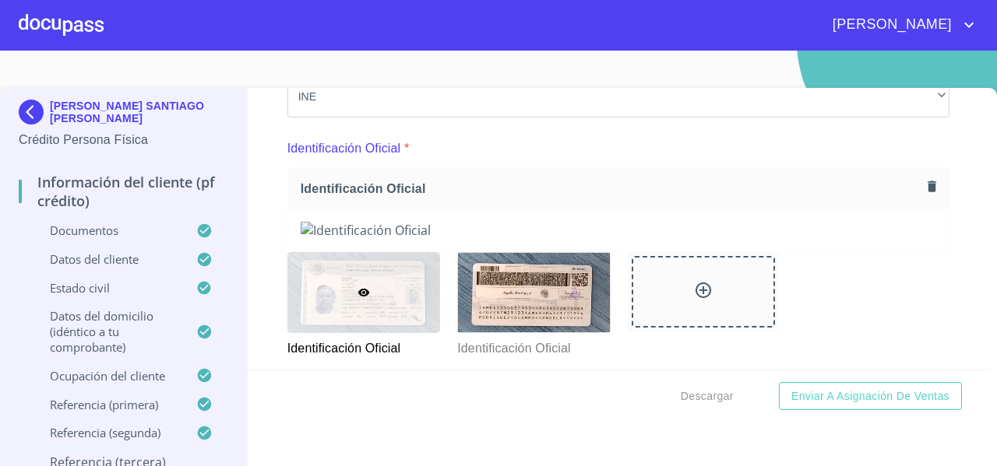
scroll to position [143, 0]
click at [927, 188] on icon "button" at bounding box center [931, 186] width 9 height 11
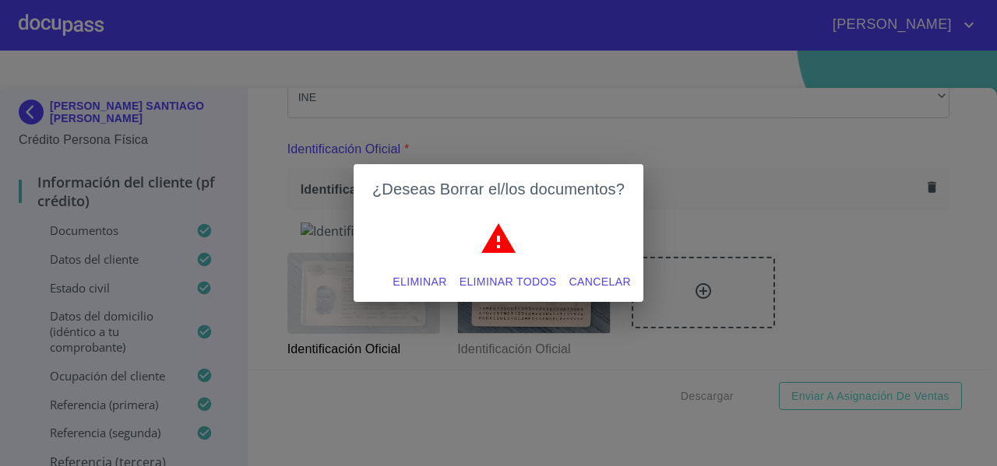
click at [527, 268] on button "Eliminar todos" at bounding box center [508, 282] width 110 height 29
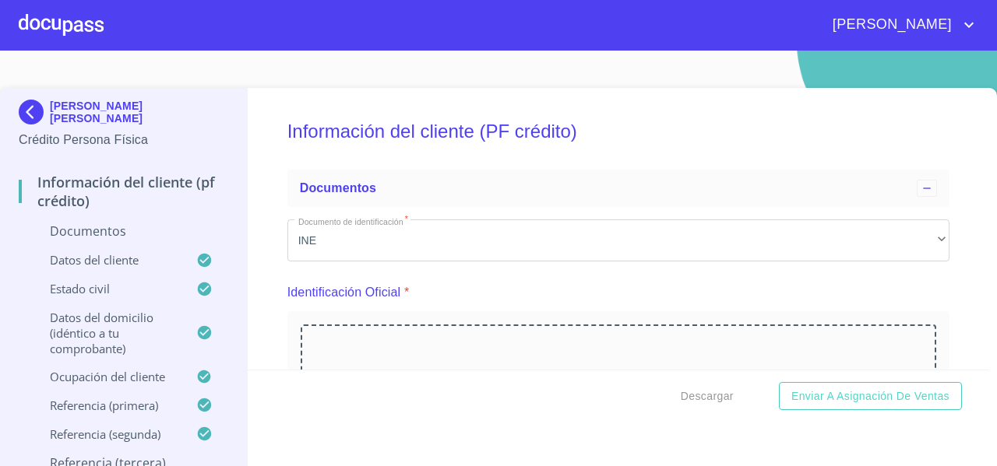
scroll to position [143, 0]
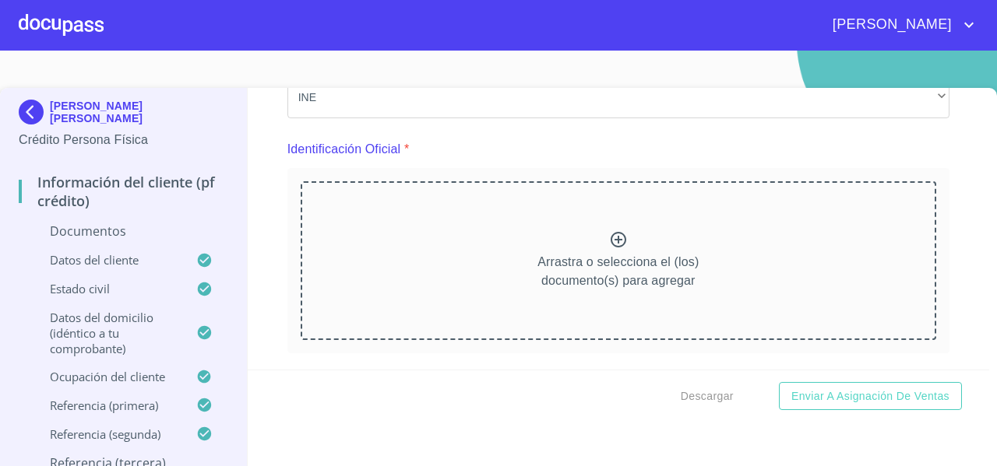
click at [417, 236] on div "Arrastra o selecciona el (los) documento(s) para agregar" at bounding box center [618, 260] width 635 height 159
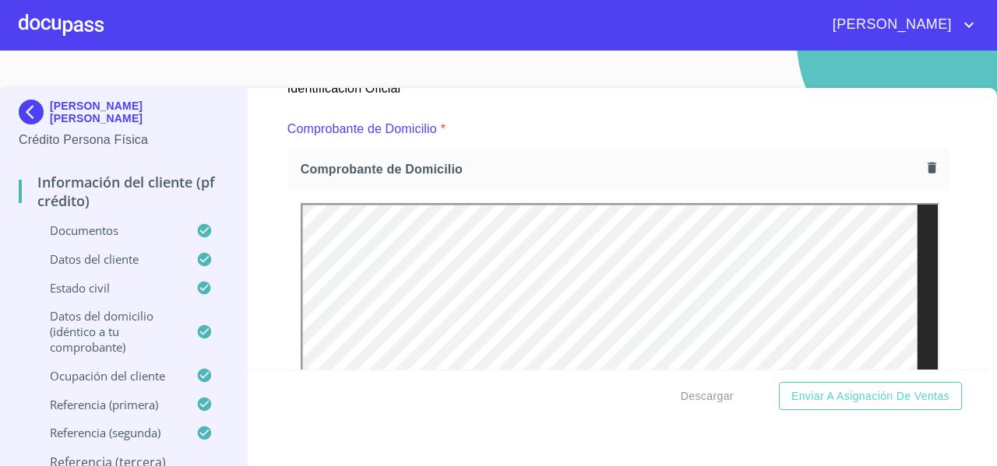
scroll to position [816, 0]
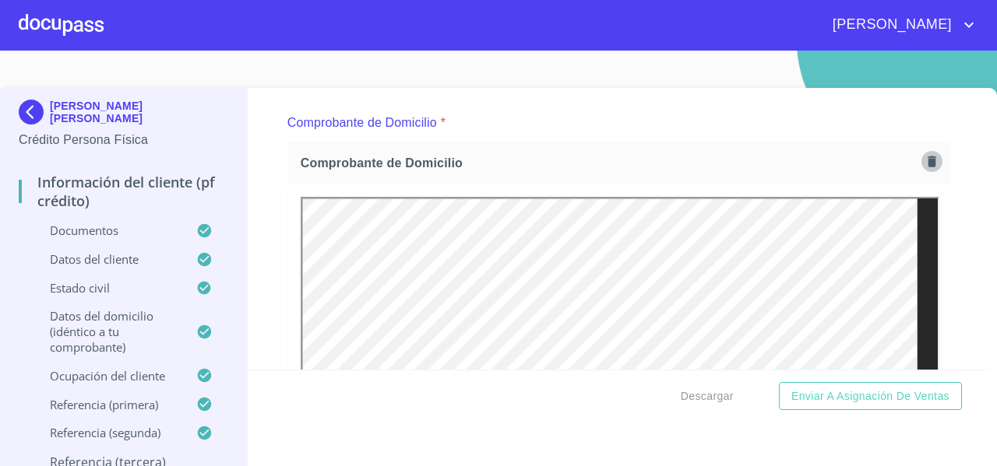
click at [927, 164] on icon "button" at bounding box center [931, 161] width 9 height 11
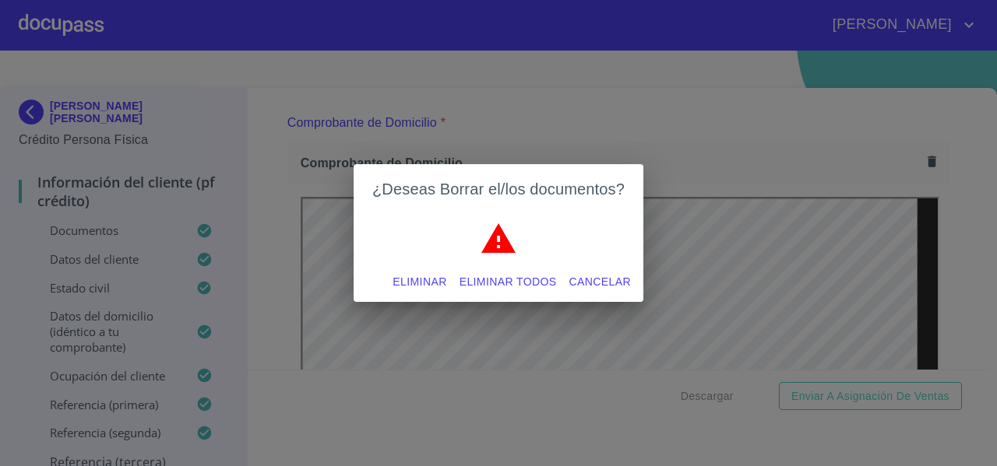
click at [491, 278] on span "Eliminar todos" at bounding box center [507, 282] width 97 height 19
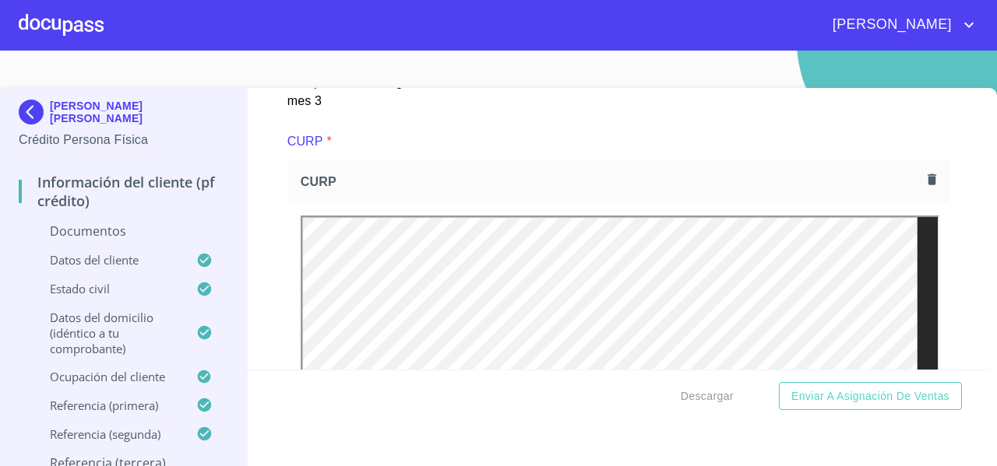
scroll to position [4356, 0]
click at [924, 174] on icon "button" at bounding box center [931, 181] width 15 height 15
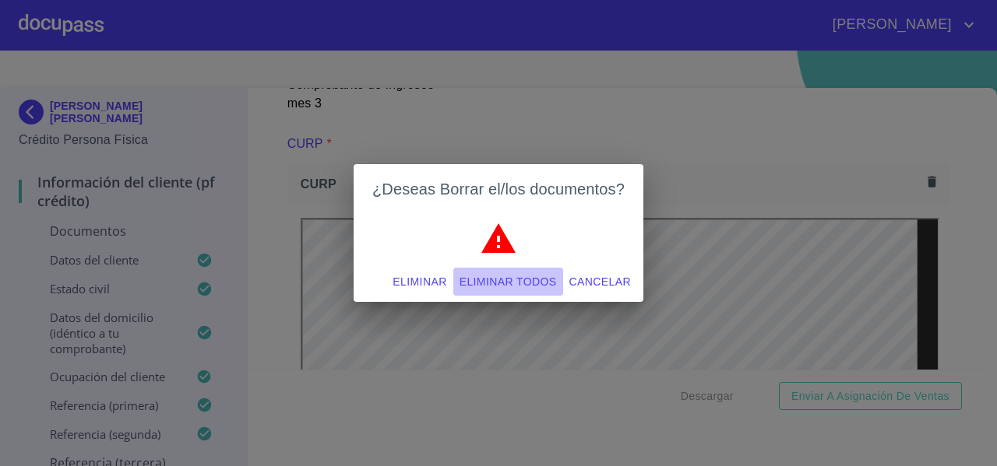
click at [472, 272] on button "Eliminar todos" at bounding box center [508, 282] width 110 height 29
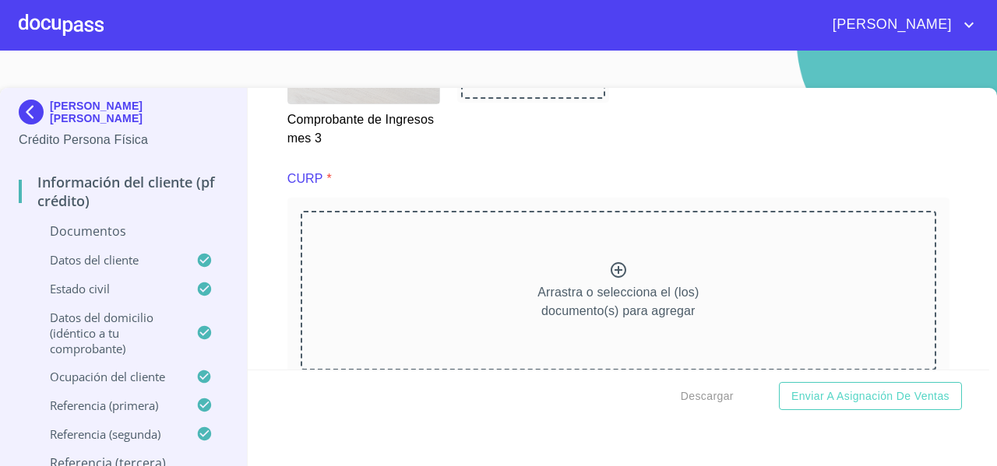
scroll to position [4328, 0]
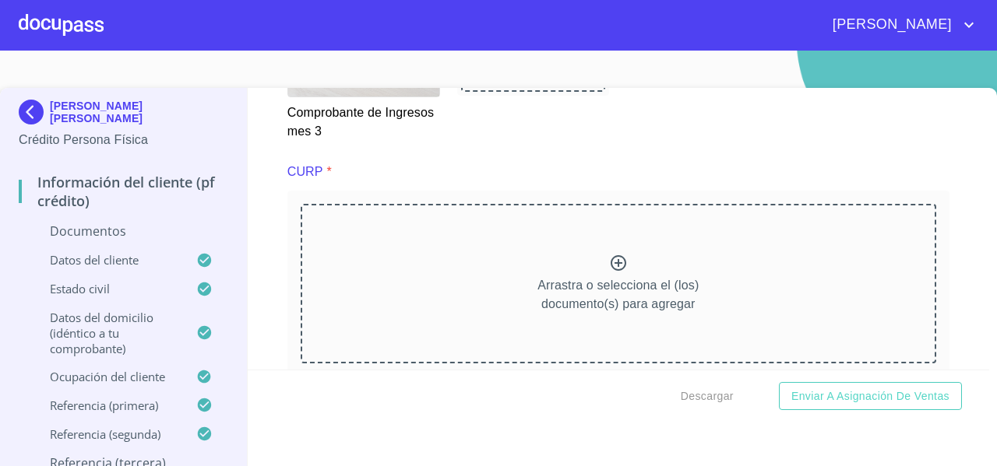
click at [412, 204] on div "Arrastra o selecciona el (los) documento(s) para agregar" at bounding box center [618, 283] width 635 height 159
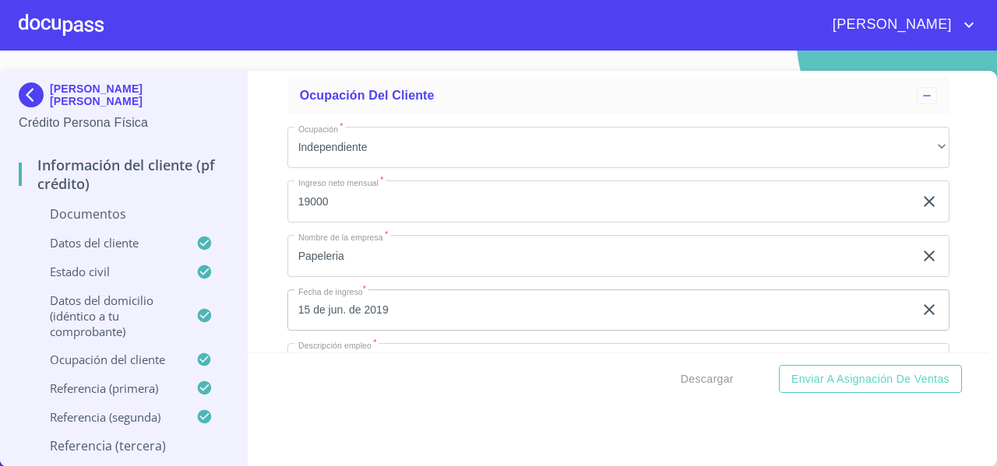
scroll to position [7689, 0]
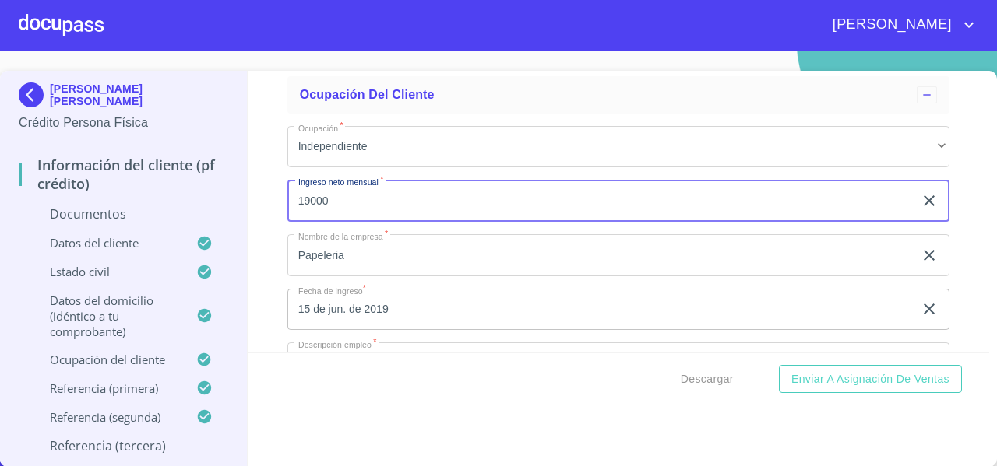
click at [342, 180] on input "19000" at bounding box center [600, 201] width 626 height 42
type input "19666"
